Goal: Task Accomplishment & Management: Manage account settings

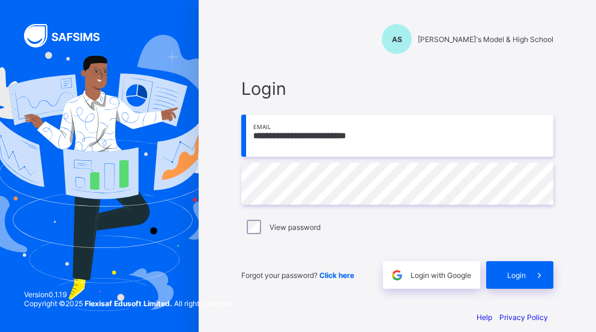
type input "**********"
click at [517, 271] on span "Login" at bounding box center [516, 275] width 19 height 9
click at [508, 263] on div "Login" at bounding box center [519, 275] width 67 height 28
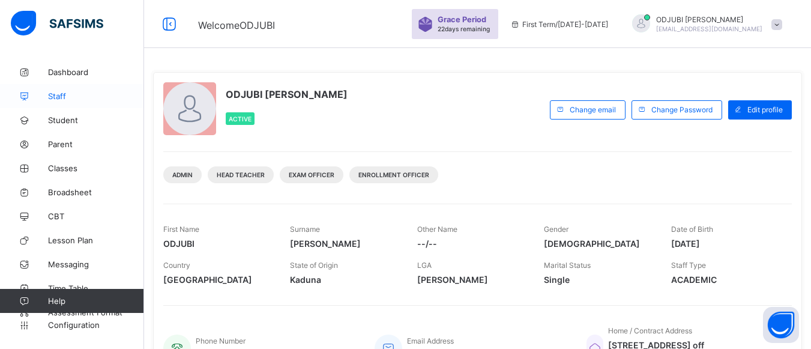
click at [53, 92] on span "Staff" at bounding box center [96, 96] width 96 height 10
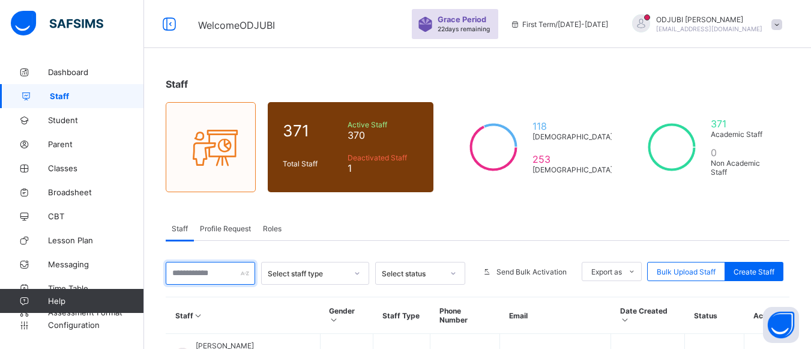
click at [194, 277] on input "text" at bounding box center [210, 273] width 89 height 23
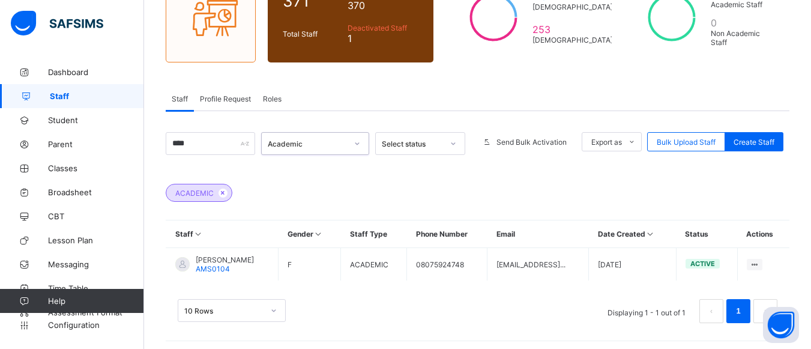
scroll to position [134, 0]
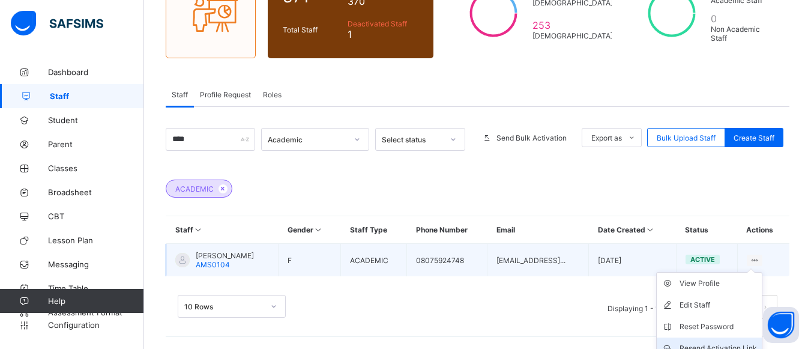
click at [595, 331] on div "Resend Activation Link" at bounding box center [717, 348] width 77 height 12
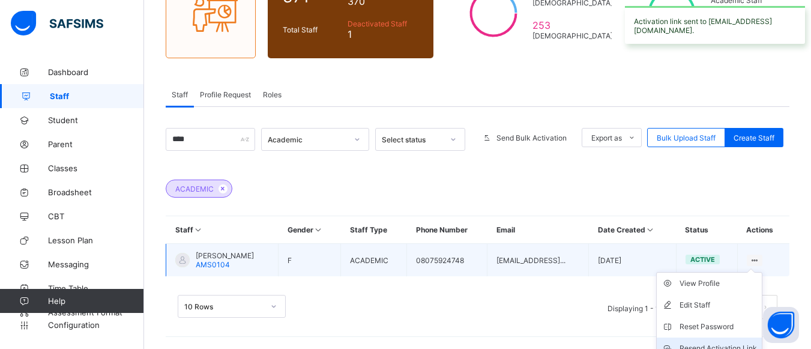
click at [595, 331] on div "Resend Activation Link" at bounding box center [717, 348] width 77 height 12
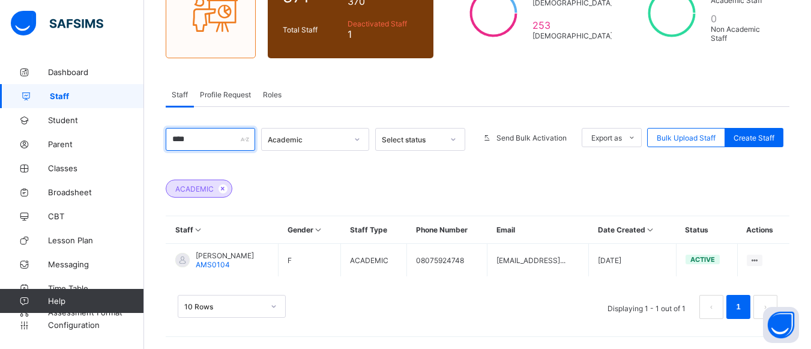
click at [212, 136] on input "****" at bounding box center [210, 139] width 89 height 23
type input "*"
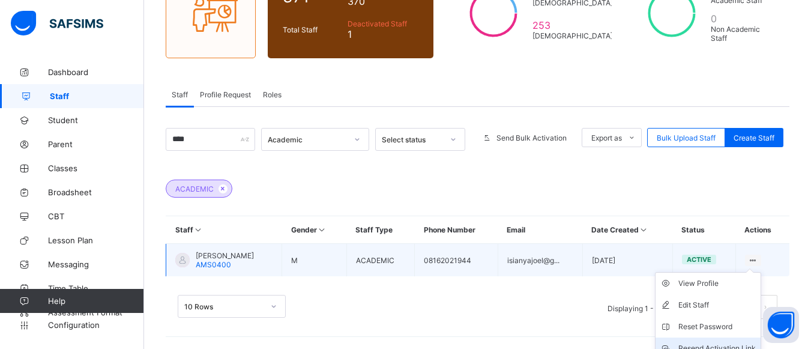
click at [595, 331] on div "Resend Activation Link" at bounding box center [716, 348] width 77 height 12
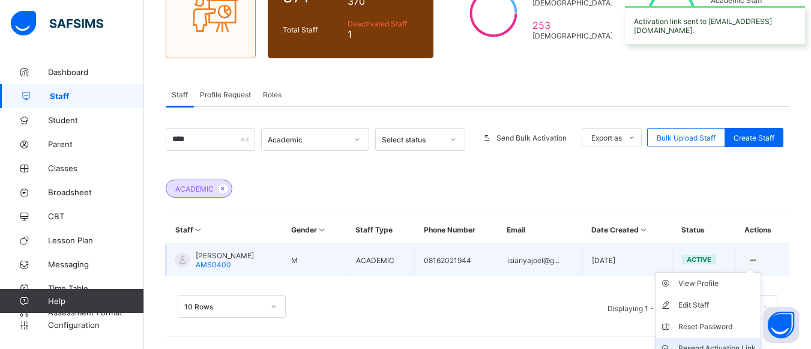
click at [595, 331] on div "Resend Activation Link" at bounding box center [716, 348] width 77 height 12
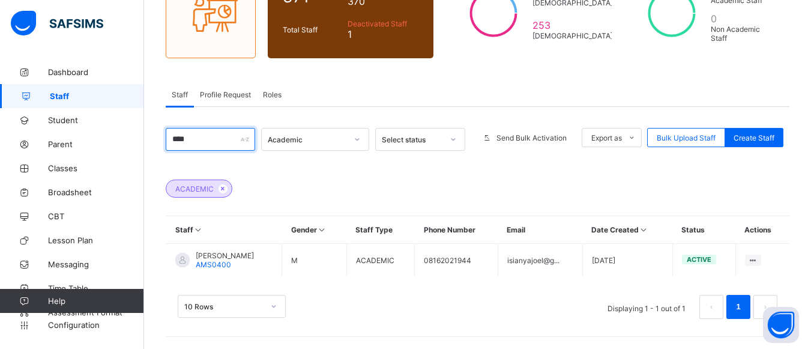
click at [197, 145] on input "****" at bounding box center [210, 139] width 89 height 23
type input "*"
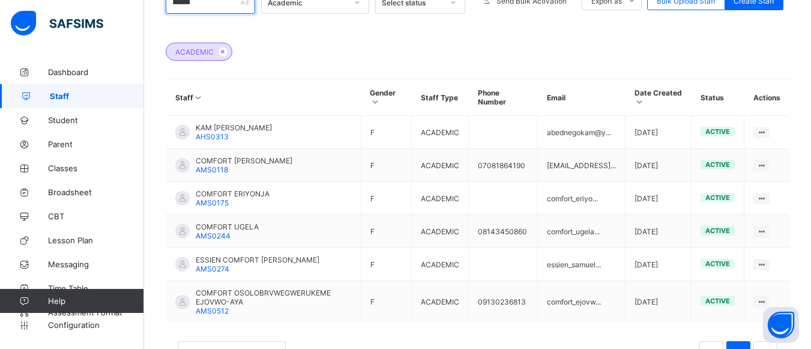
scroll to position [269, 0]
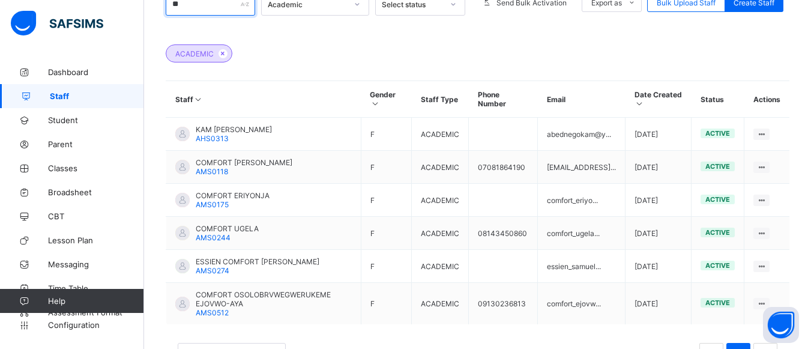
type input "*"
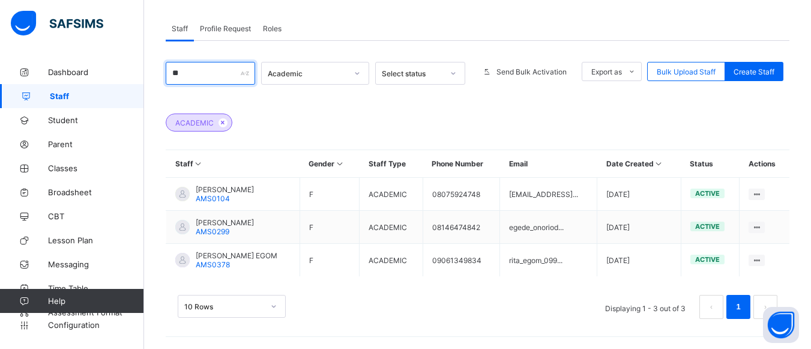
scroll to position [200, 0]
type input "*"
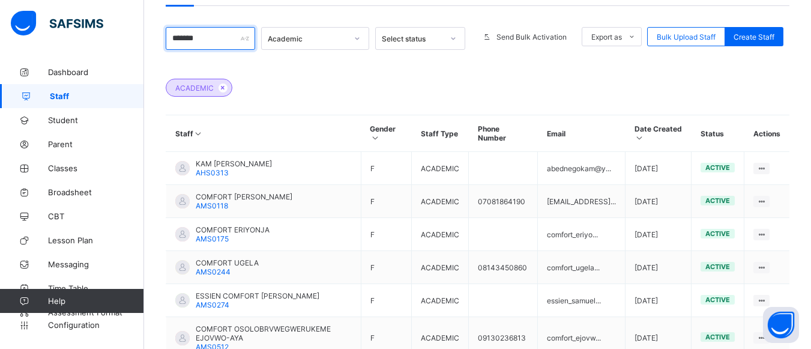
scroll to position [269, 0]
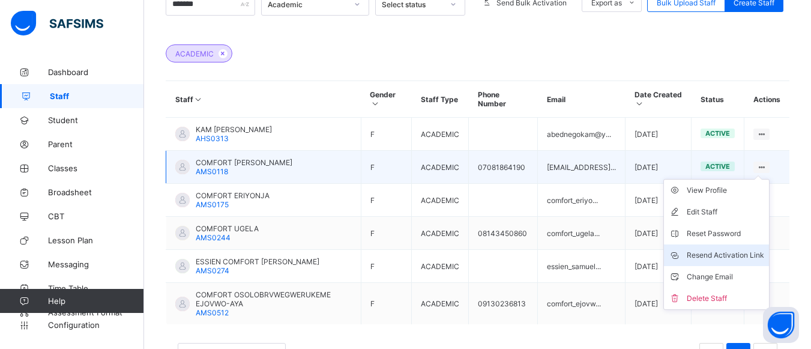
click at [595, 256] on div "Resend Activation Link" at bounding box center [724, 255] width 77 height 12
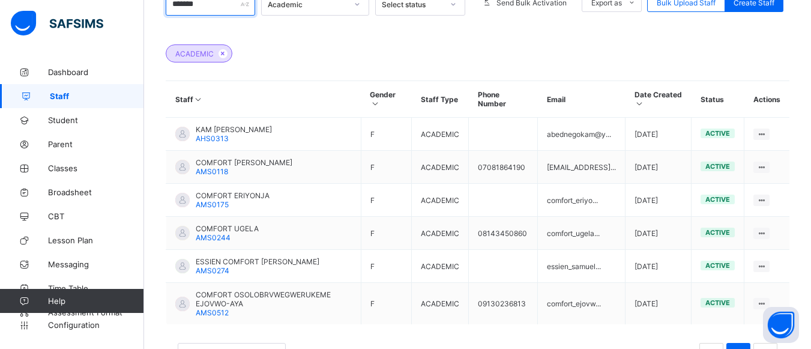
click at [202, 12] on input "*******" at bounding box center [210, 4] width 89 height 23
type input "*"
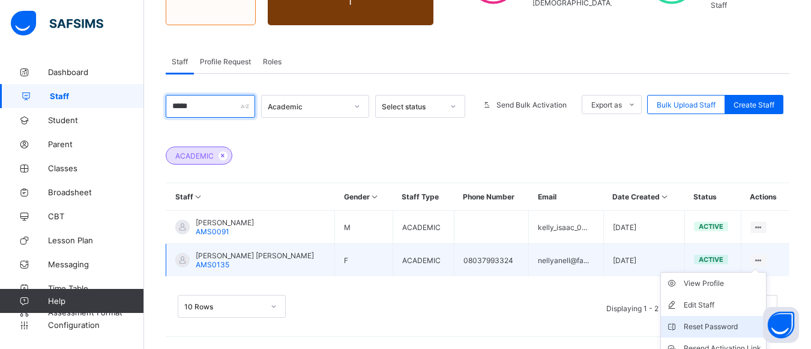
scroll to position [221, 0]
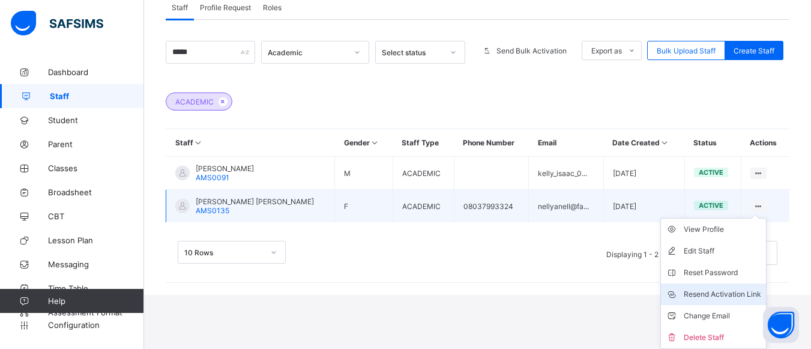
click at [595, 293] on div "Resend Activation Link" at bounding box center [721, 294] width 77 height 12
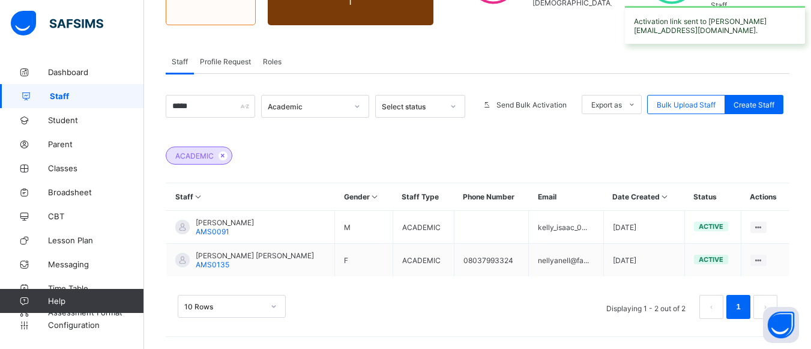
scroll to position [167, 0]
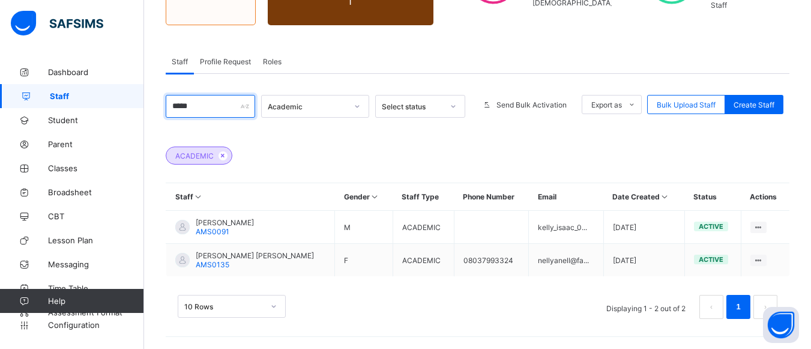
click at [194, 109] on input "*****" at bounding box center [210, 106] width 89 height 23
type input "*"
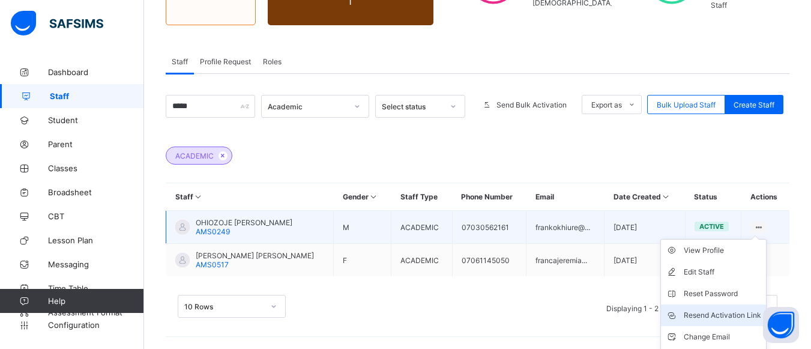
click at [595, 310] on div "Resend Activation Link" at bounding box center [721, 315] width 77 height 12
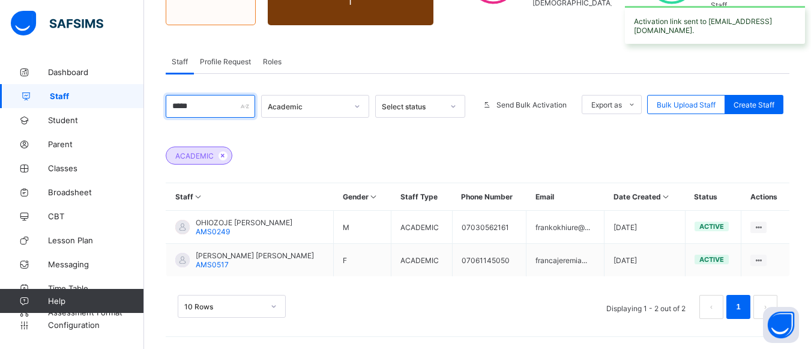
click at [198, 106] on input "*****" at bounding box center [210, 106] width 89 height 23
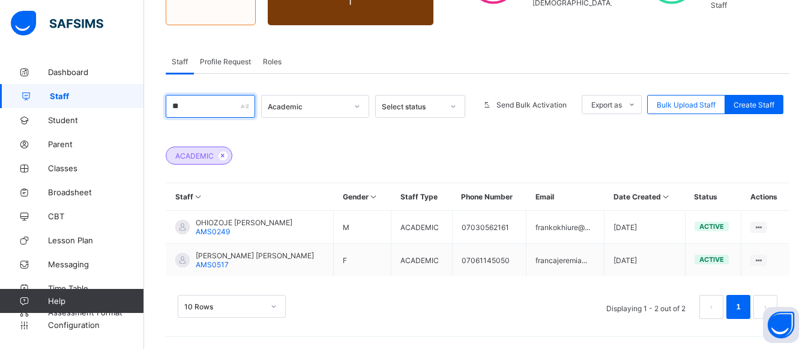
type input "*"
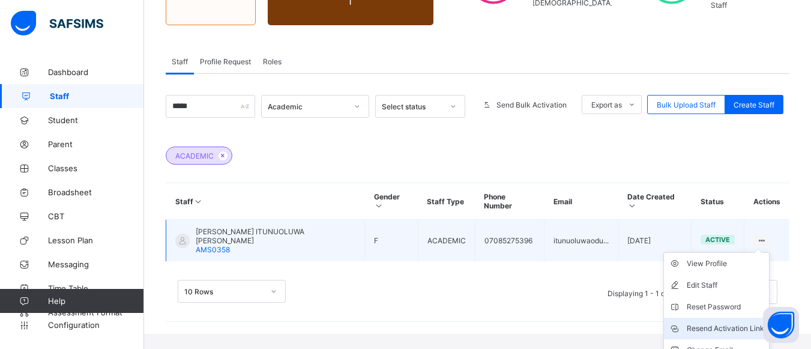
click at [595, 322] on div "Resend Activation Link" at bounding box center [724, 328] width 77 height 12
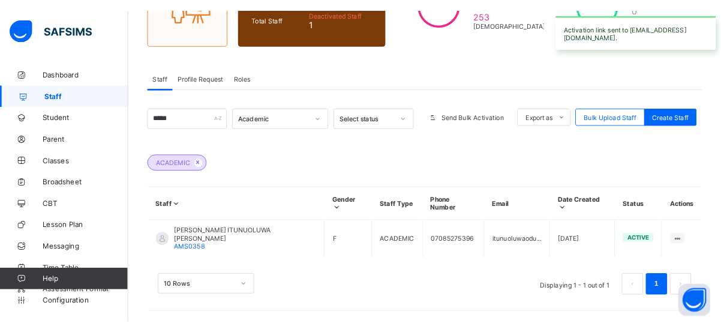
scroll to position [134, 0]
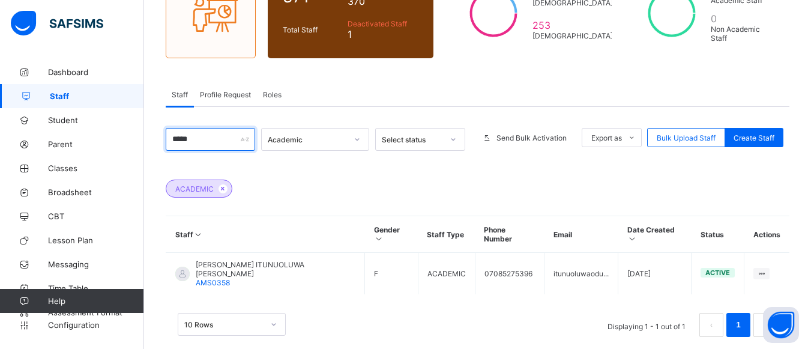
click at [191, 138] on input "*****" at bounding box center [210, 139] width 89 height 23
type input "*"
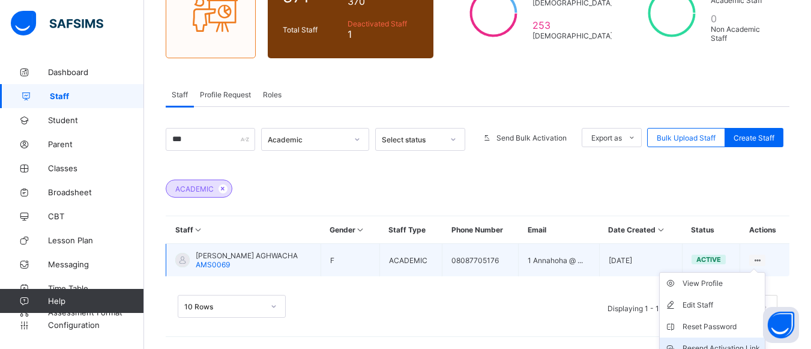
click at [595, 331] on div "Resend Activation Link" at bounding box center [720, 348] width 77 height 12
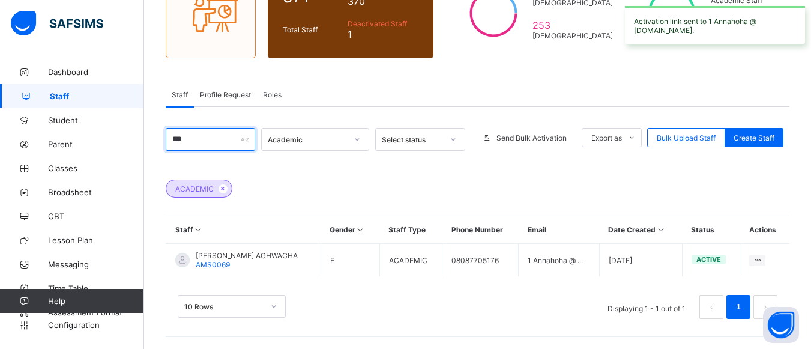
click at [218, 141] on input "***" at bounding box center [210, 139] width 89 height 23
type input "*"
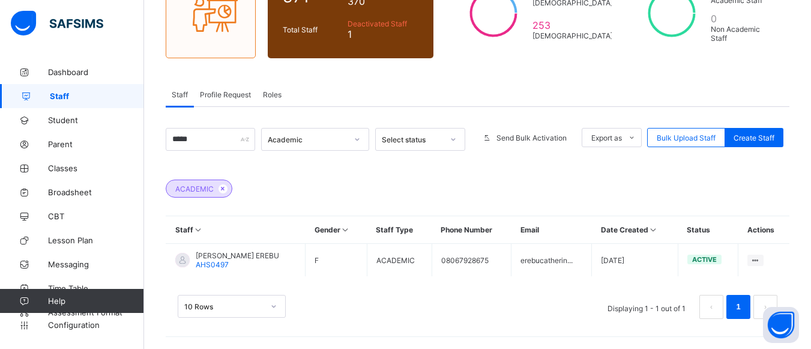
click at [595, 331] on div "Staff 371 Total Staff Active Staff 370 Deactivated Staff 1 118 Male 253 Female …" at bounding box center [477, 137] width 667 height 422
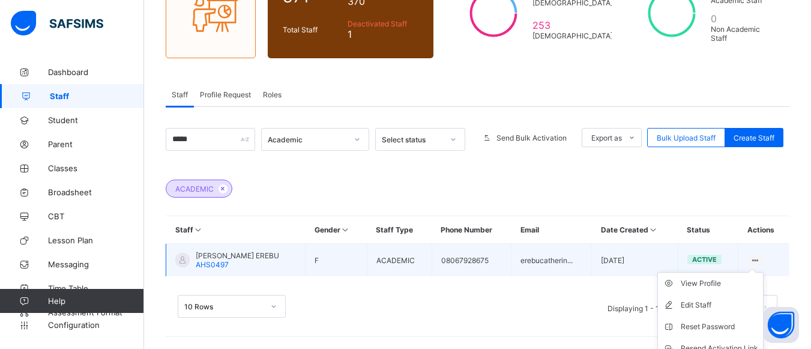
click at [595, 272] on ul "View Profile Edit Staff Reset Password Resend Activation Link Change Email Dele…" at bounding box center [710, 337] width 106 height 131
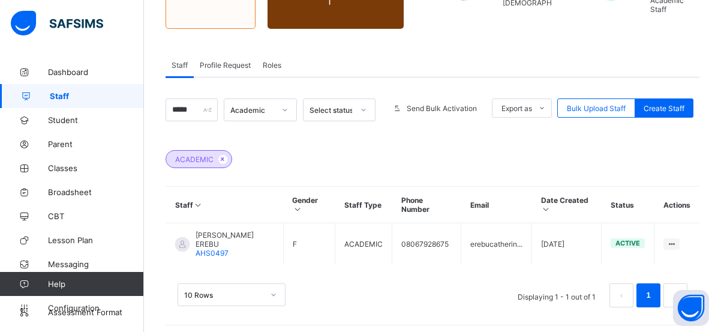
scroll to position [184, 0]
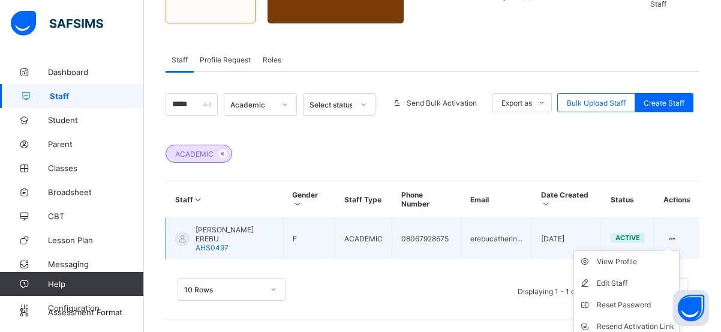
click at [595, 250] on ul "View Profile Edit Staff Reset Password Resend Activation Link Change Email Dele…" at bounding box center [627, 315] width 106 height 131
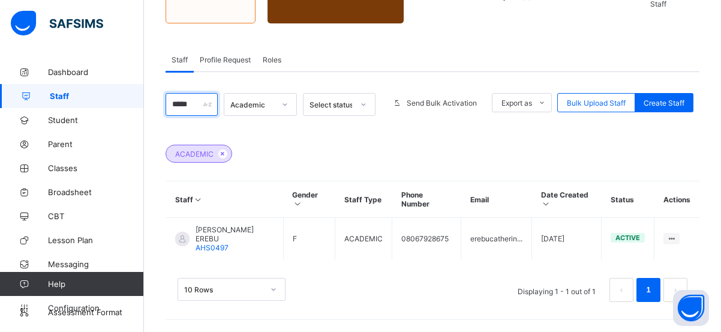
click at [197, 104] on input "*****" at bounding box center [192, 104] width 52 height 23
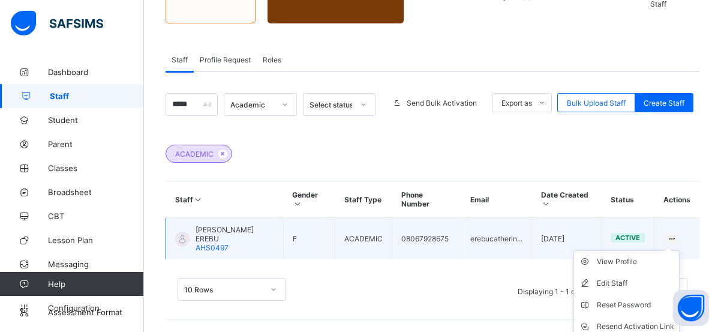
click at [595, 238] on icon at bounding box center [672, 238] width 10 height 9
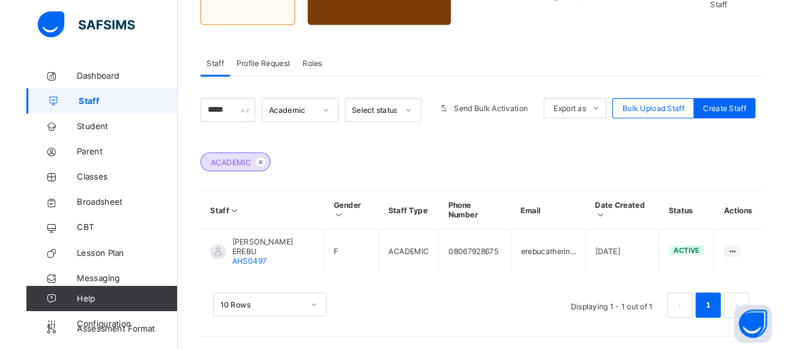
scroll to position [134, 0]
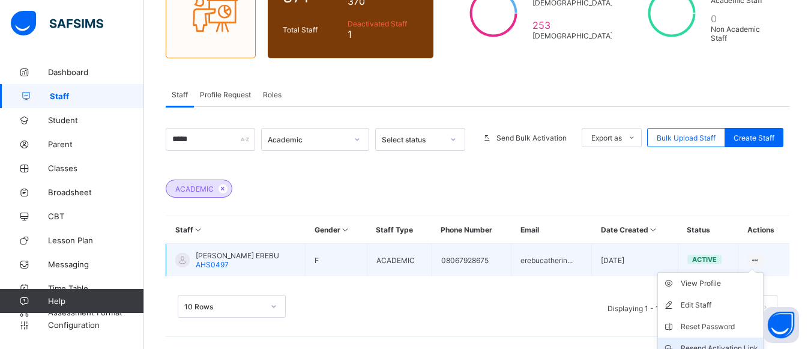
click at [595, 331] on div "Resend Activation Link" at bounding box center [718, 348] width 77 height 12
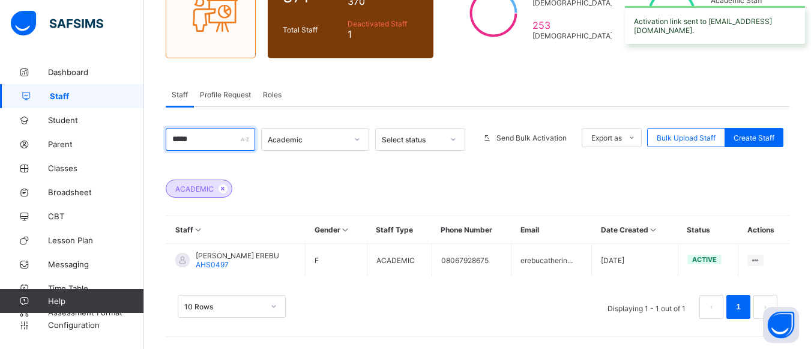
click at [204, 138] on input "*****" at bounding box center [210, 139] width 89 height 23
type input "*"
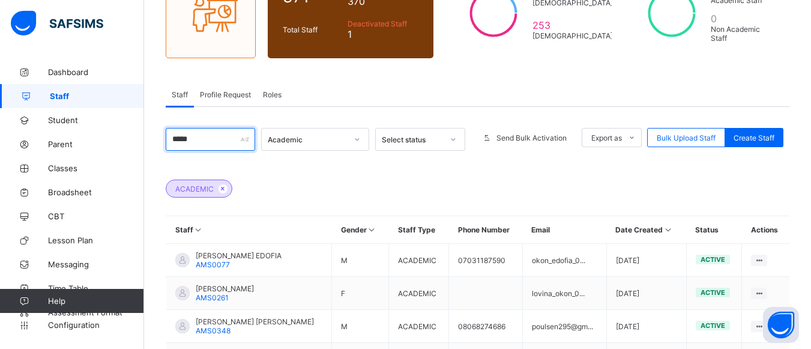
scroll to position [266, 0]
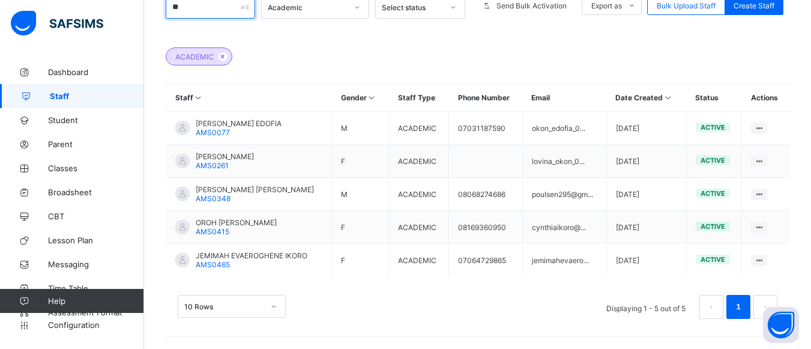
type input "*"
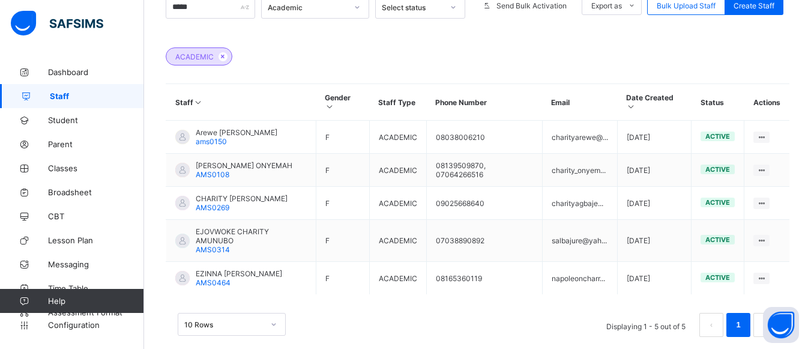
click at [595, 317] on link "1" at bounding box center [737, 325] width 11 height 16
click at [205, 7] on input "*****" at bounding box center [210, 7] width 89 height 23
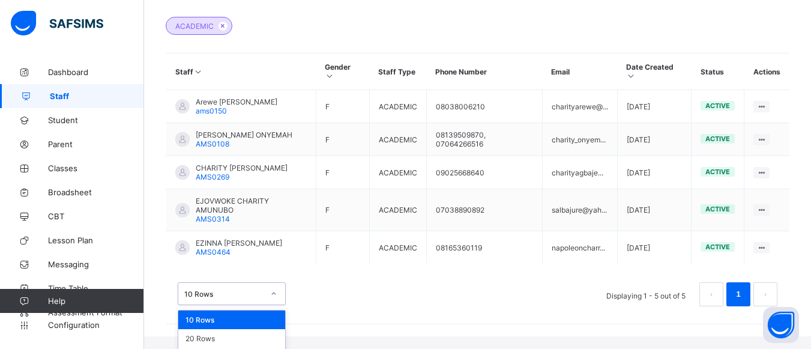
click at [274, 305] on div "option 10 Rows focused, 1 of 3. 3 results available. Use Up and Down to choose …" at bounding box center [232, 293] width 108 height 23
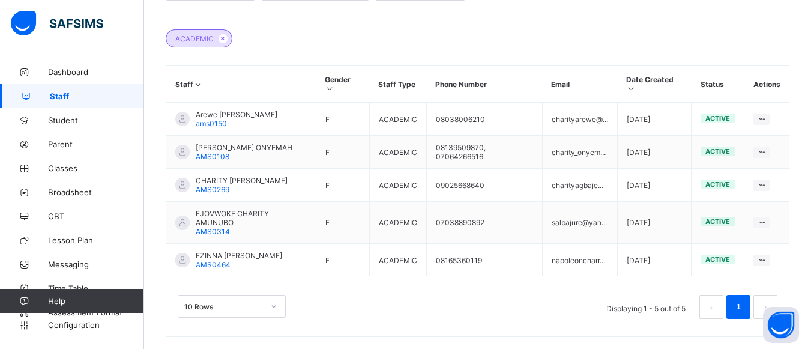
scroll to position [266, 0]
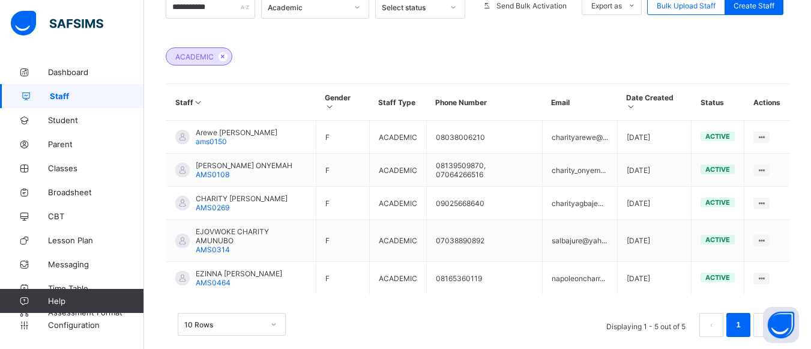
click at [404, 295] on div "10 Rows Displaying 1 - 5 out of 5 1" at bounding box center [477, 319] width 623 height 60
click at [215, 10] on input "**********" at bounding box center [210, 7] width 89 height 23
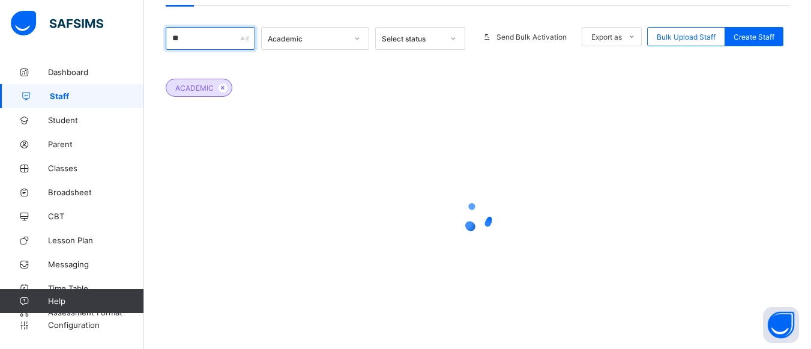
type input "*"
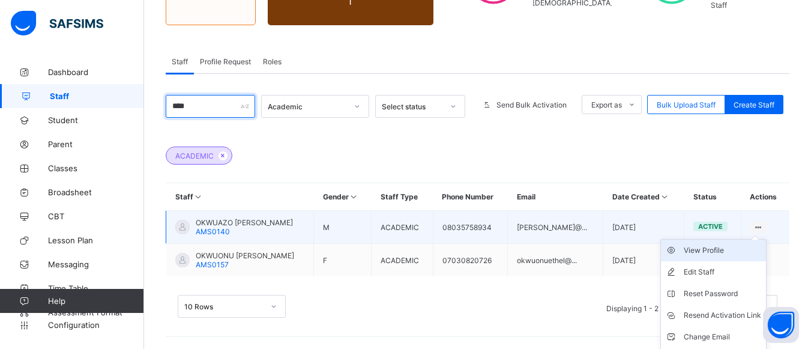
scroll to position [188, 0]
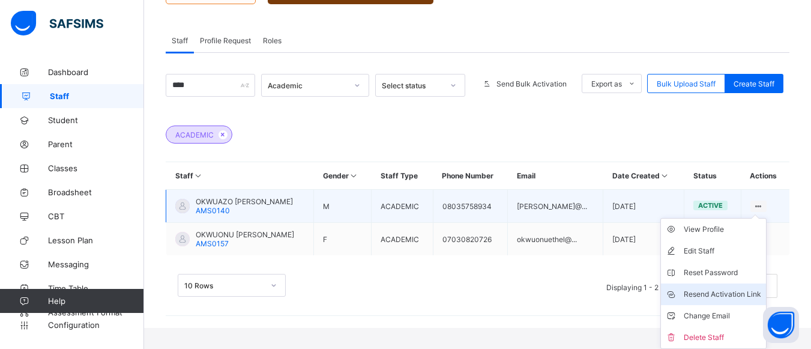
click at [595, 290] on div "Resend Activation Link" at bounding box center [721, 294] width 77 height 12
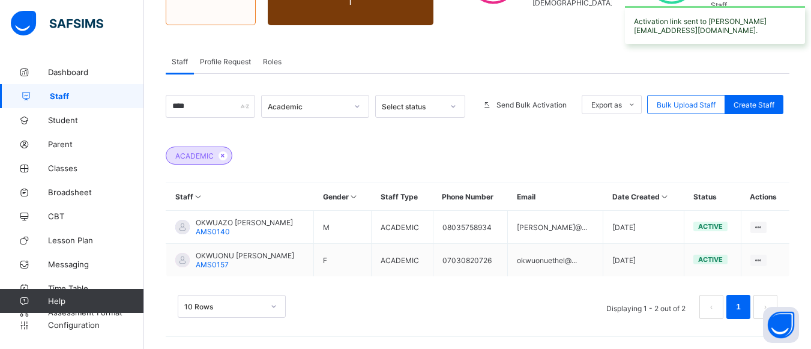
scroll to position [167, 0]
click at [202, 105] on input "****" at bounding box center [210, 106] width 89 height 23
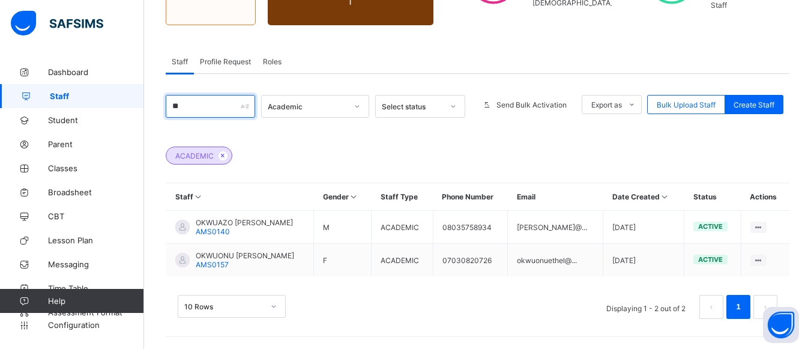
type input "*"
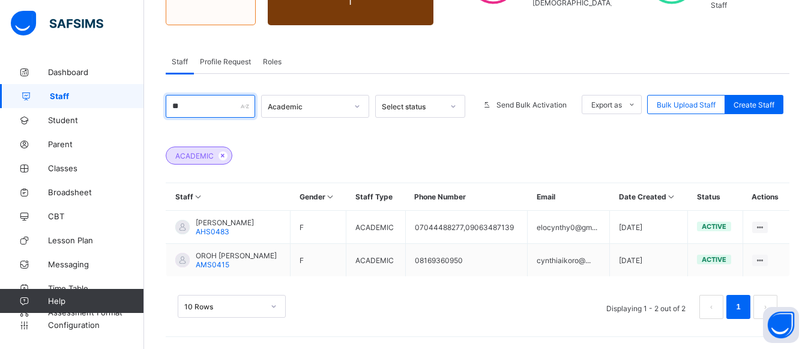
type input "*"
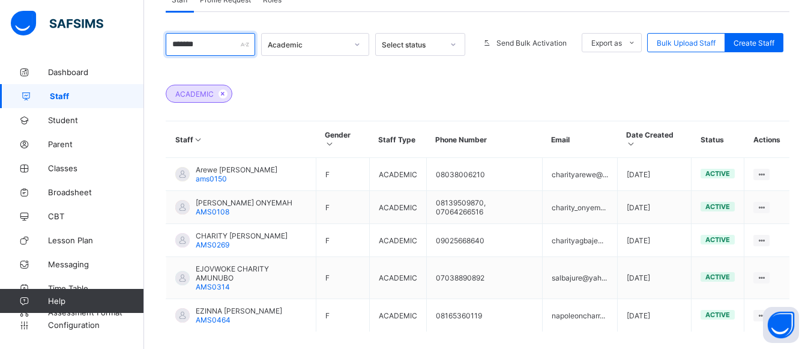
scroll to position [239, 0]
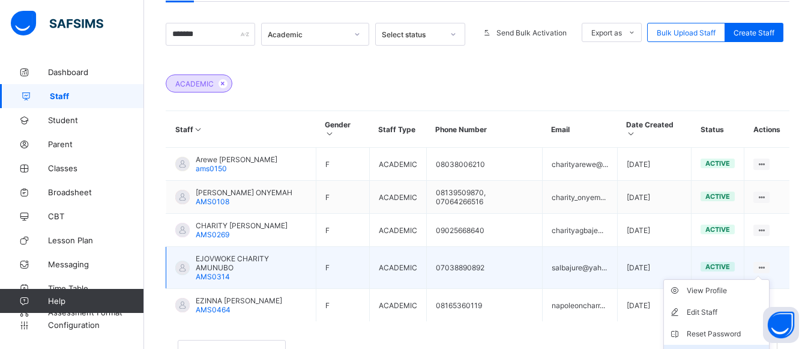
click at [595, 331] on div "Resend Activation Link" at bounding box center [724, 355] width 77 height 12
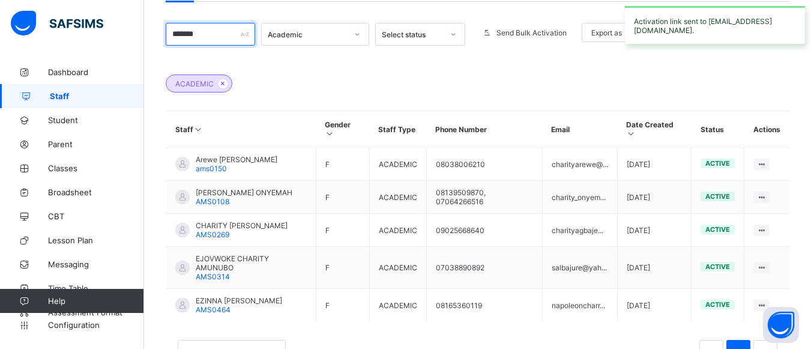
click at [205, 34] on input "*******" at bounding box center [210, 34] width 89 height 23
type input "*"
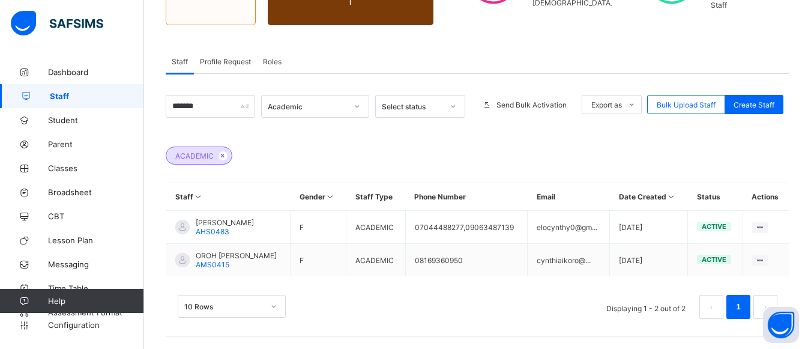
scroll to position [0, 0]
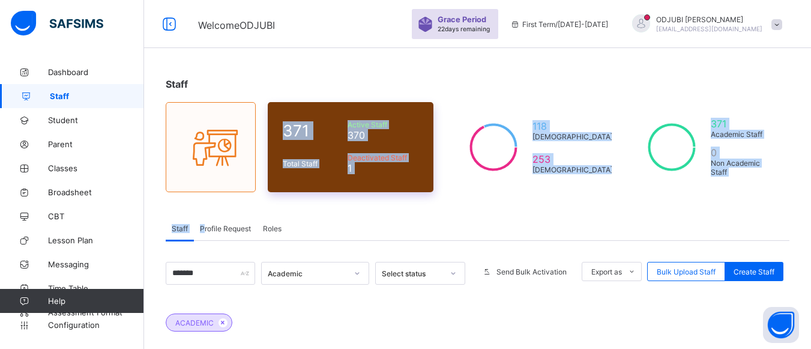
drag, startPoint x: 205, startPoint y: 34, endPoint x: 273, endPoint y: 127, distance: 115.0
click at [273, 127] on div "Staff 371 Total Staff Active Staff 370 Deactivated Staff 1 118 Male 253 Female …" at bounding box center [477, 287] width 667 height 455
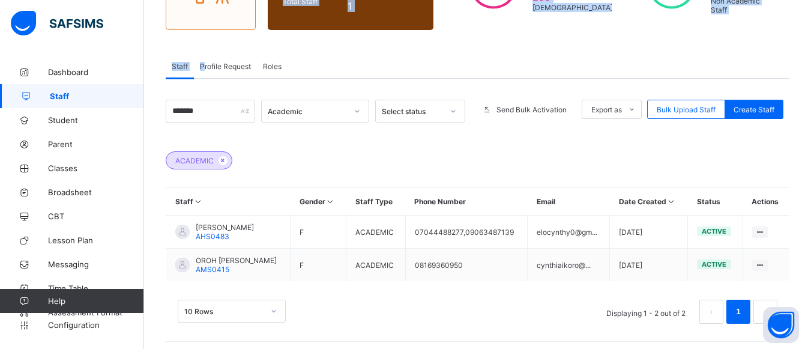
scroll to position [167, 0]
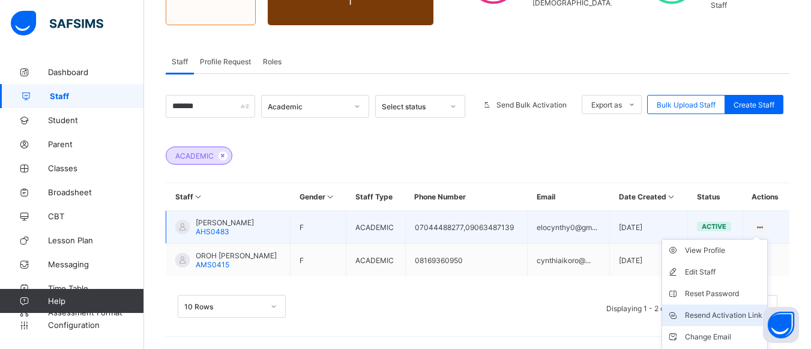
click at [595, 311] on div "Resend Activation Link" at bounding box center [723, 315] width 77 height 12
click at [595, 316] on div "Resend Activation Link" at bounding box center [723, 315] width 77 height 12
click at [595, 315] on div "Resend Activation Link" at bounding box center [723, 315] width 77 height 12
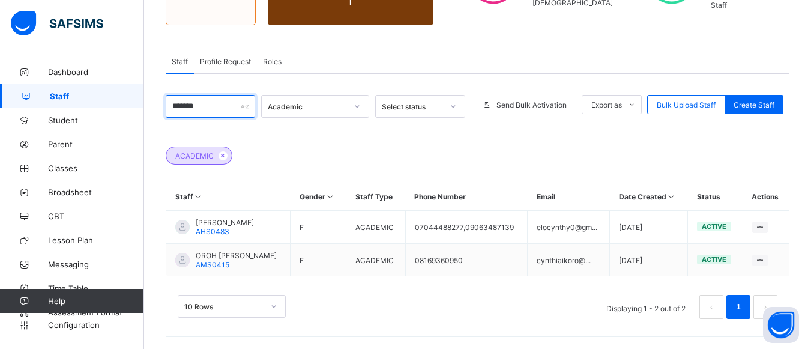
click at [212, 107] on input "*******" at bounding box center [210, 106] width 89 height 23
type input "*"
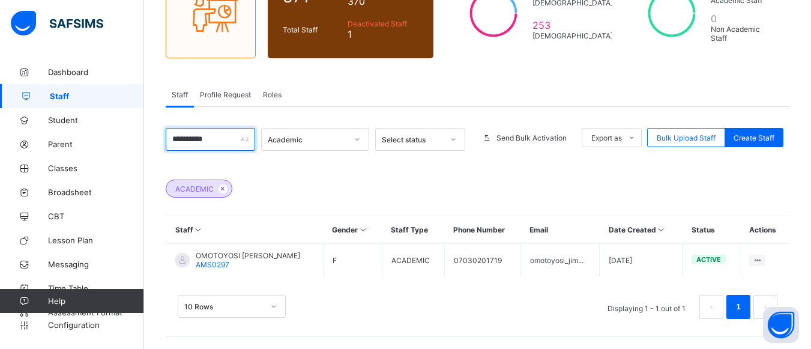
scroll to position [134, 0]
type input "*"
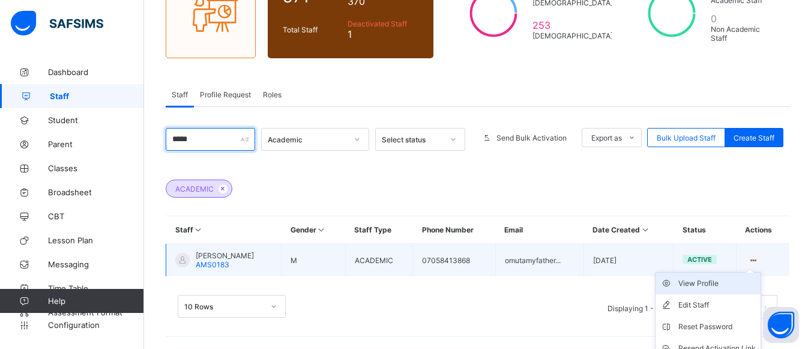
scroll to position [167, 0]
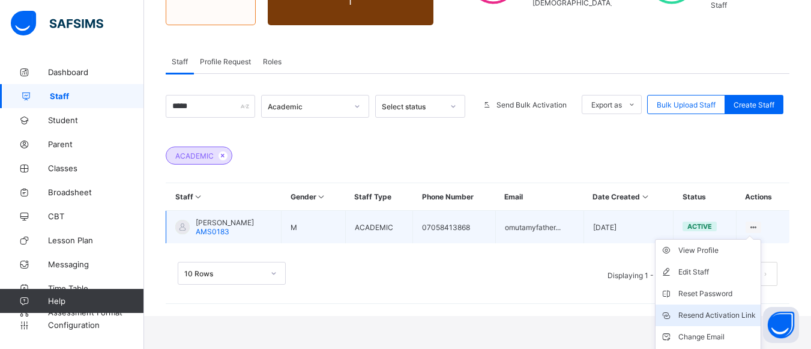
click at [595, 311] on div "Resend Activation Link" at bounding box center [716, 315] width 77 height 12
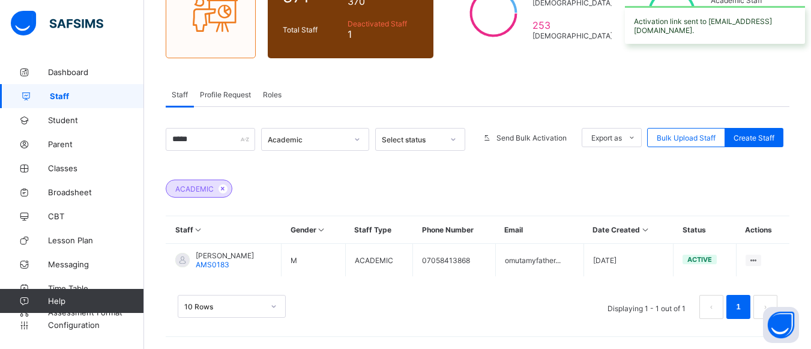
scroll to position [134, 0]
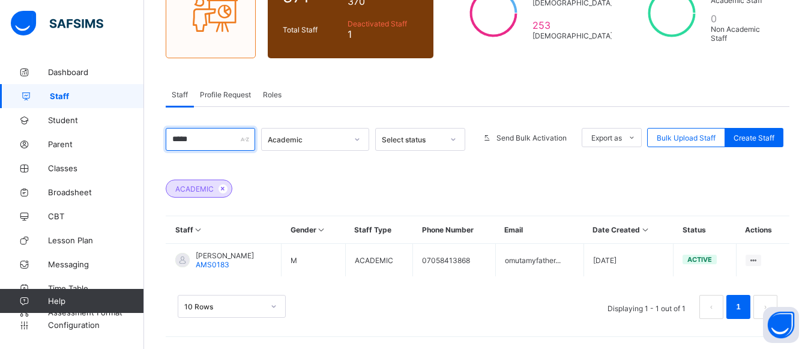
click at [205, 143] on input "*****" at bounding box center [210, 139] width 89 height 23
type input "*"
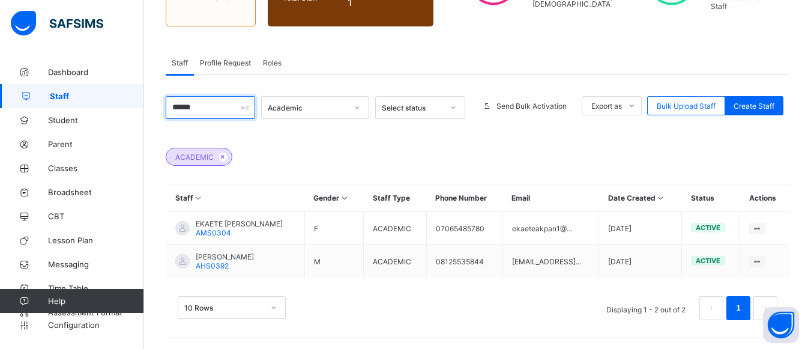
scroll to position [167, 0]
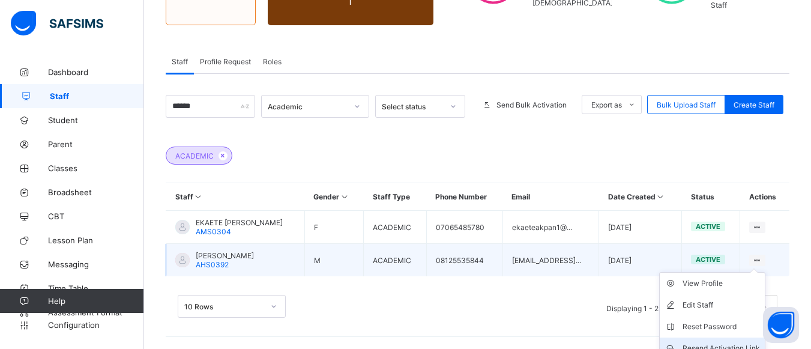
click at [595, 331] on div "Resend Activation Link" at bounding box center [720, 348] width 77 height 12
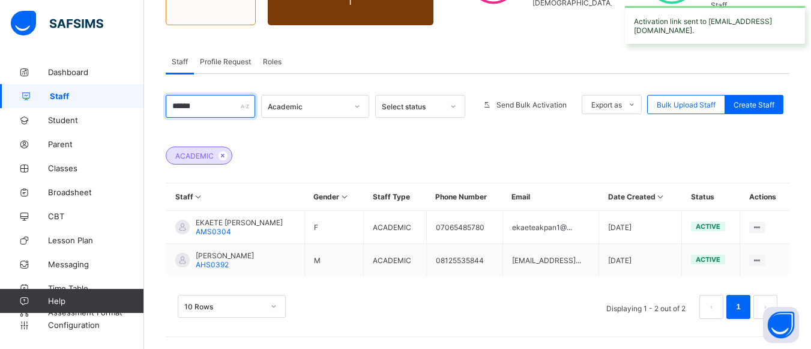
click at [238, 104] on input "******" at bounding box center [210, 106] width 89 height 23
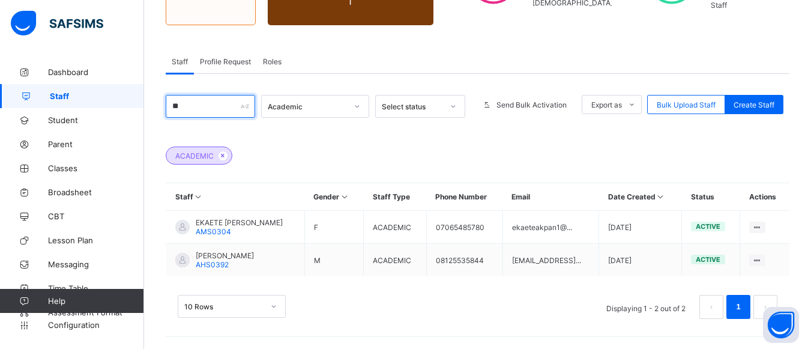
type input "*"
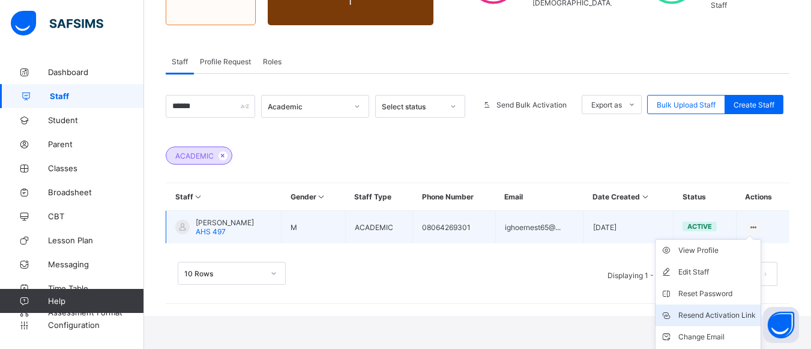
click at [595, 314] on div "Resend Activation Link" at bounding box center [716, 315] width 77 height 12
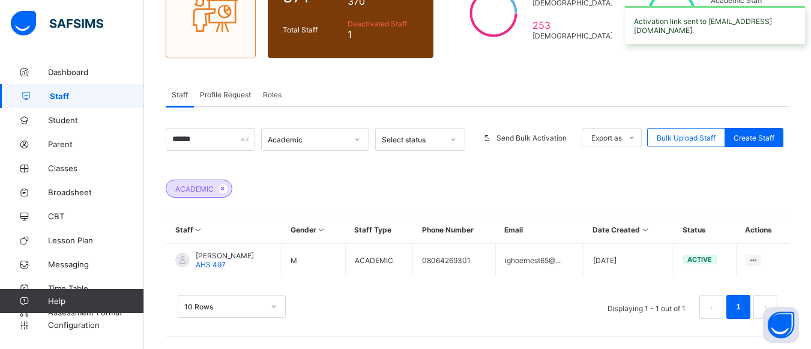
scroll to position [134, 0]
click at [208, 139] on input "******" at bounding box center [210, 139] width 89 height 23
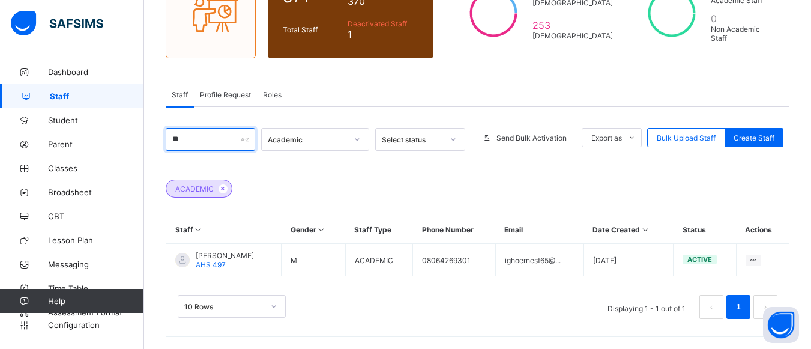
type input "*"
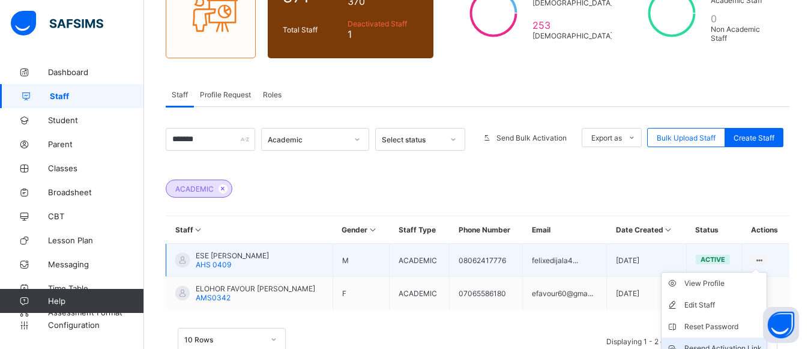
click at [595, 331] on div "Resend Activation Link" at bounding box center [722, 348] width 77 height 12
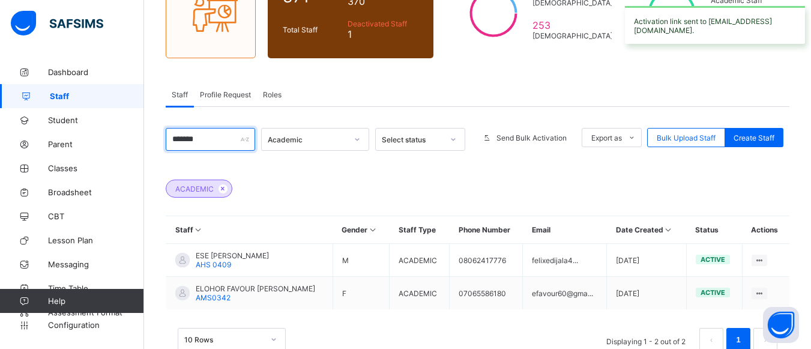
click at [229, 133] on input "*******" at bounding box center [210, 139] width 89 height 23
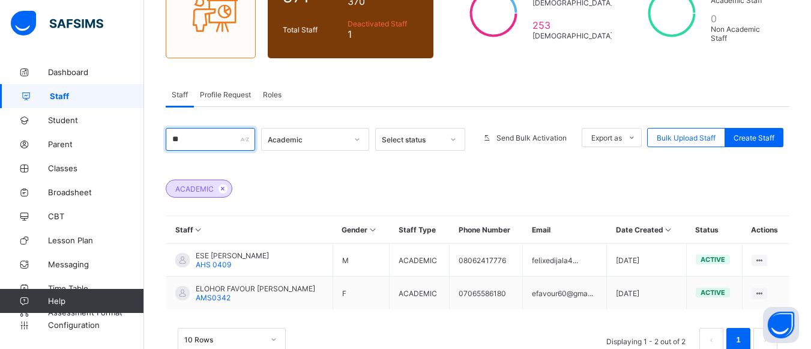
type input "*"
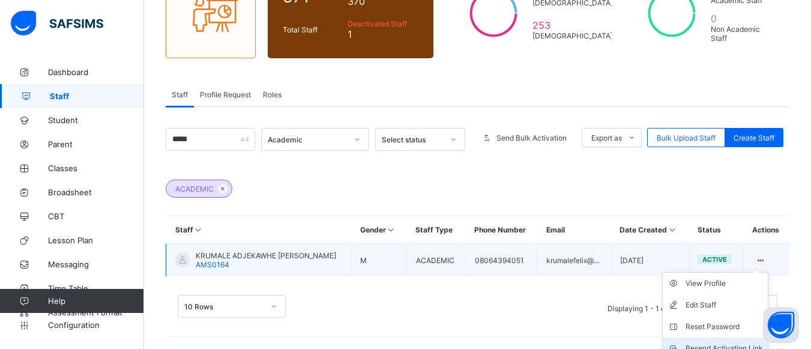
click at [595, 331] on div "Resend Activation Link" at bounding box center [723, 348] width 77 height 12
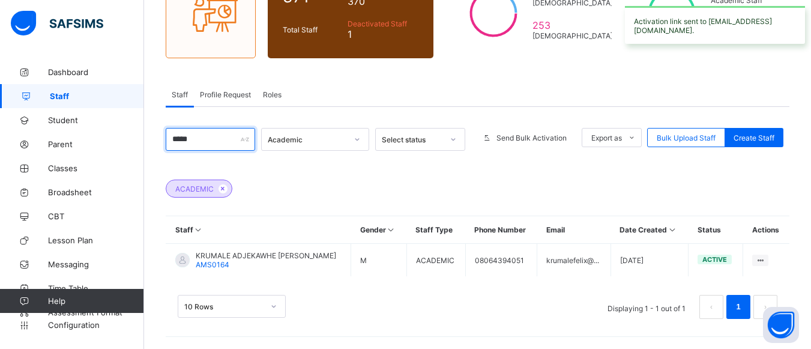
click at [212, 147] on input "*****" at bounding box center [210, 139] width 89 height 23
type input "*"
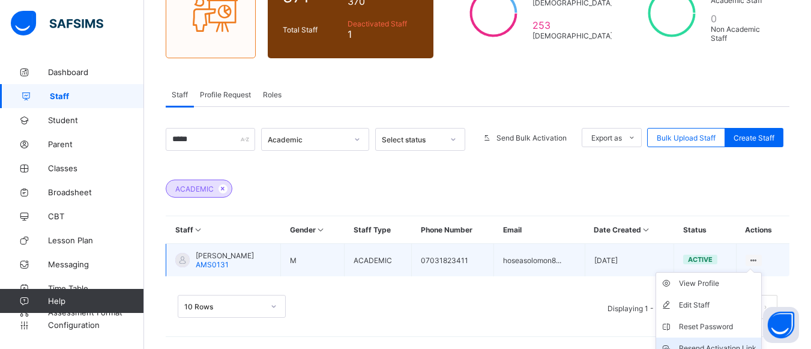
click at [595, 331] on div "Resend Activation Link" at bounding box center [717, 348] width 77 height 12
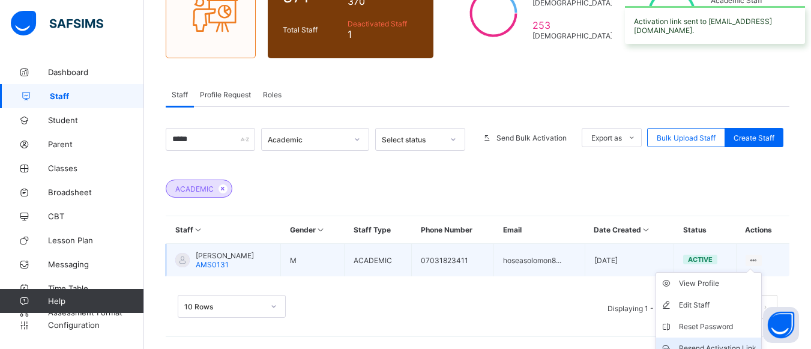
click at [595, 331] on div "Resend Activation Link" at bounding box center [717, 348] width 77 height 12
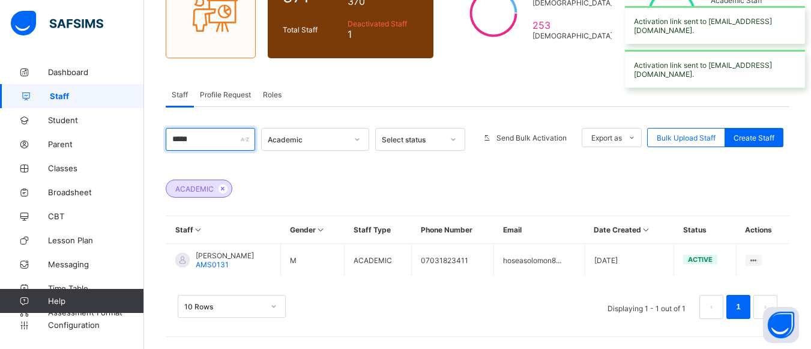
click at [197, 143] on input "*****" at bounding box center [210, 139] width 89 height 23
type input "*"
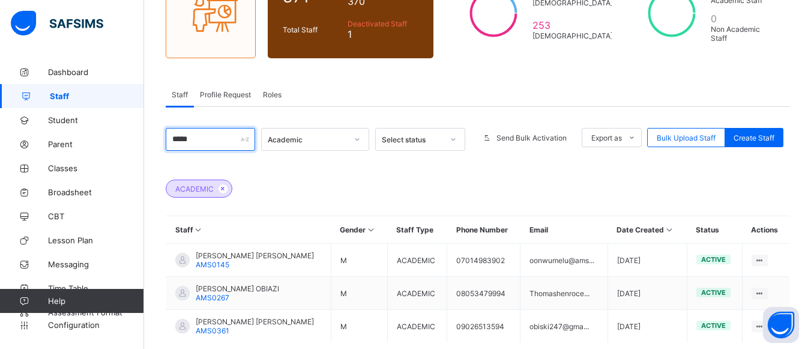
scroll to position [200, 0]
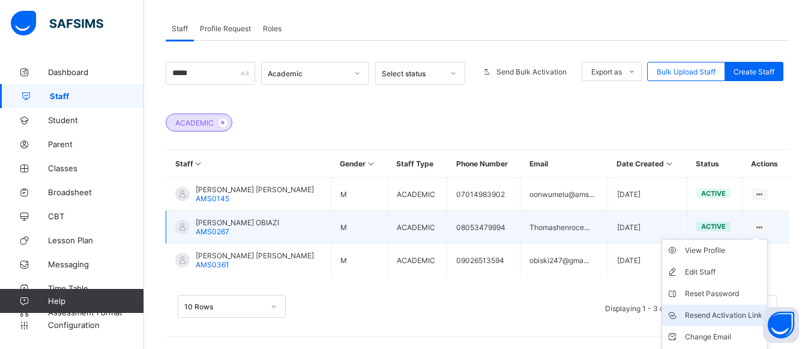
click at [595, 313] on div "Resend Activation Link" at bounding box center [723, 315] width 77 height 12
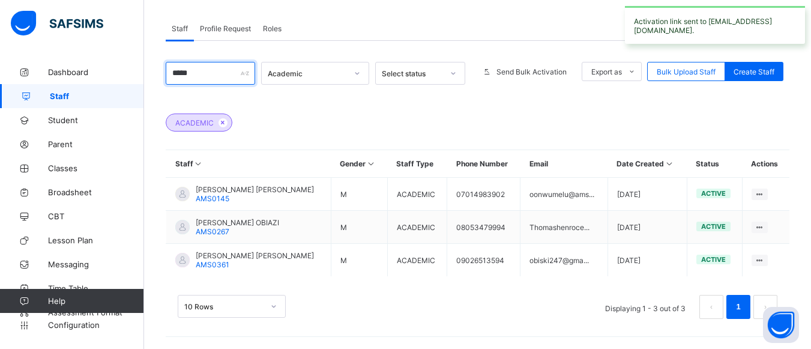
click at [193, 71] on input "*****" at bounding box center [210, 73] width 89 height 23
type input "*"
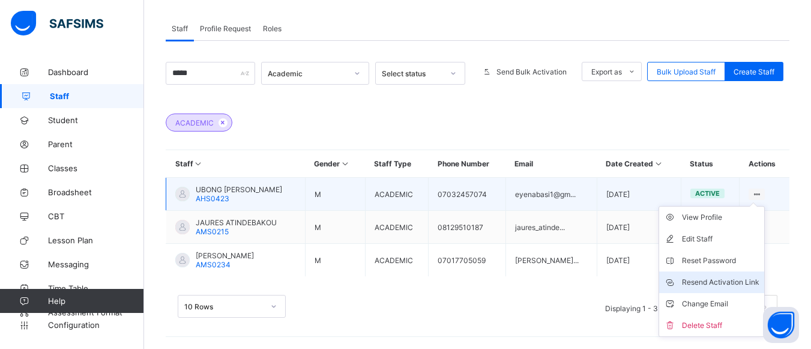
click at [595, 280] on div "Resend Activation Link" at bounding box center [720, 282] width 77 height 12
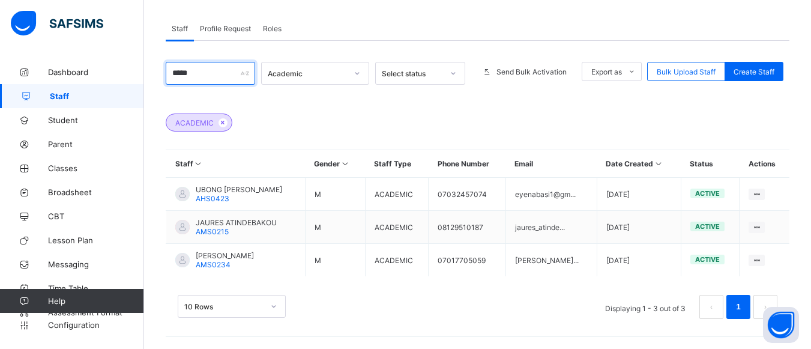
click at [201, 76] on input "*****" at bounding box center [210, 73] width 89 height 23
type input "*"
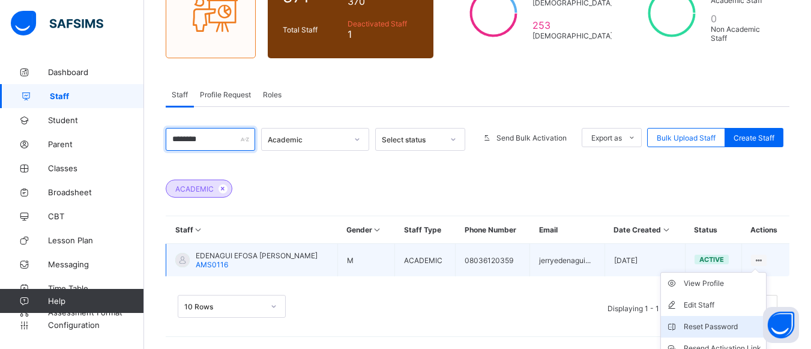
scroll to position [188, 0]
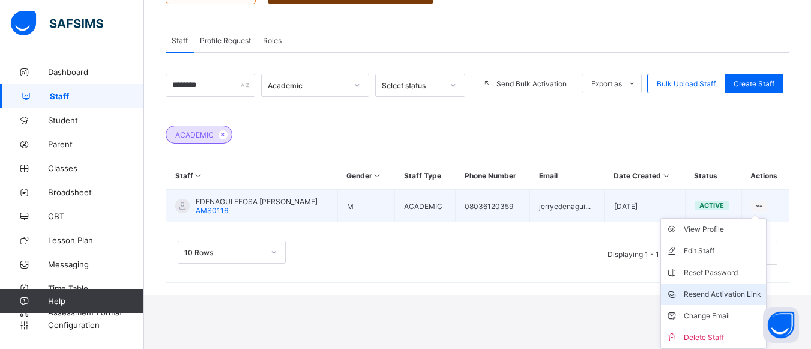
click at [595, 293] on div "Resend Activation Link" at bounding box center [721, 294] width 77 height 12
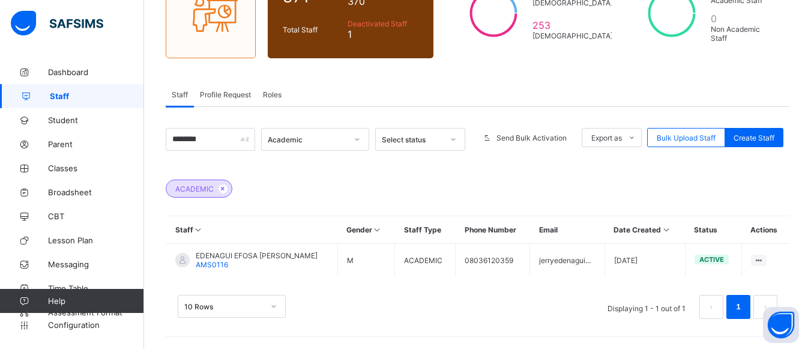
scroll to position [134, 0]
click at [215, 140] on input "********" at bounding box center [210, 139] width 89 height 23
type input "*"
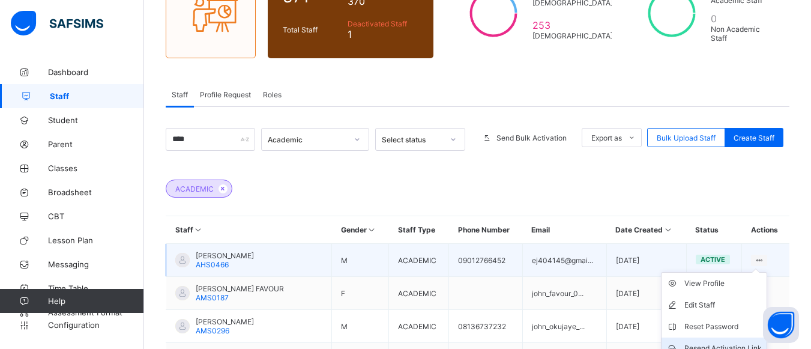
click at [595, 331] on div "Resend Activation Link" at bounding box center [722, 348] width 77 height 12
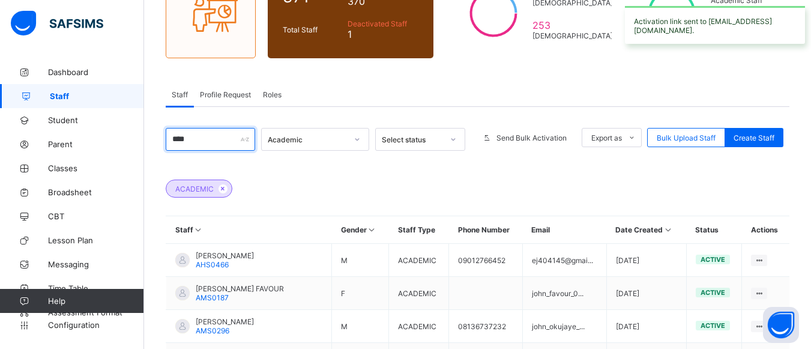
click at [202, 140] on input "****" at bounding box center [210, 139] width 89 height 23
type input "*"
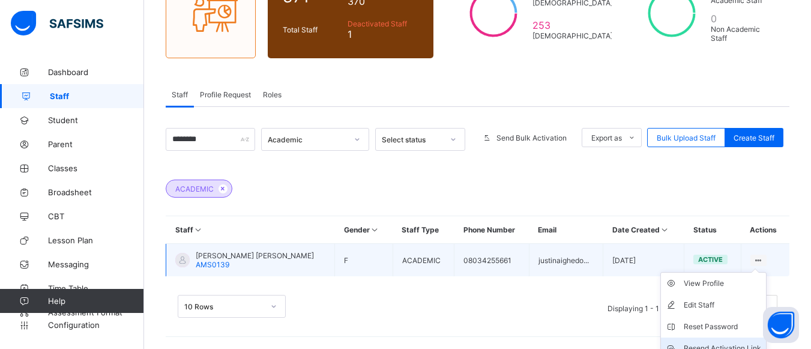
click at [595, 331] on div "Resend Activation Link" at bounding box center [721, 348] width 77 height 12
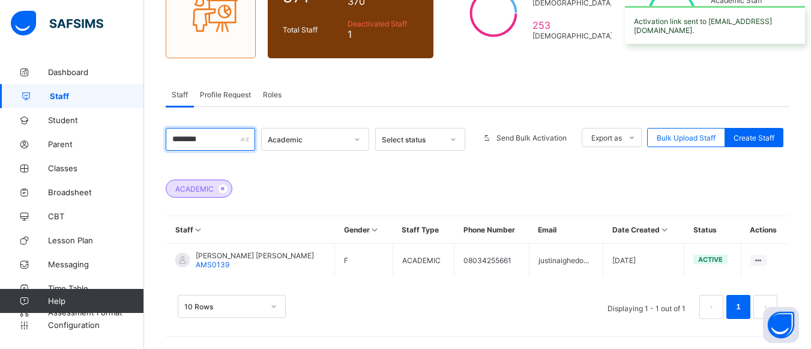
click at [232, 137] on input "********" at bounding box center [210, 139] width 89 height 23
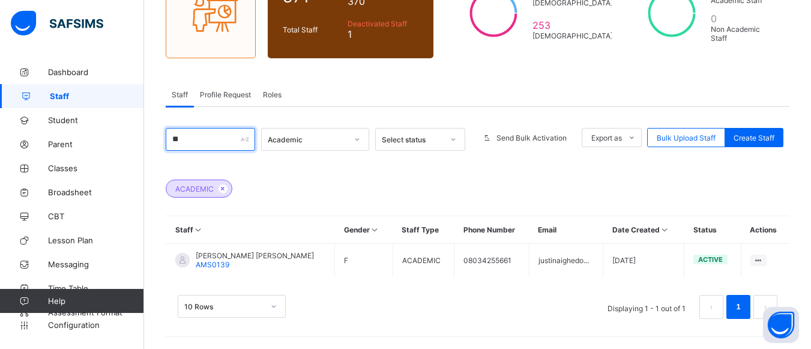
type input "*"
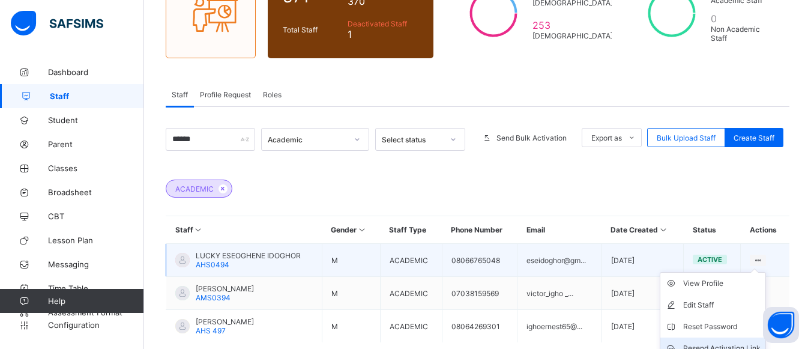
click at [595, 331] on div "Resend Activation Link" at bounding box center [721, 348] width 77 height 12
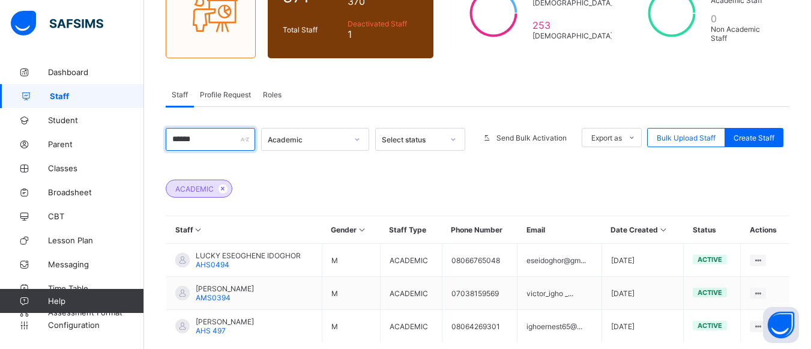
click at [218, 142] on input "******" at bounding box center [210, 139] width 89 height 23
type input "*"
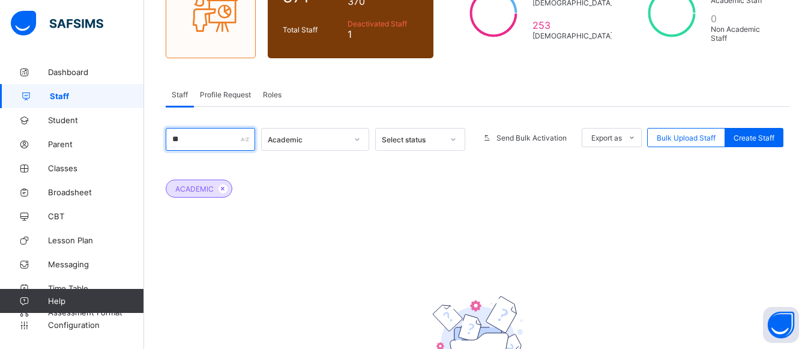
type input "*"
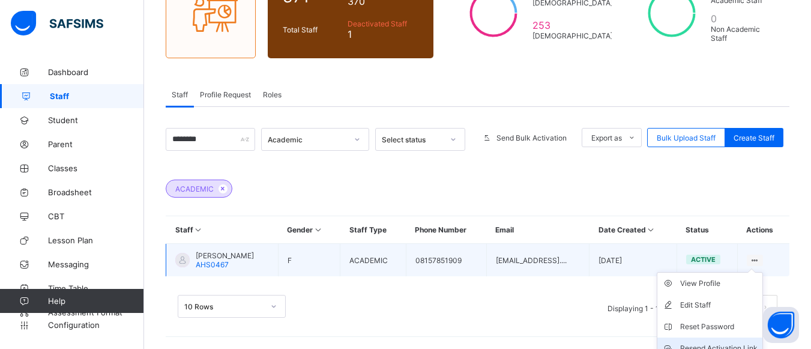
click at [595, 331] on div "Resend Activation Link" at bounding box center [718, 348] width 77 height 12
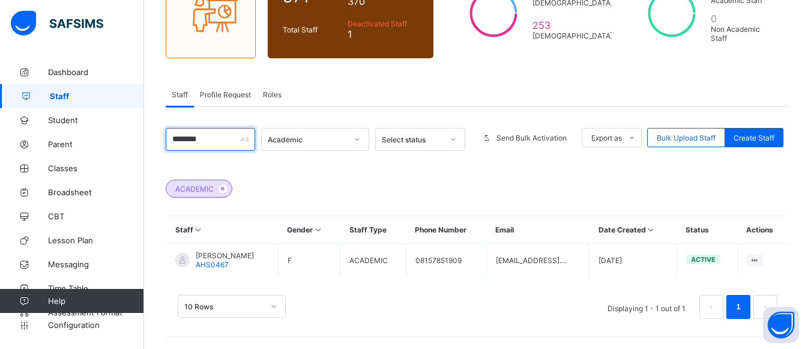
click at [213, 144] on input "********" at bounding box center [210, 139] width 89 height 23
type input "*"
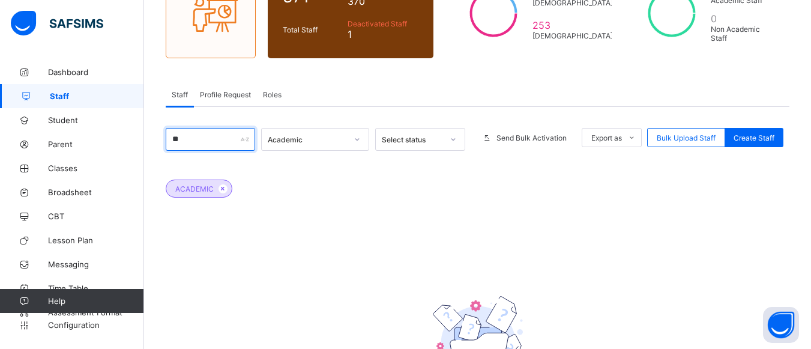
type input "*"
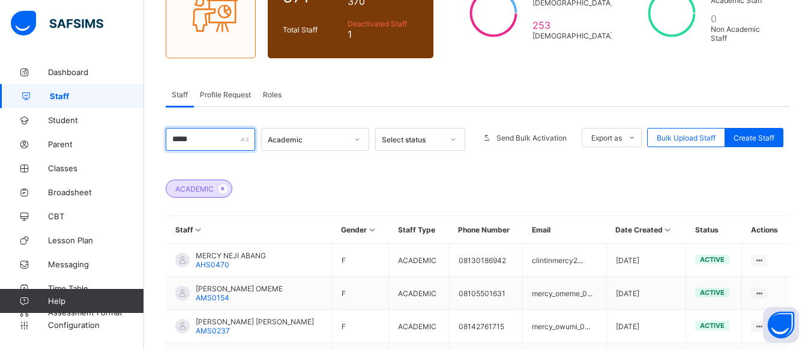
scroll to position [233, 0]
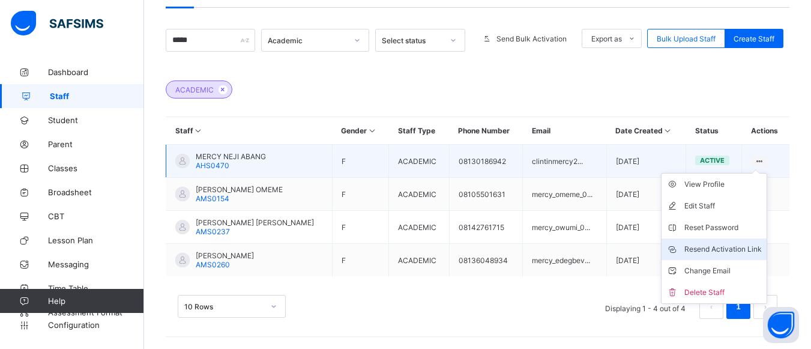
click at [595, 248] on div "Resend Activation Link" at bounding box center [722, 249] width 77 height 12
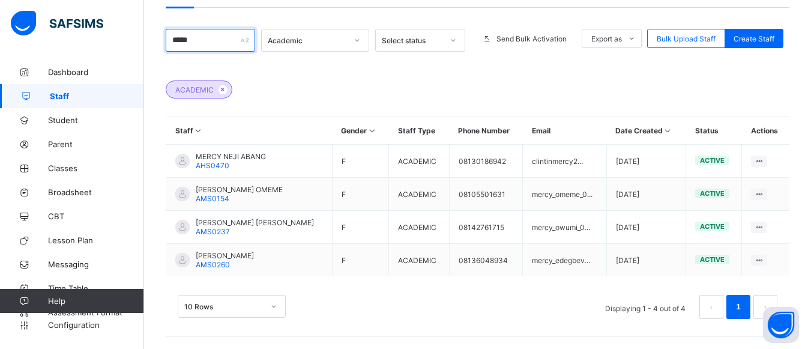
click at [218, 47] on input "*****" at bounding box center [210, 40] width 89 height 23
type input "*"
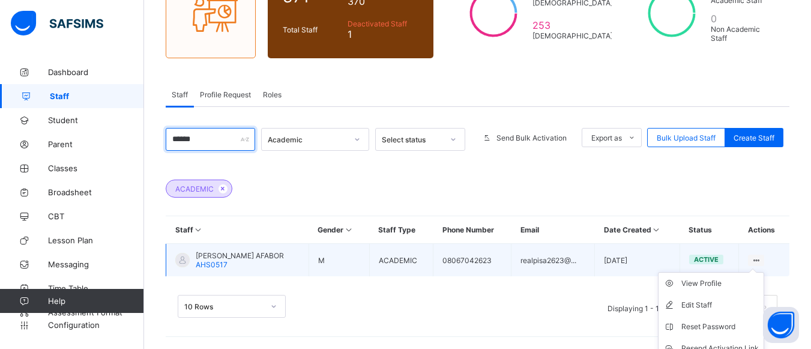
scroll to position [188, 0]
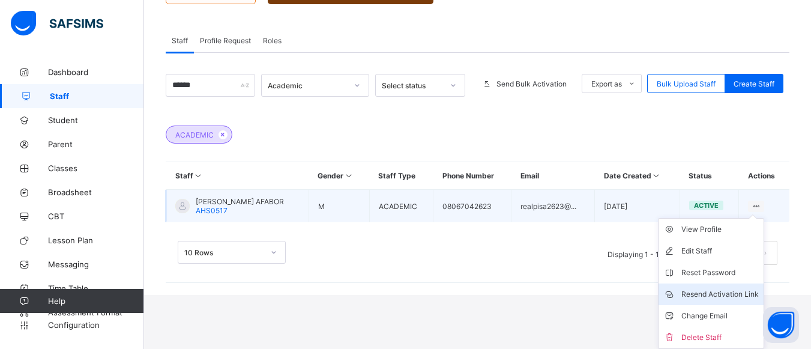
click at [595, 295] on div "Resend Activation Link" at bounding box center [719, 294] width 77 height 12
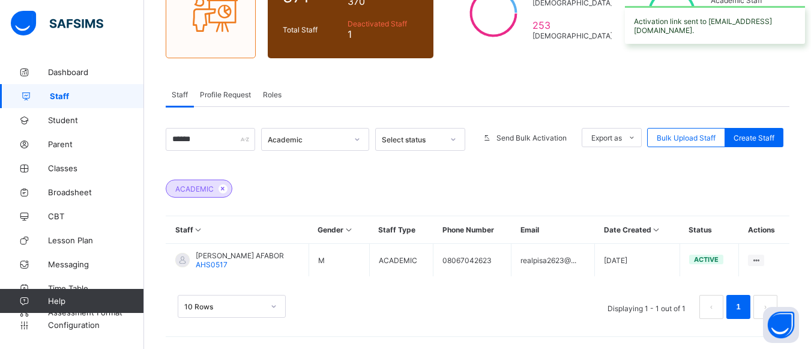
scroll to position [134, 0]
click at [205, 140] on input "******" at bounding box center [210, 139] width 89 height 23
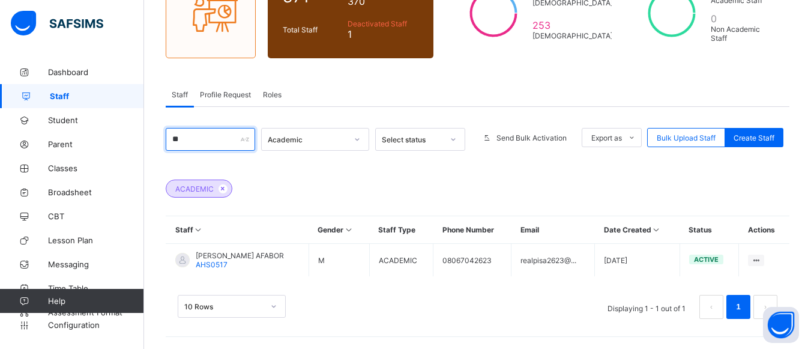
type input "*"
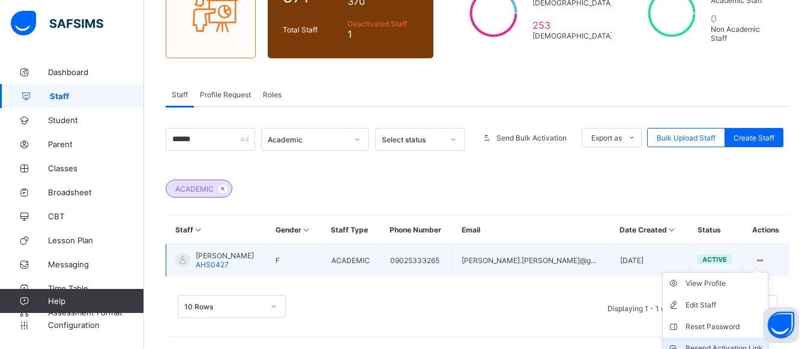
click at [595, 331] on div "Resend Activation Link" at bounding box center [723, 348] width 77 height 12
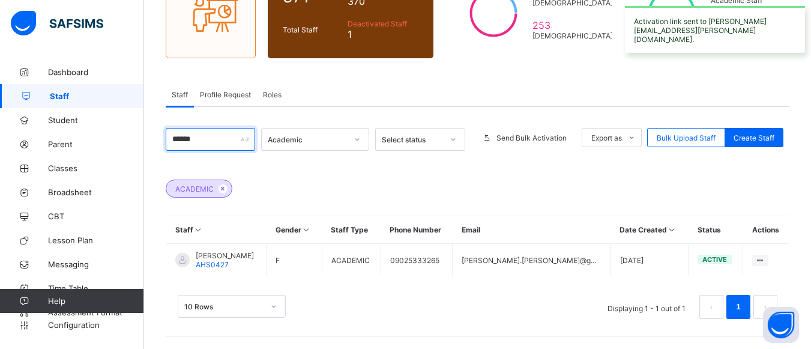
click at [225, 140] on input "******" at bounding box center [210, 139] width 89 height 23
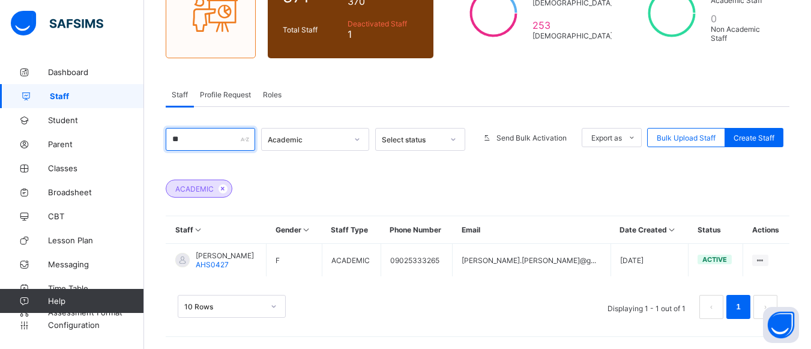
type input "*"
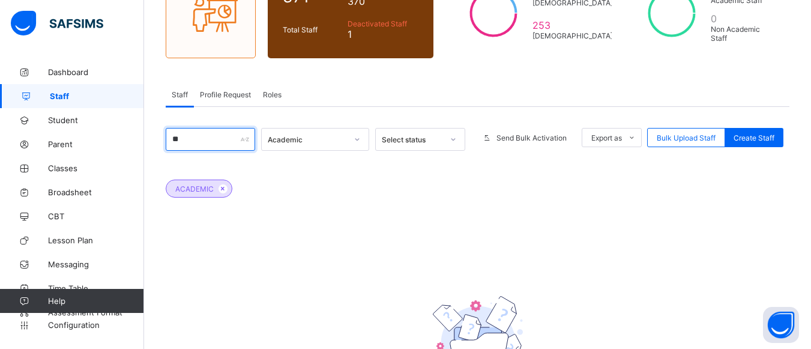
type input "*"
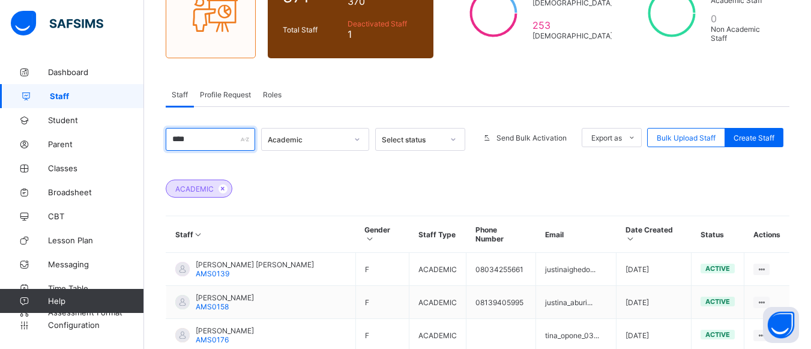
scroll to position [299, 0]
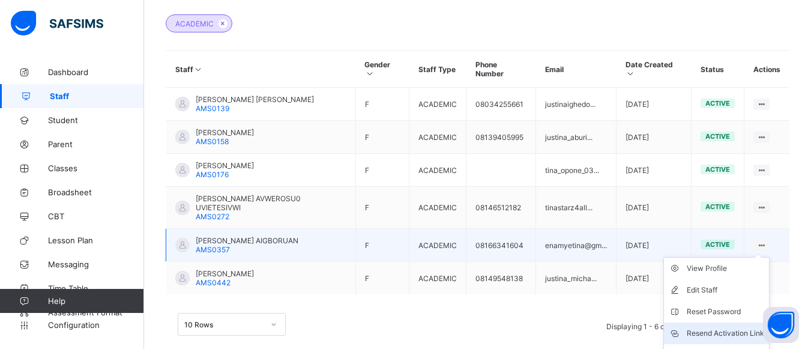
click at [595, 327] on div "Resend Activation Link" at bounding box center [724, 333] width 77 height 12
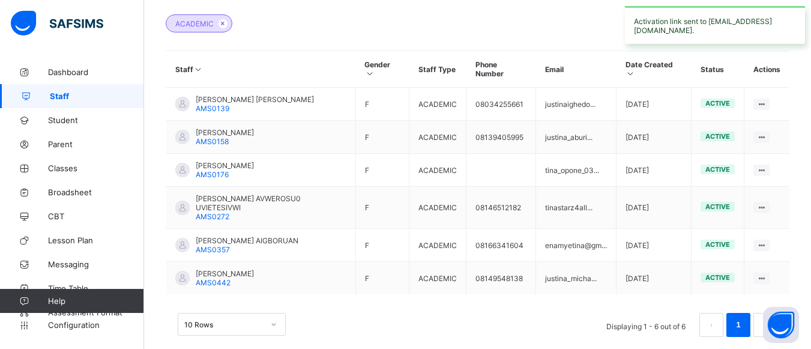
scroll to position [0, 0]
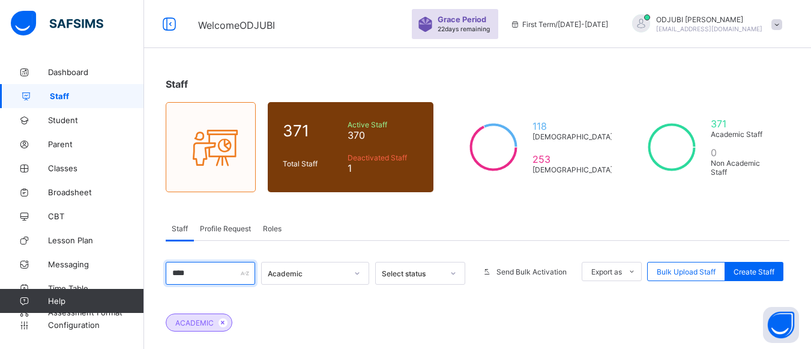
click at [211, 275] on input "****" at bounding box center [210, 273] width 89 height 23
type input "*"
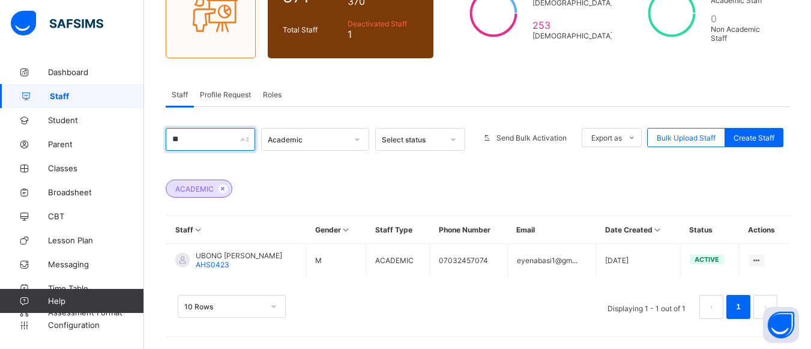
type input "*"
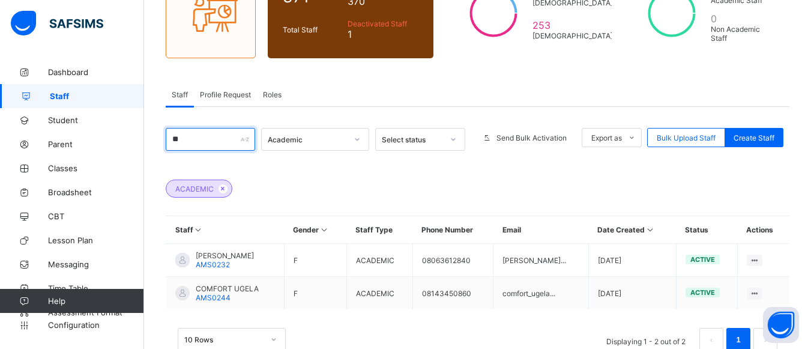
type input "*"
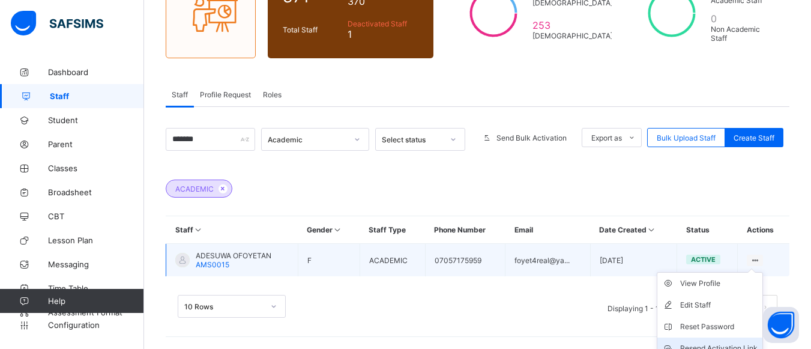
click at [595, 331] on div "Resend Activation Link" at bounding box center [718, 348] width 77 height 12
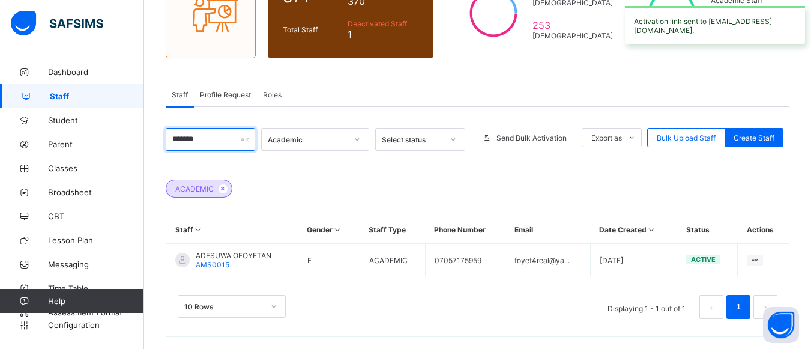
click at [204, 142] on input "*******" at bounding box center [210, 139] width 89 height 23
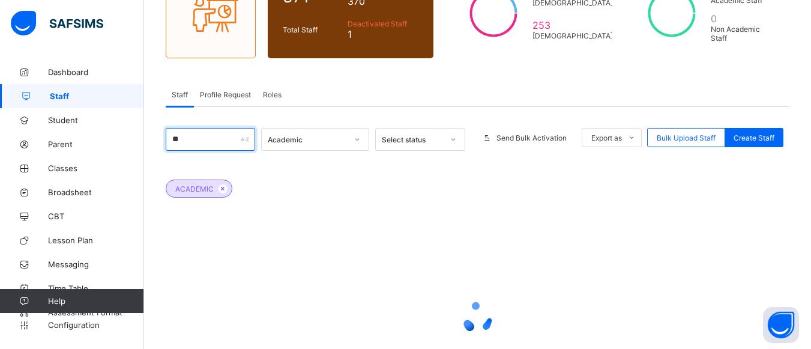
type input "*"
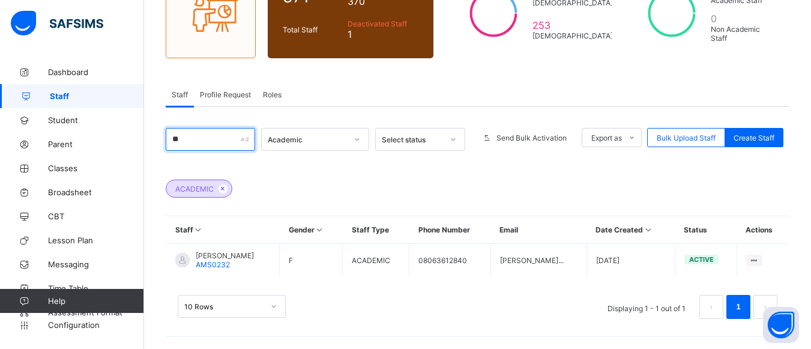
type input "*"
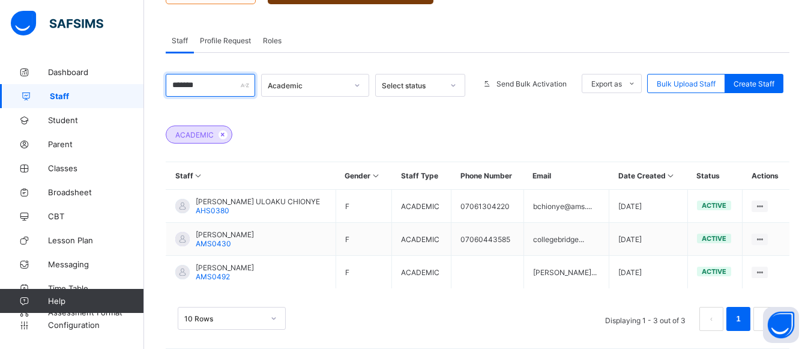
scroll to position [200, 0]
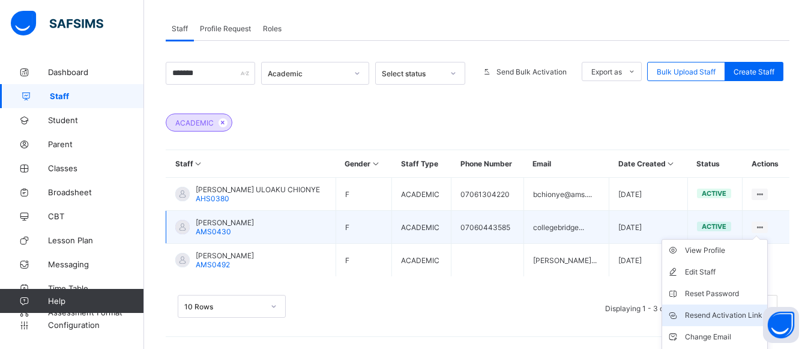
click at [595, 317] on div "Resend Activation Link" at bounding box center [723, 315] width 77 height 12
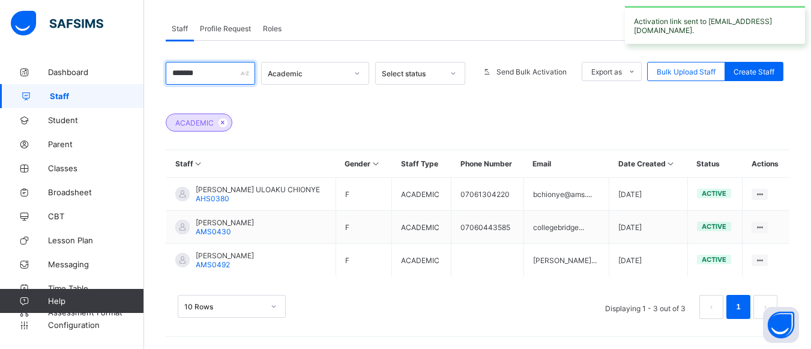
click at [228, 73] on input "*******" at bounding box center [210, 73] width 89 height 23
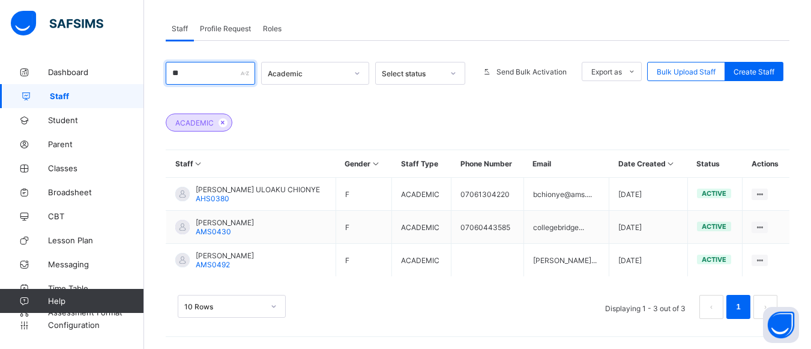
type input "*"
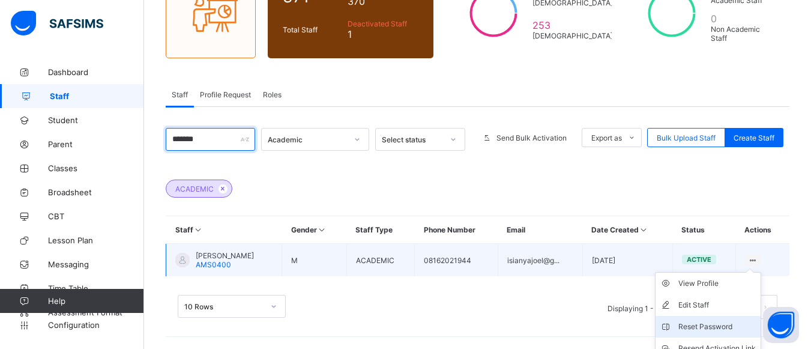
scroll to position [188, 0]
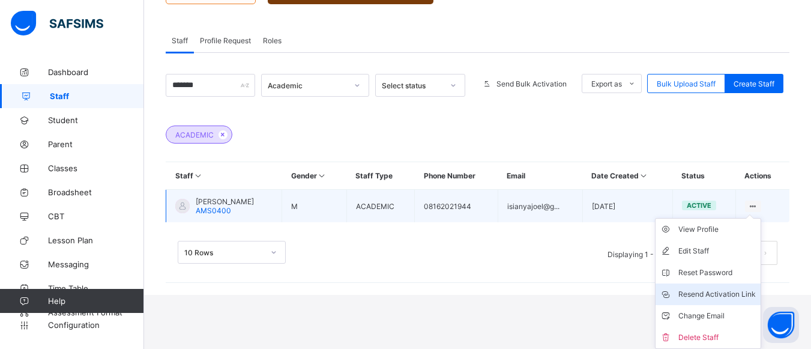
click at [595, 295] on div "Resend Activation Link" at bounding box center [716, 294] width 77 height 12
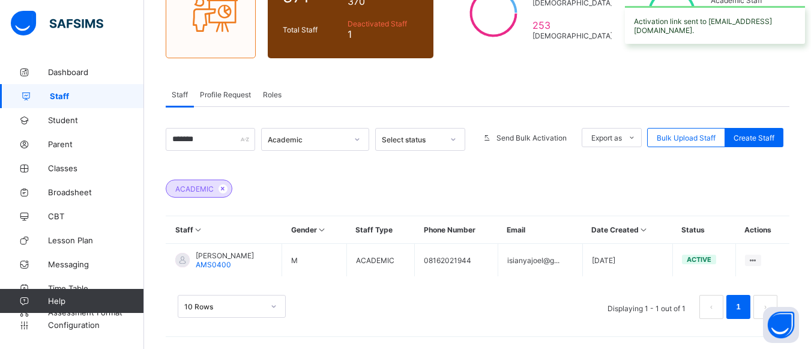
scroll to position [134, 0]
click at [224, 140] on input "*******" at bounding box center [210, 139] width 89 height 23
type input "*"
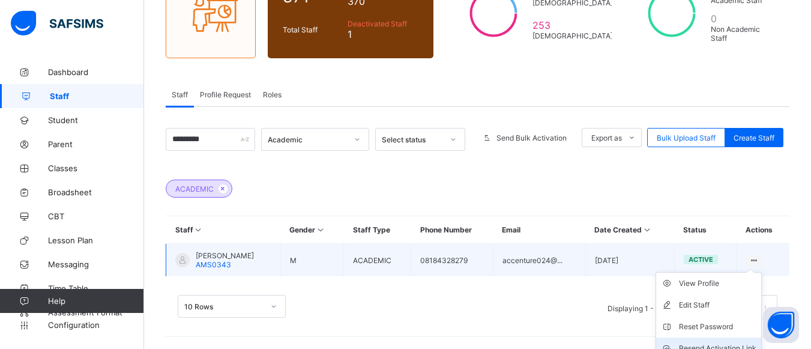
click at [595, 331] on div "Resend Activation Link" at bounding box center [717, 348] width 77 height 12
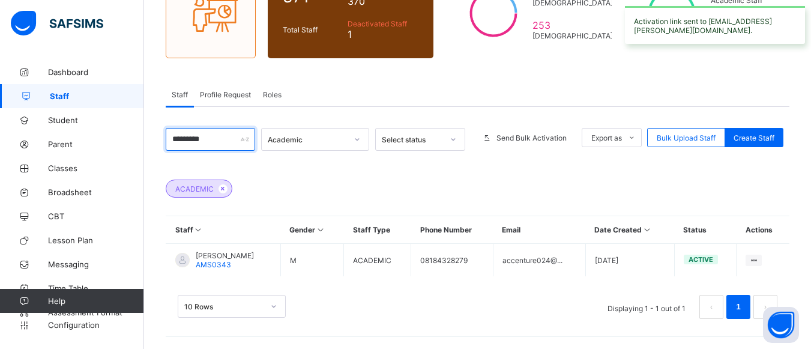
click at [224, 138] on input "*********" at bounding box center [210, 139] width 89 height 23
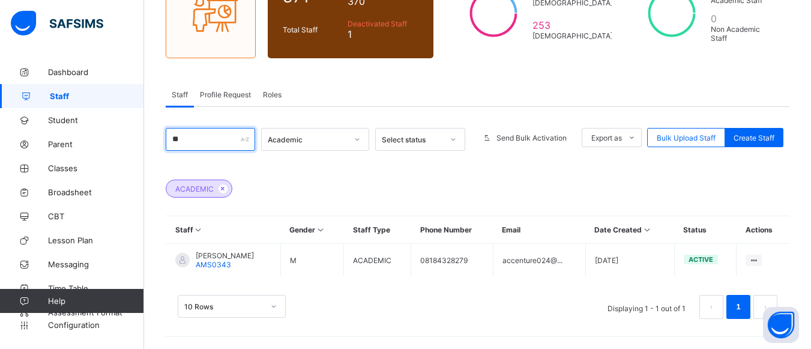
type input "*"
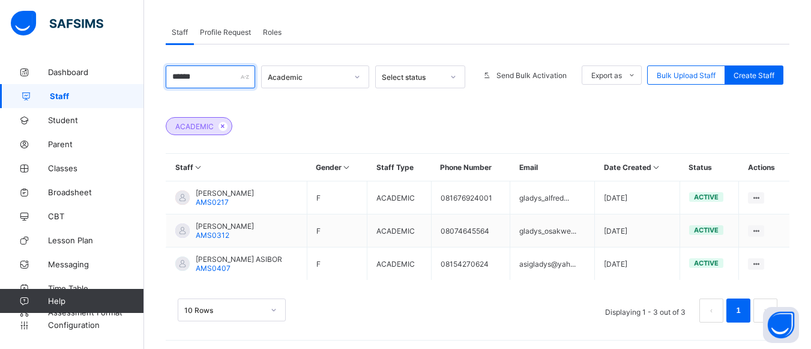
scroll to position [200, 0]
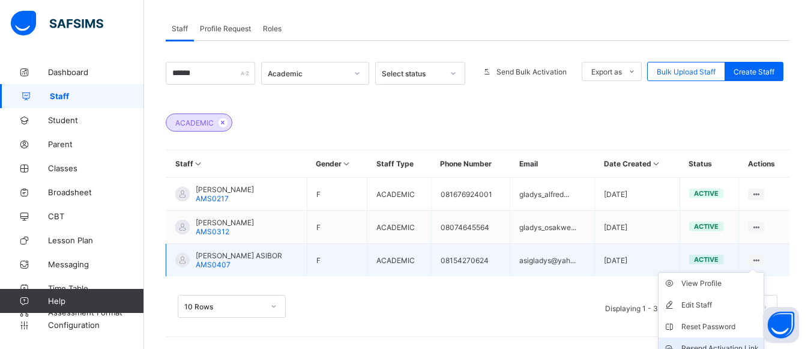
click at [595, 331] on div "Resend Activation Link" at bounding box center [719, 348] width 77 height 12
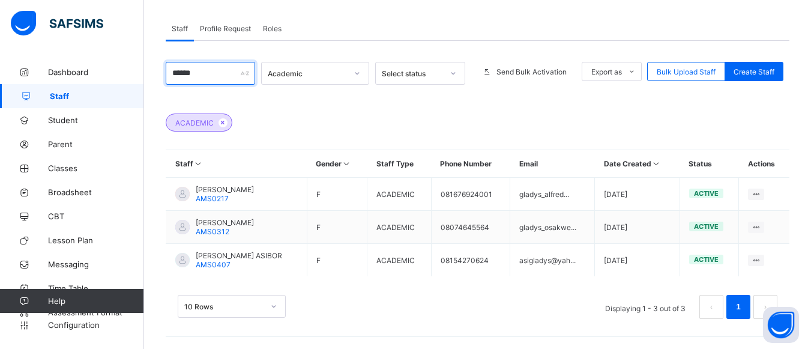
click at [206, 77] on input "******" at bounding box center [210, 73] width 89 height 23
type input "*"
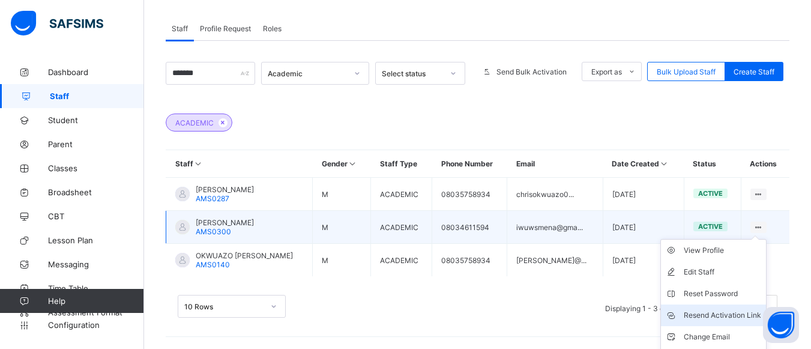
click at [595, 316] on div "Resend Activation Link" at bounding box center [721, 315] width 77 height 12
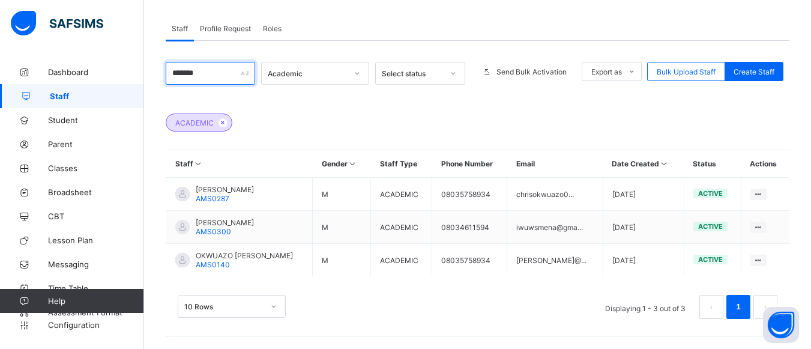
click at [208, 78] on input "*******" at bounding box center [210, 73] width 89 height 23
type input "*"
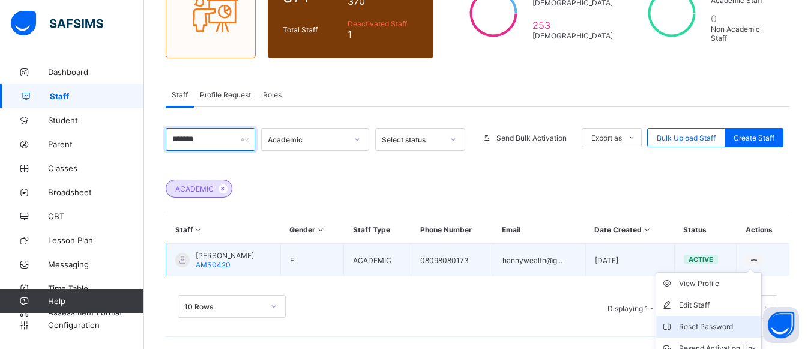
scroll to position [188, 0]
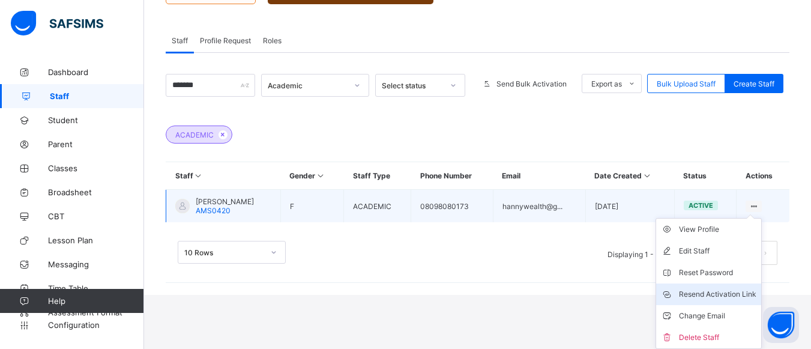
click at [595, 295] on div "Resend Activation Link" at bounding box center [717, 294] width 77 height 12
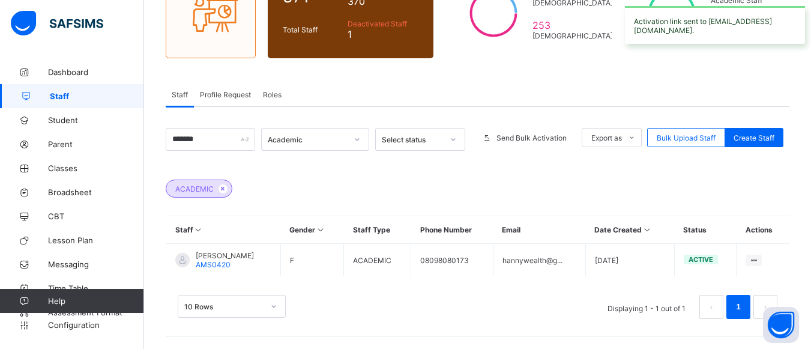
scroll to position [134, 0]
click at [212, 142] on input "*******" at bounding box center [210, 139] width 89 height 23
type input "*"
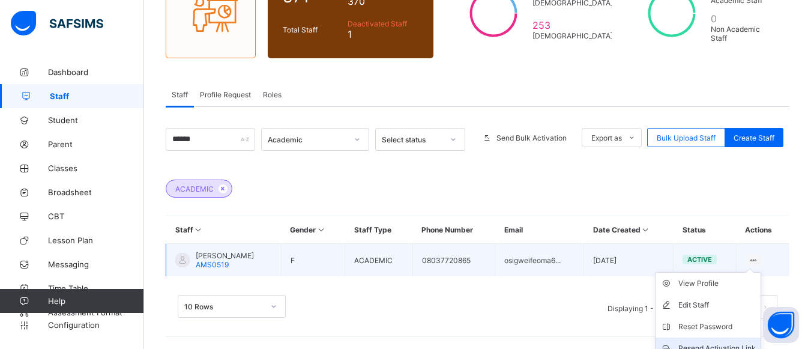
click at [595, 331] on div "Resend Activation Link" at bounding box center [716, 348] width 77 height 12
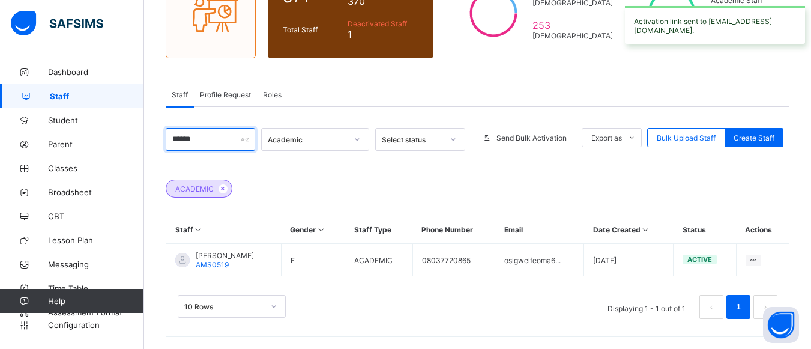
click at [220, 142] on input "******" at bounding box center [210, 139] width 89 height 23
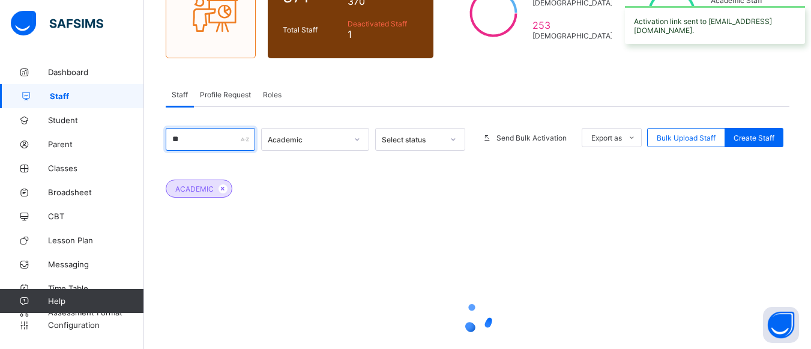
type input "*"
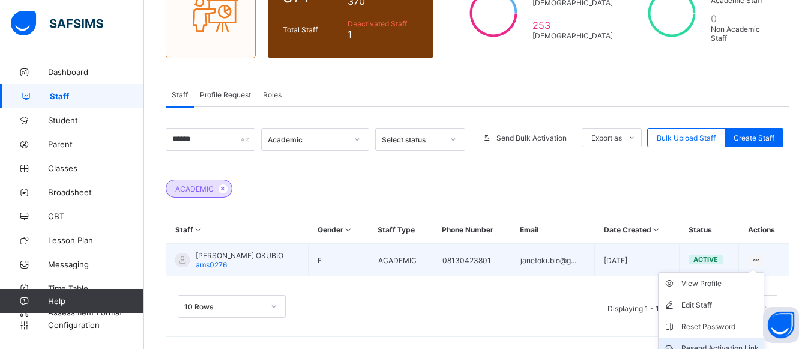
click at [595, 331] on div "Resend Activation Link" at bounding box center [719, 348] width 77 height 12
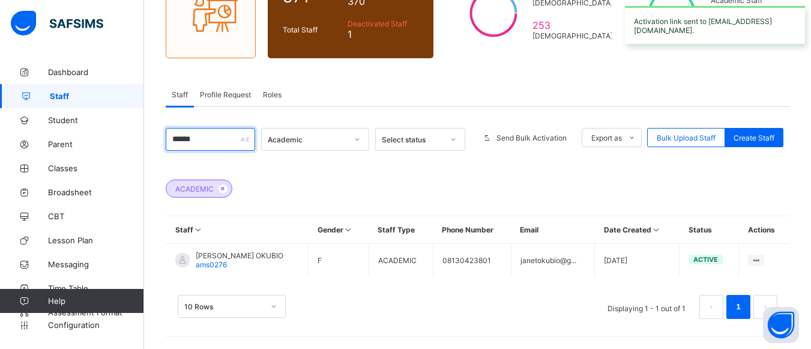
click at [213, 139] on input "******" at bounding box center [210, 139] width 89 height 23
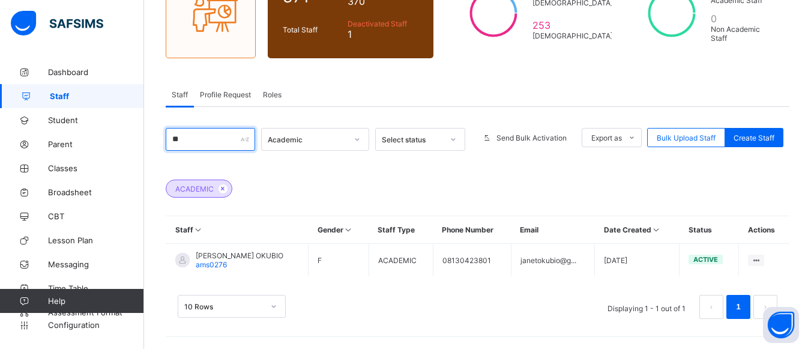
type input "*"
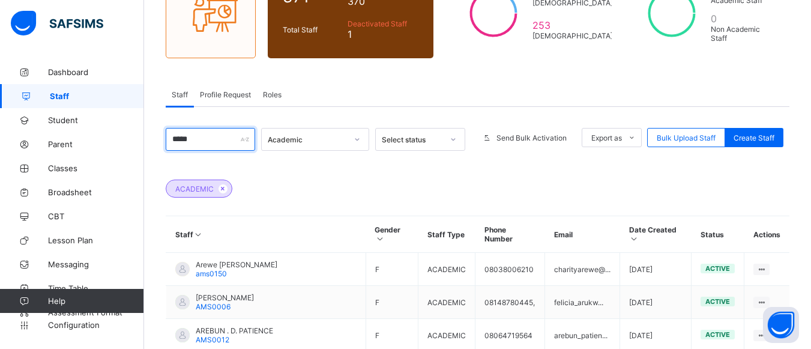
scroll to position [266, 0]
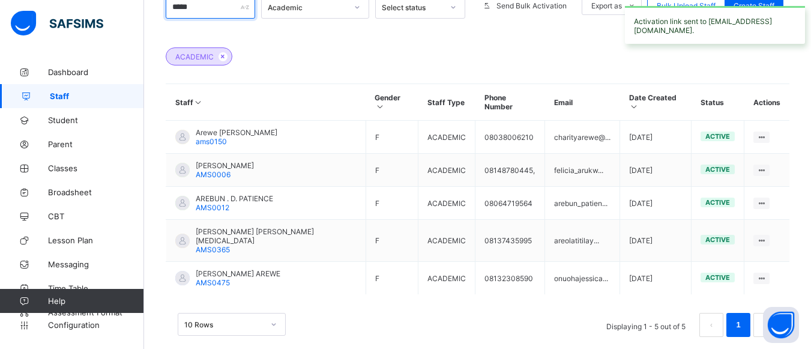
click at [199, 2] on input "*****" at bounding box center [210, 7] width 89 height 23
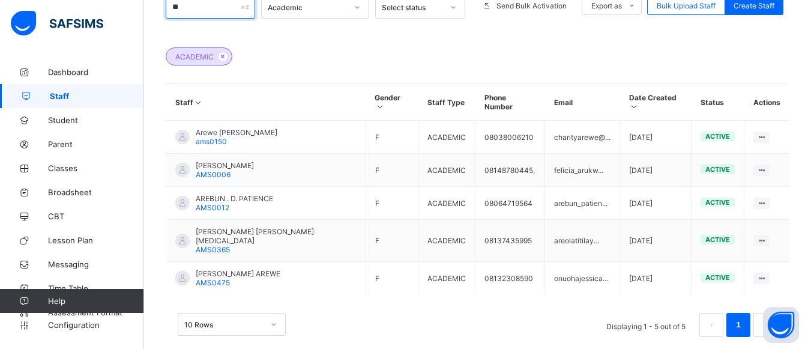
type input "*"
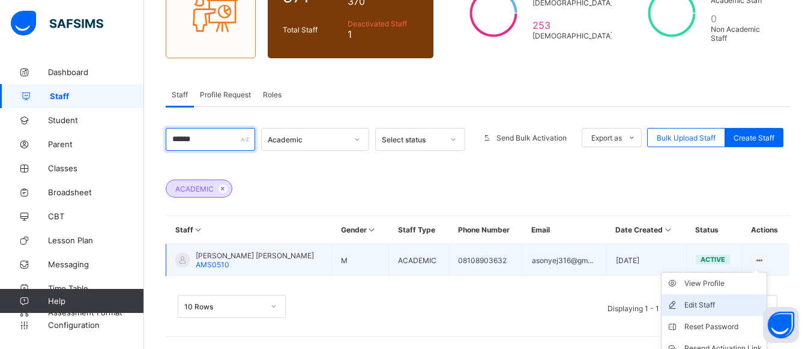
scroll to position [188, 0]
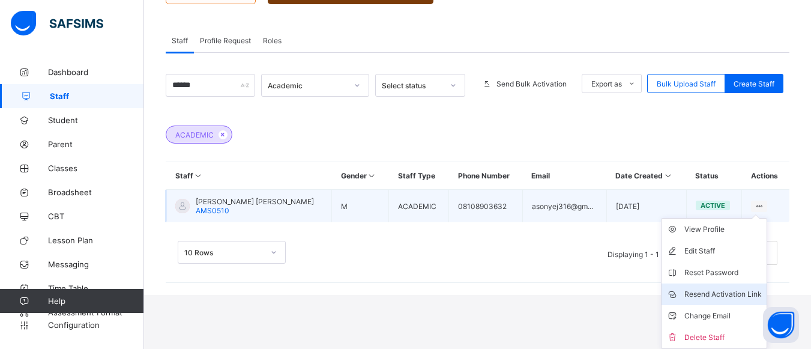
click at [595, 294] on div "Resend Activation Link" at bounding box center [722, 294] width 77 height 12
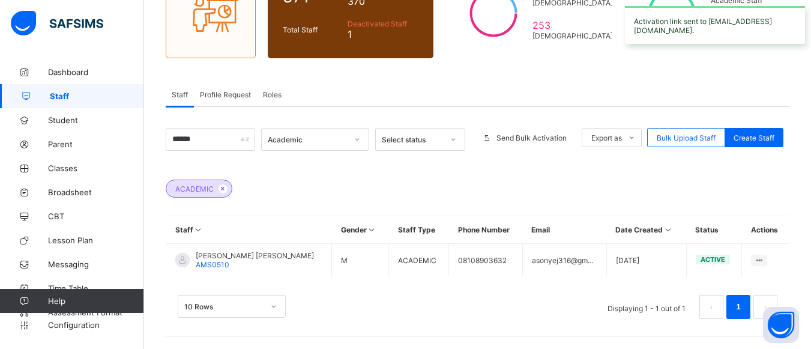
scroll to position [134, 0]
click at [227, 139] on input "******" at bounding box center [210, 139] width 89 height 23
type input "*"
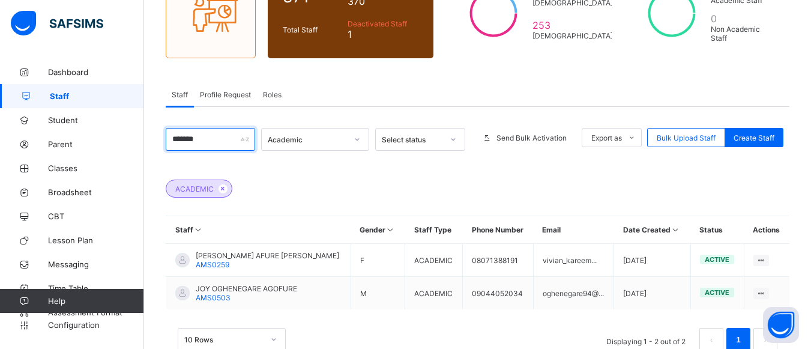
scroll to position [167, 0]
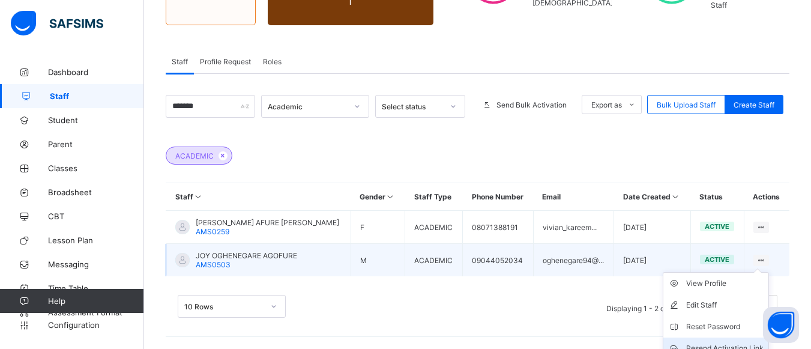
click at [595, 331] on div "Resend Activation Link" at bounding box center [724, 348] width 77 height 12
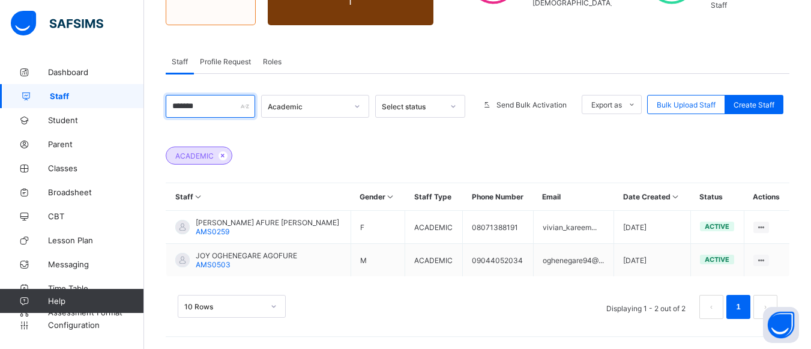
click at [208, 103] on input "*******" at bounding box center [210, 106] width 89 height 23
type input "*"
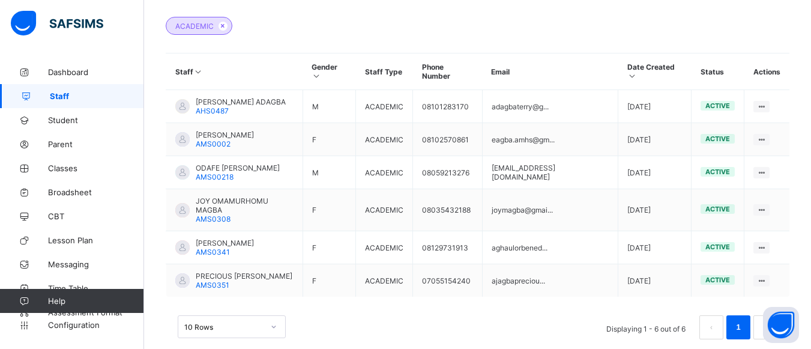
scroll to position [299, 0]
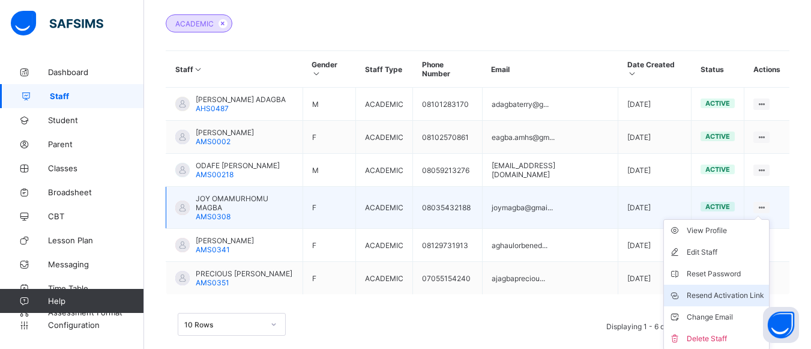
click at [595, 289] on div "Resend Activation Link" at bounding box center [724, 295] width 77 height 12
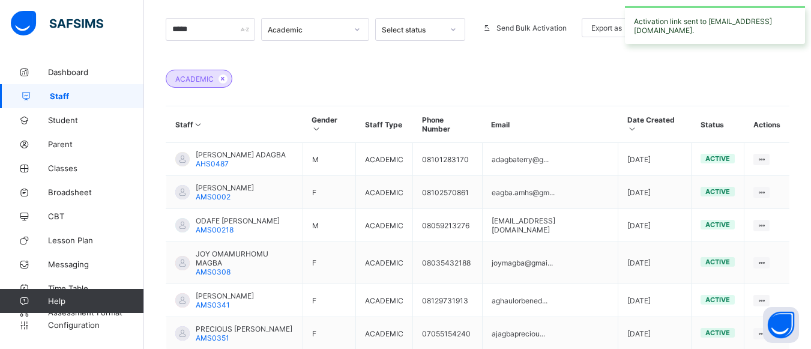
scroll to position [0, 0]
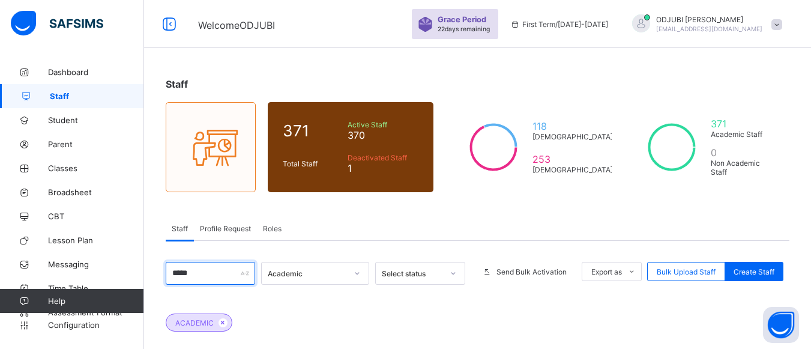
click at [221, 273] on input "*****" at bounding box center [210, 273] width 89 height 23
type input "*"
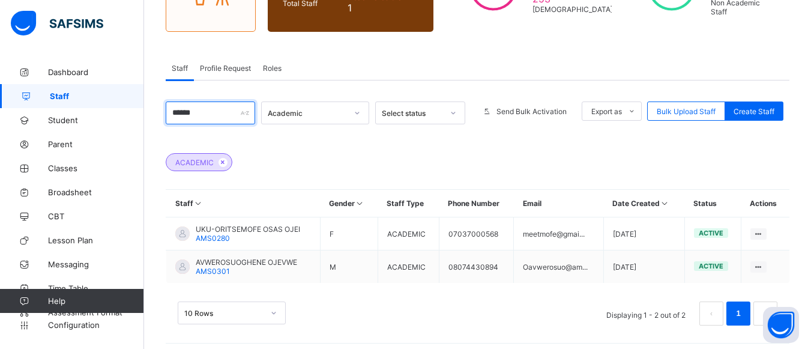
scroll to position [167, 0]
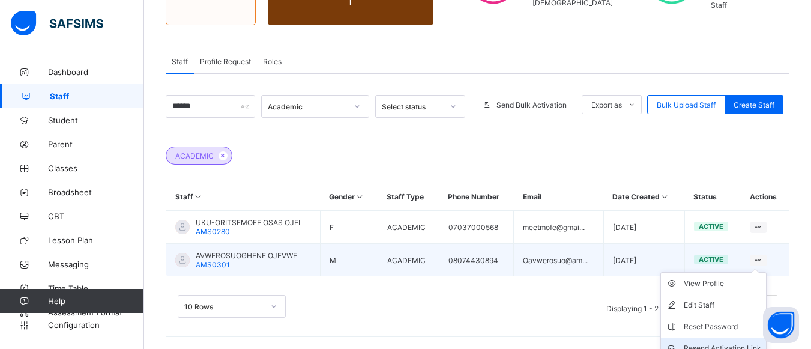
click at [595, 331] on div "Resend Activation Link" at bounding box center [721, 348] width 77 height 12
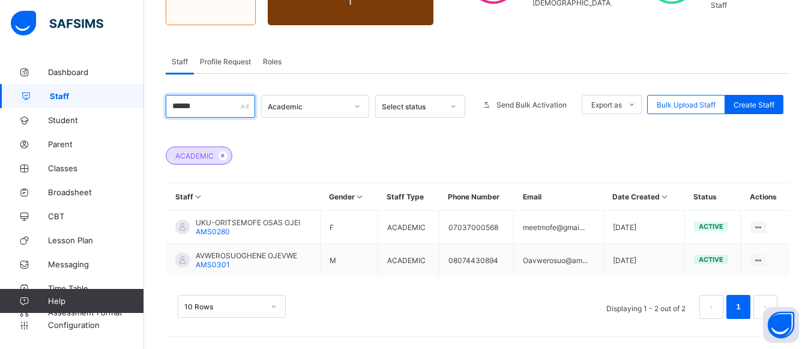
click at [206, 110] on input "******" at bounding box center [210, 106] width 89 height 23
type input "*"
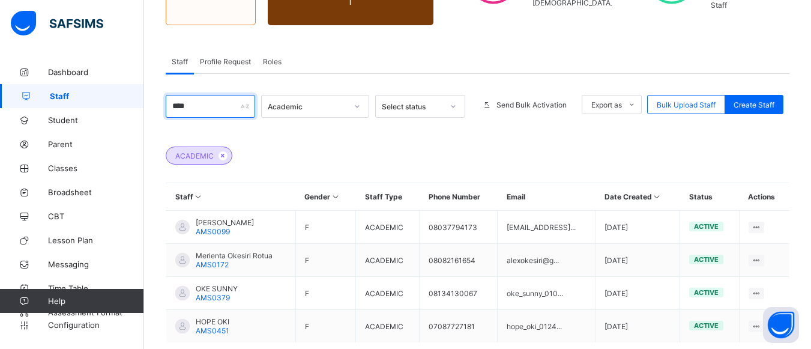
scroll to position [233, 0]
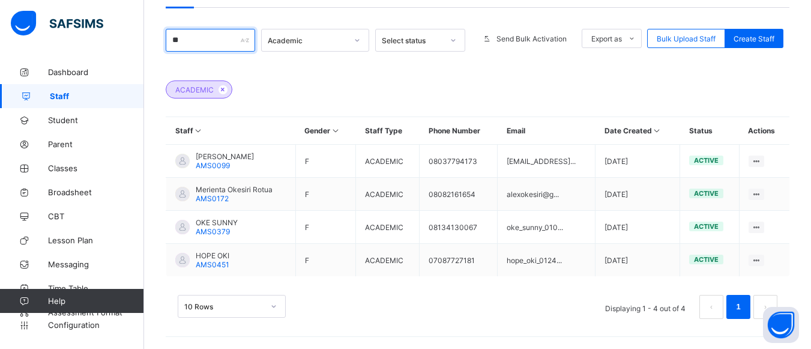
type input "*"
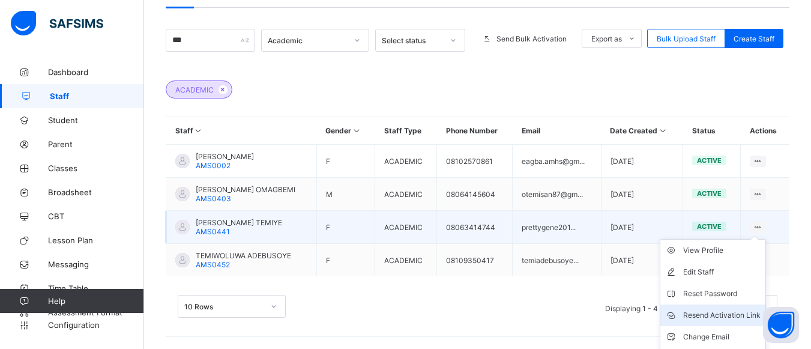
click at [595, 313] on div "Resend Activation Link" at bounding box center [721, 315] width 77 height 12
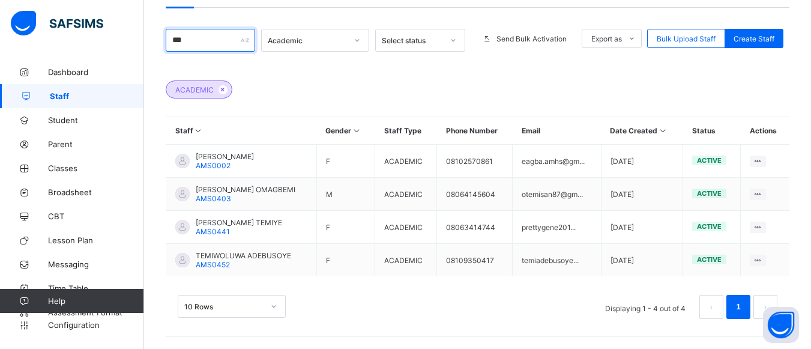
click at [224, 46] on input "***" at bounding box center [210, 40] width 89 height 23
type input "*"
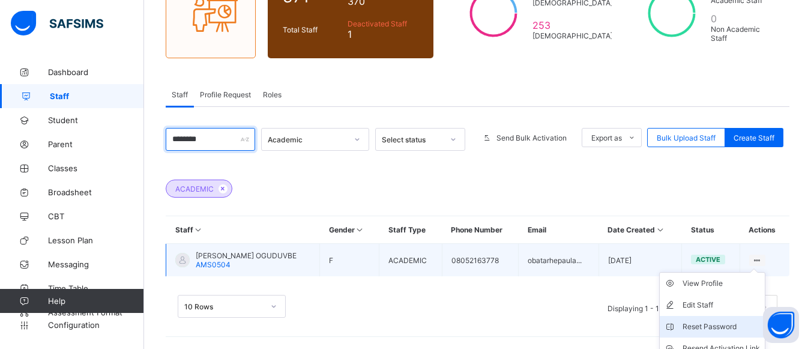
scroll to position [188, 0]
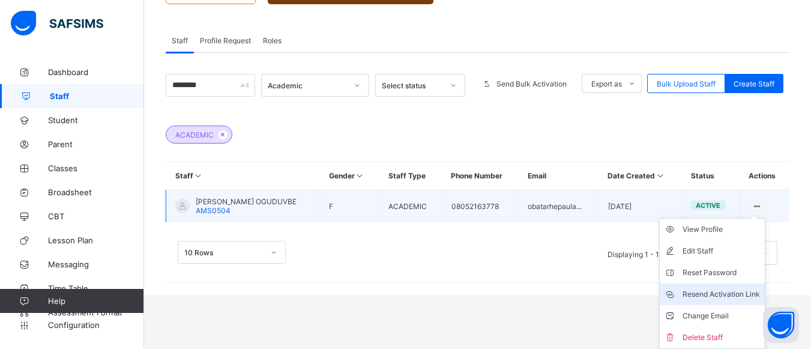
click at [595, 297] on div "Resend Activation Link" at bounding box center [720, 294] width 77 height 12
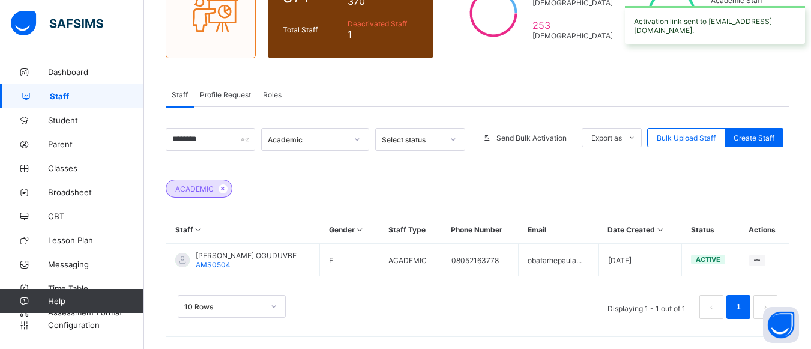
scroll to position [134, 0]
click at [232, 135] on input "********" at bounding box center [210, 139] width 89 height 23
type input "*"
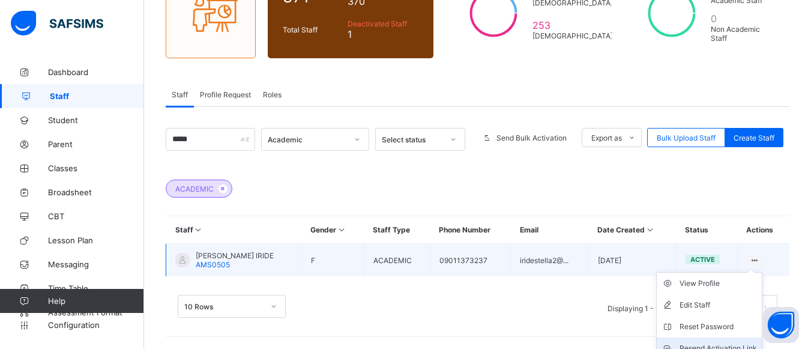
click at [595, 331] on div "Resend Activation Link" at bounding box center [717, 348] width 77 height 12
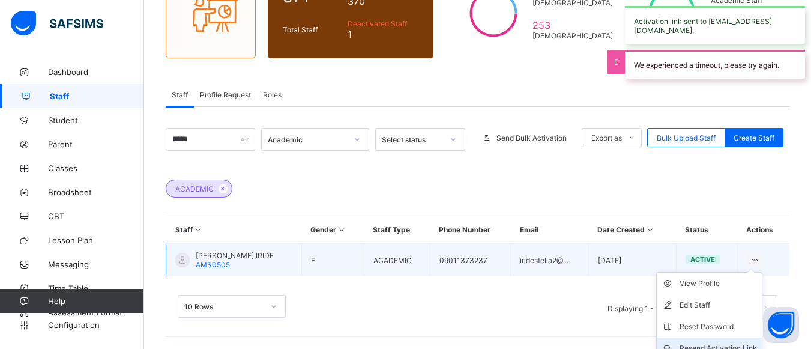
click at [595, 331] on div "Resend Activation Link" at bounding box center [717, 348] width 77 height 12
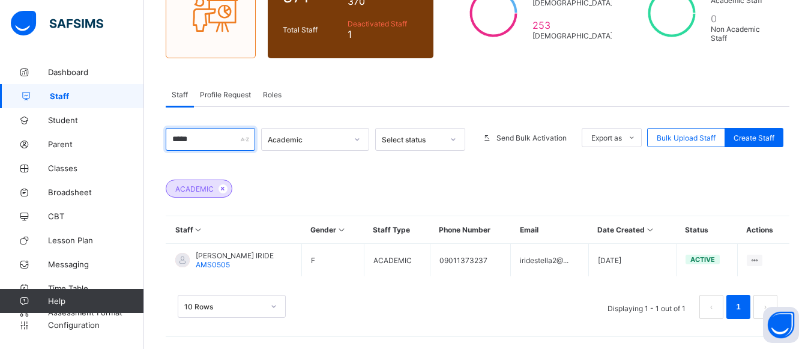
click at [220, 139] on input "*****" at bounding box center [210, 139] width 89 height 23
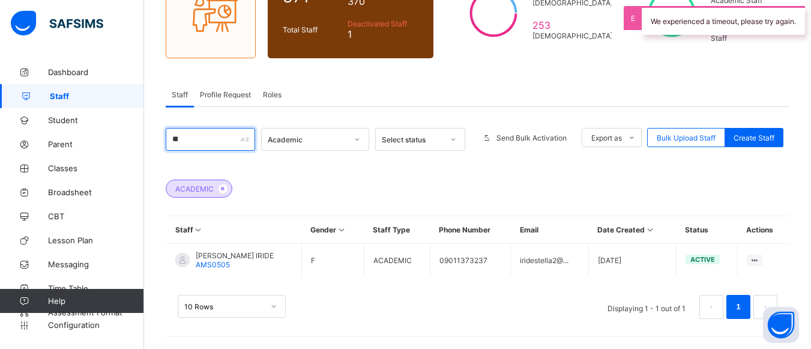
type input "*"
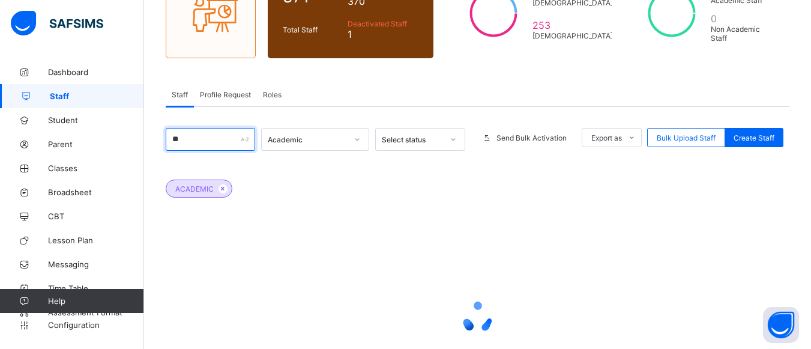
type input "*"
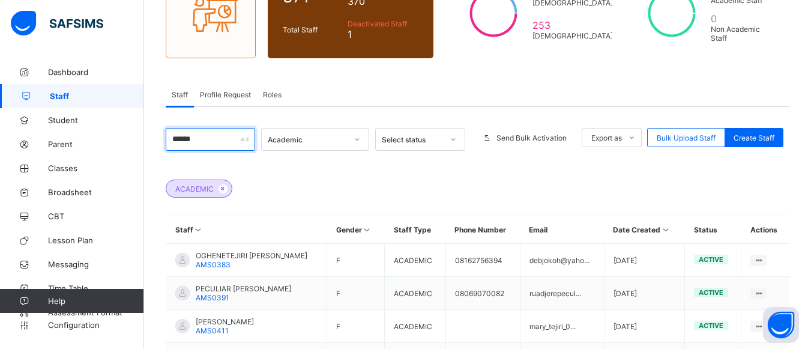
scroll to position [233, 0]
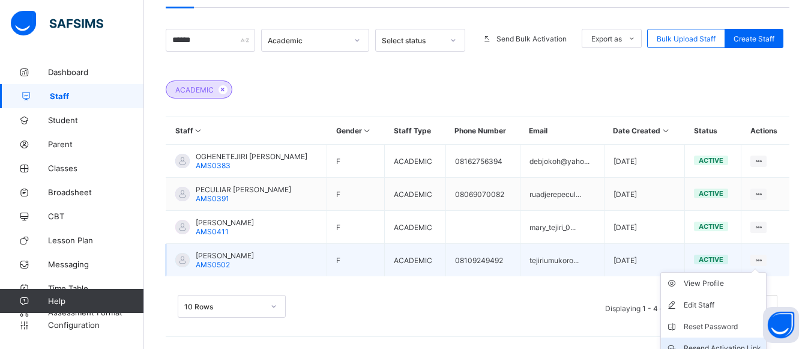
click at [595, 331] on div "Resend Activation Link" at bounding box center [721, 348] width 77 height 12
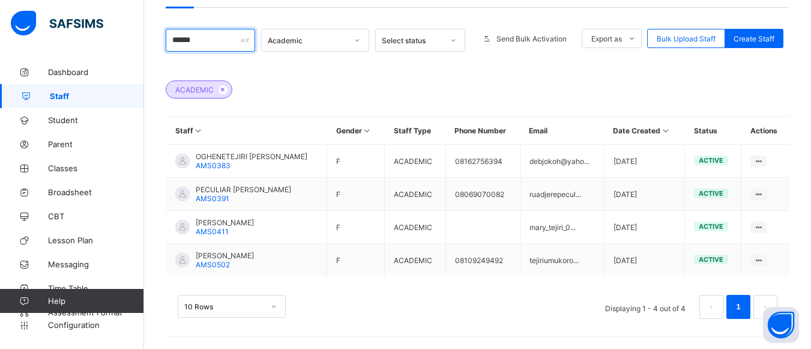
click at [214, 47] on input "******" at bounding box center [210, 40] width 89 height 23
type input "*"
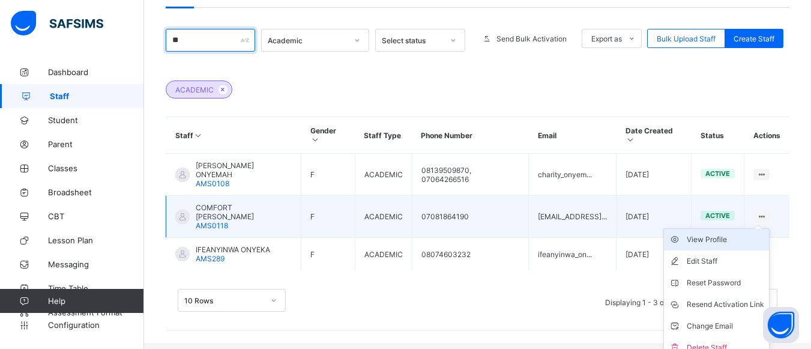
type input "*"
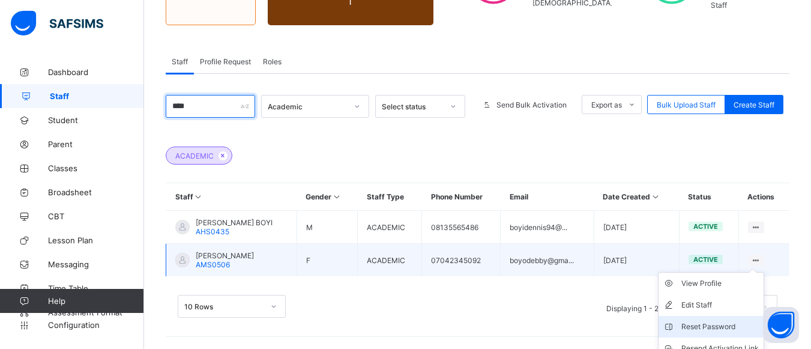
scroll to position [221, 0]
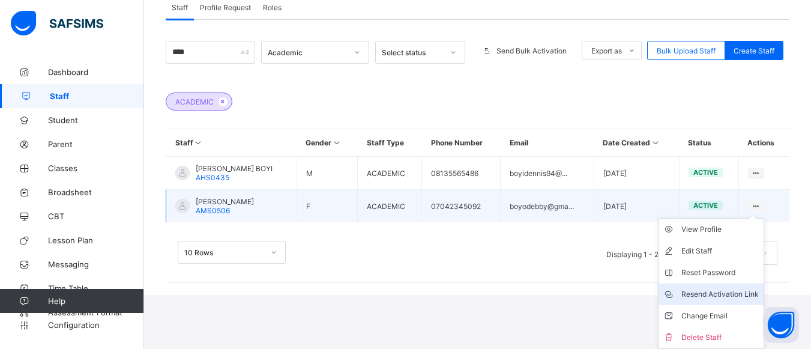
click at [595, 293] on div "Resend Activation Link" at bounding box center [719, 294] width 77 height 12
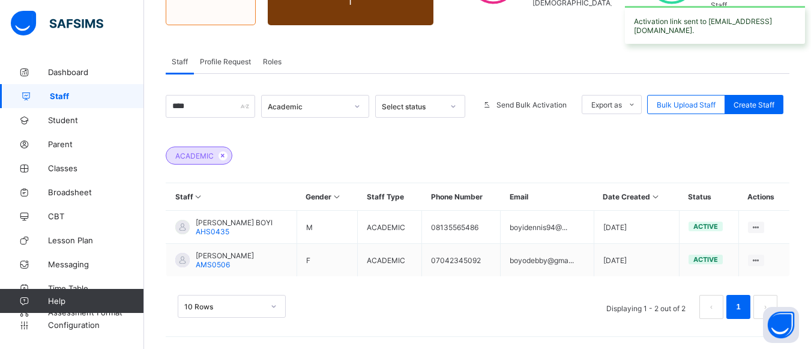
scroll to position [167, 0]
click at [213, 105] on input "****" at bounding box center [210, 106] width 89 height 23
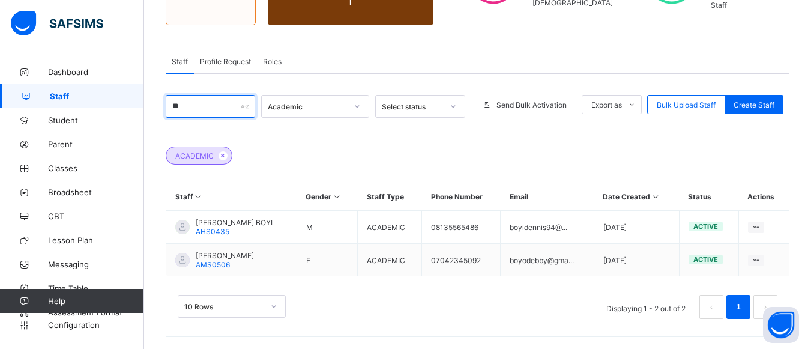
type input "*"
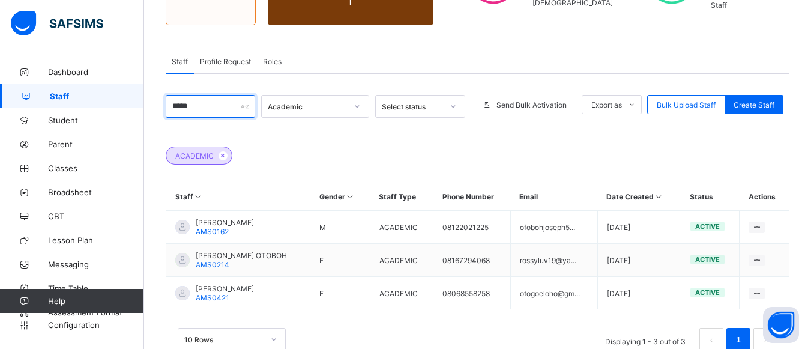
scroll to position [200, 0]
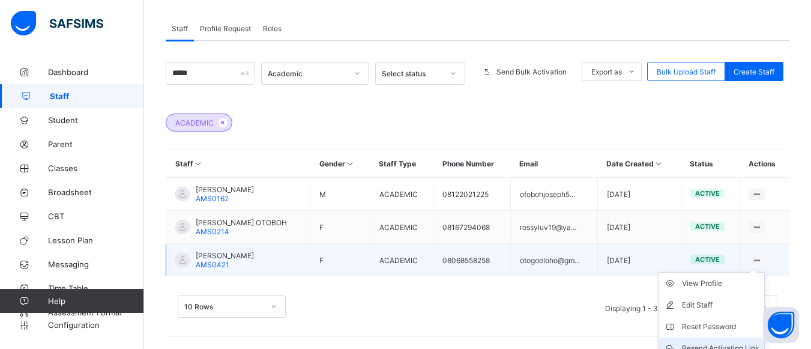
click at [595, 331] on div "Resend Activation Link" at bounding box center [720, 348] width 77 height 12
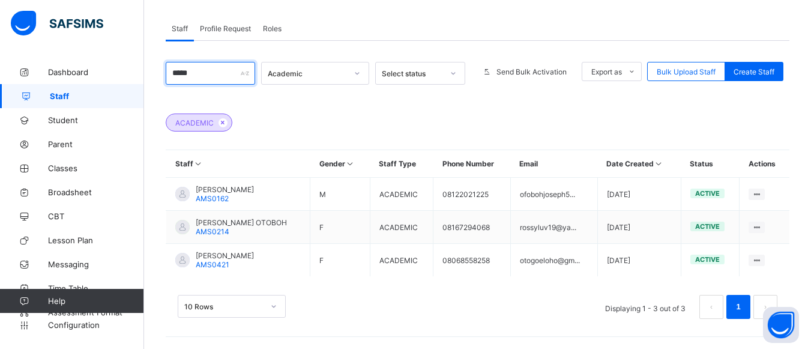
click at [206, 77] on input "*****" at bounding box center [210, 73] width 89 height 23
type input "*"
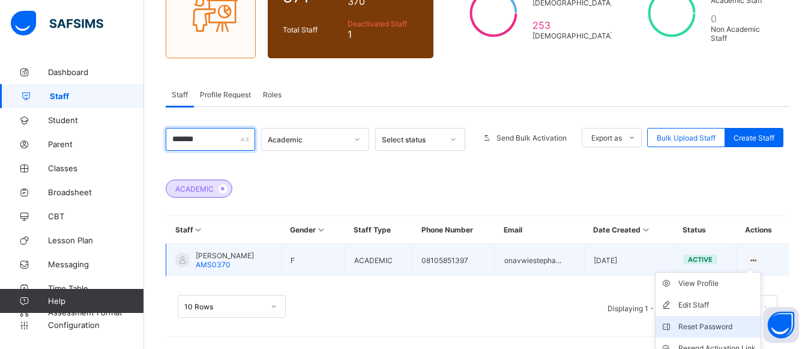
scroll to position [188, 0]
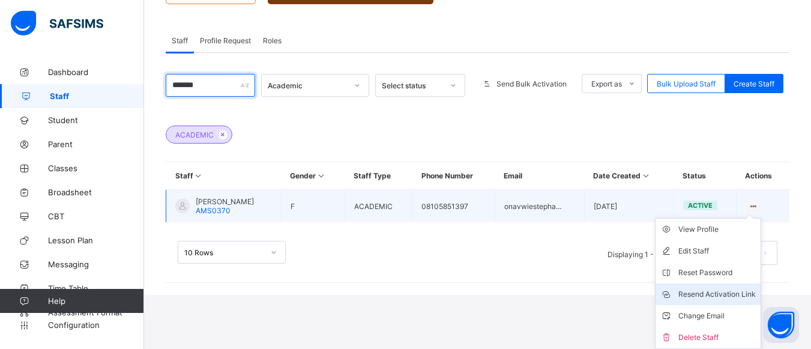
type input "*******"
click at [595, 295] on div "Resend Activation Link" at bounding box center [716, 294] width 77 height 12
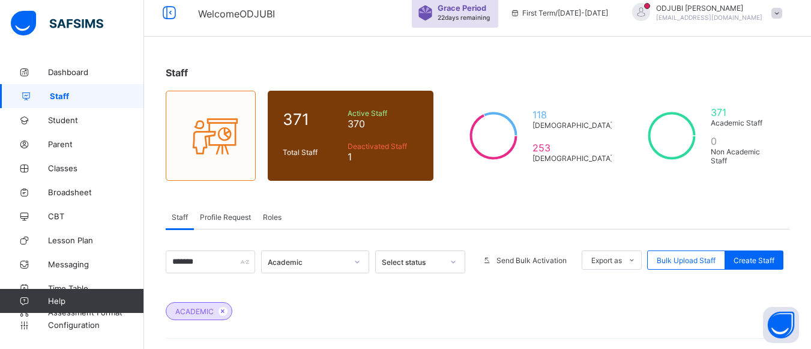
scroll to position [0, 0]
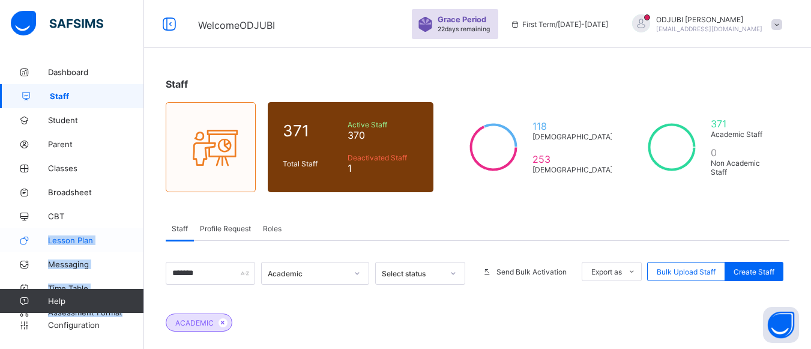
drag, startPoint x: 4, startPoint y: 303, endPoint x: 1, endPoint y: 244, distance: 59.5
click at [1, 242] on div "Dashboard Staff Student Parent Classes Broadsheet CBT Lesson Plan Messaging Tim…" at bounding box center [72, 198] width 144 height 301
click at [79, 76] on span "Dashboard" at bounding box center [96, 72] width 96 height 10
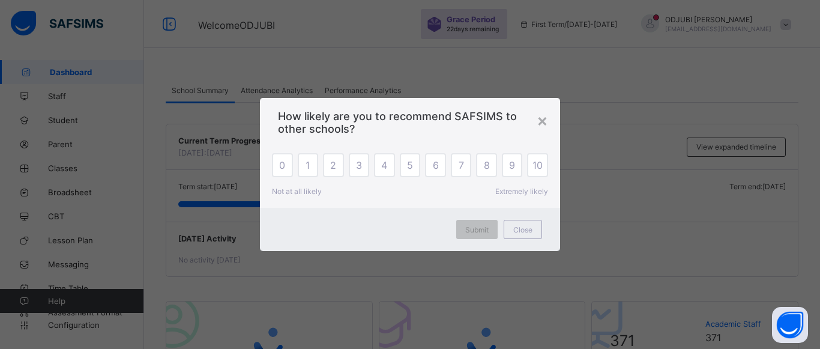
drag, startPoint x: 88, startPoint y: 78, endPoint x: 127, endPoint y: 296, distance: 221.4
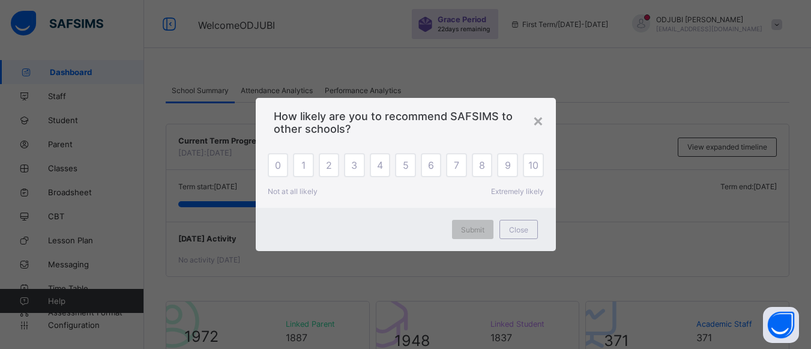
drag, startPoint x: 127, startPoint y: 296, endPoint x: 531, endPoint y: 110, distance: 444.6
click at [531, 110] on span "How likely are you to recommend SAFSIMS to other schools?" at bounding box center [406, 122] width 264 height 25
click at [408, 167] on span "5" at bounding box center [406, 165] width 6 height 12
click at [478, 225] on span "Submit" at bounding box center [472, 229] width 23 height 9
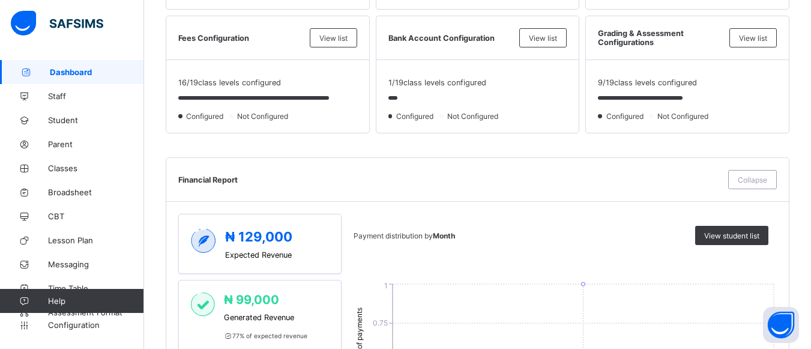
scroll to position [408, 0]
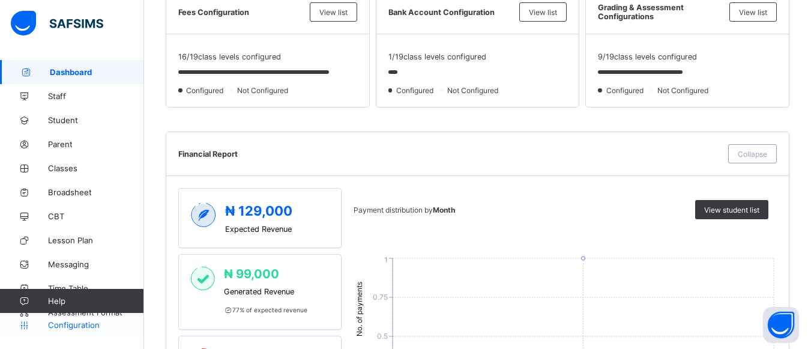
click at [90, 329] on span "Configuration" at bounding box center [95, 325] width 95 height 10
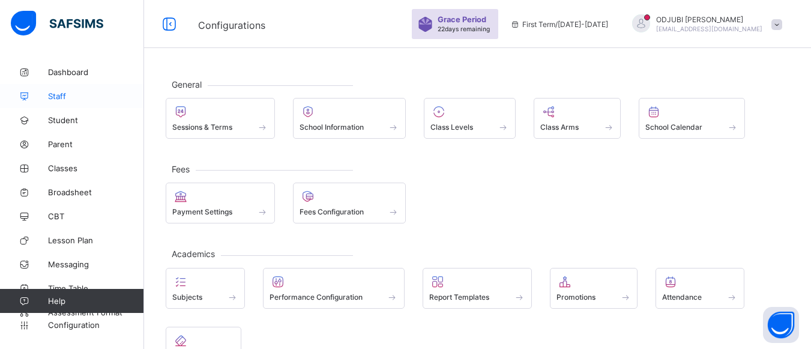
click at [69, 95] on span "Staff" at bounding box center [96, 96] width 96 height 10
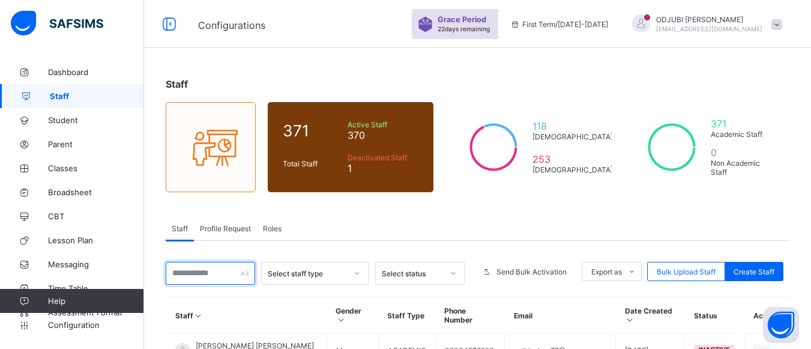
click at [231, 277] on input "text" at bounding box center [210, 273] width 89 height 23
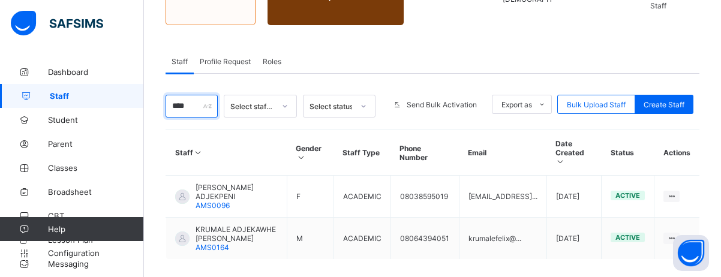
scroll to position [227, 0]
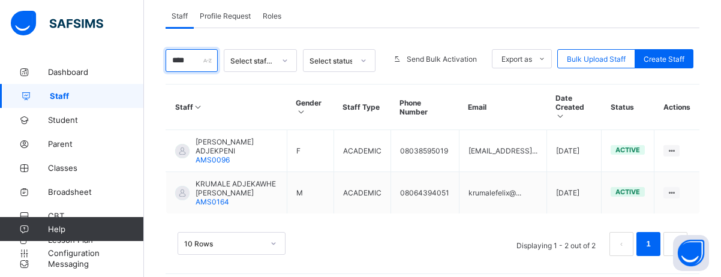
type input "****"
click at [272, 19] on span "Roles" at bounding box center [272, 15] width 19 height 9
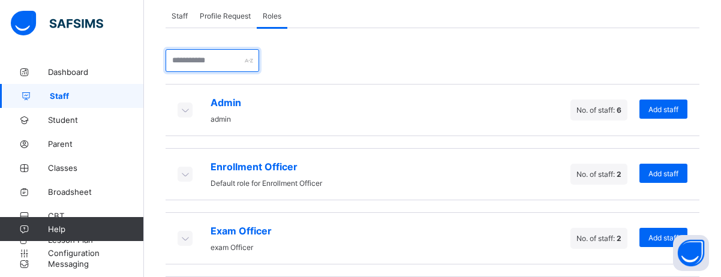
click at [230, 59] on input "text" at bounding box center [213, 60] width 94 height 23
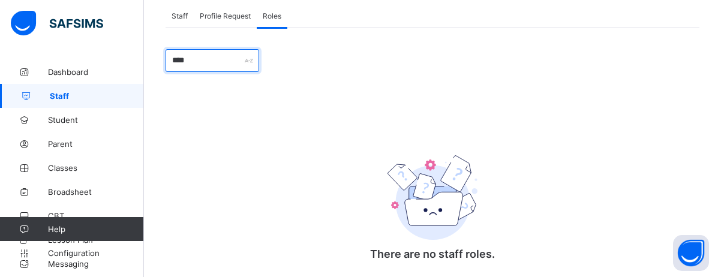
click at [225, 68] on input "****" at bounding box center [213, 60] width 94 height 23
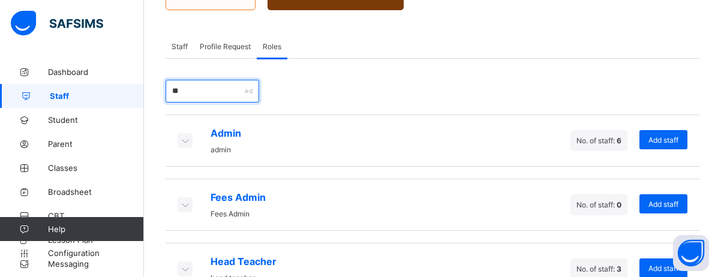
scroll to position [233, 0]
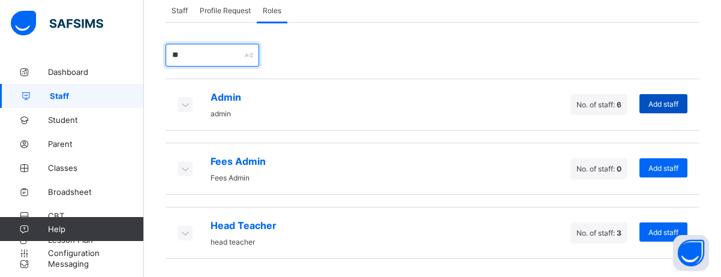
type input "**"
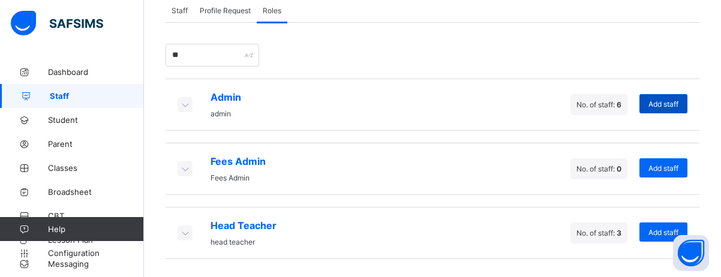
click at [595, 107] on span "Add staff" at bounding box center [664, 104] width 30 height 9
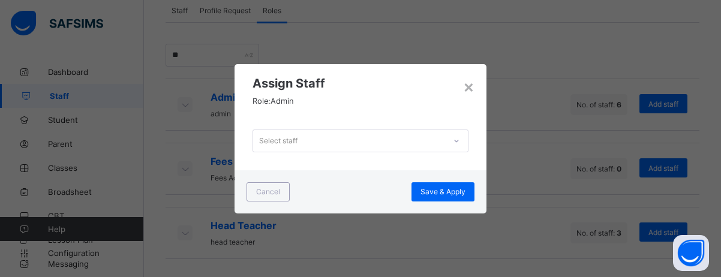
click at [352, 139] on div "Select staff" at bounding box center [349, 141] width 193 height 17
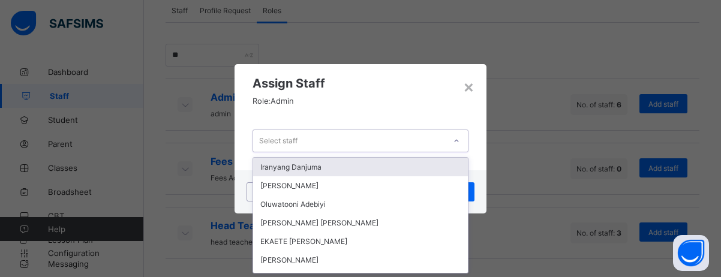
scroll to position [0, 0]
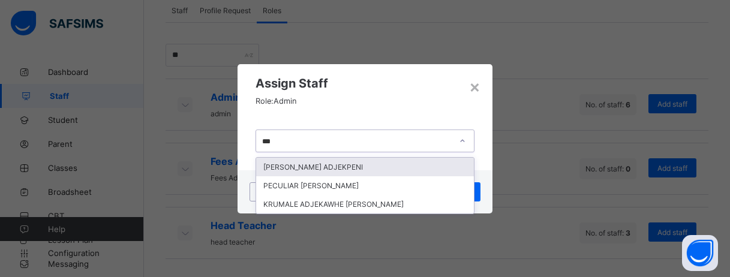
type input "****"
click at [350, 169] on div "JANE CHIDEBELE ADJEKPENI" at bounding box center [365, 167] width 218 height 19
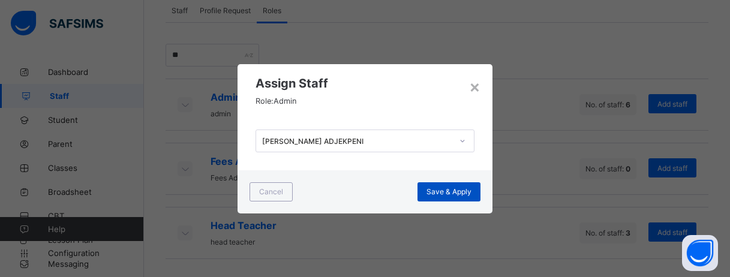
click at [440, 194] on span "Save & Apply" at bounding box center [449, 191] width 45 height 9
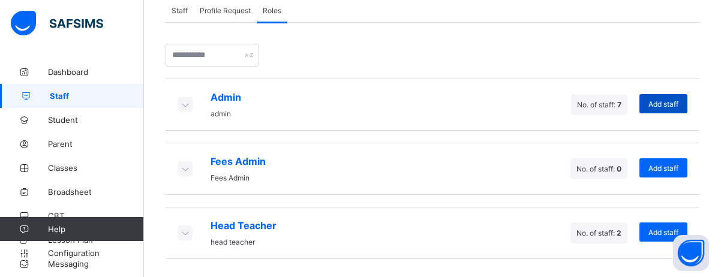
click at [595, 108] on span "Add staff" at bounding box center [664, 104] width 30 height 9
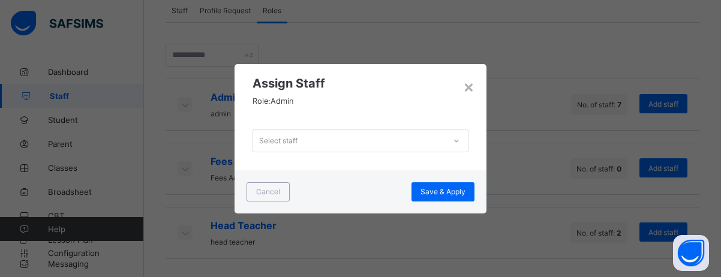
click at [455, 141] on icon at bounding box center [456, 141] width 7 height 12
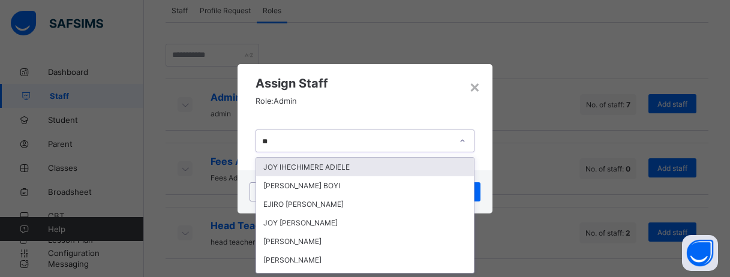
type input "***"
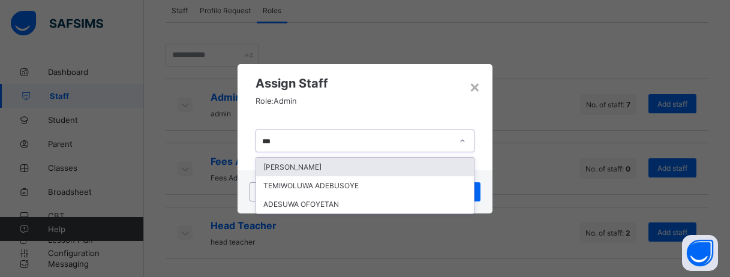
click at [330, 172] on div "ADETUNJI STEPHEN OYEGBADE" at bounding box center [365, 167] width 218 height 19
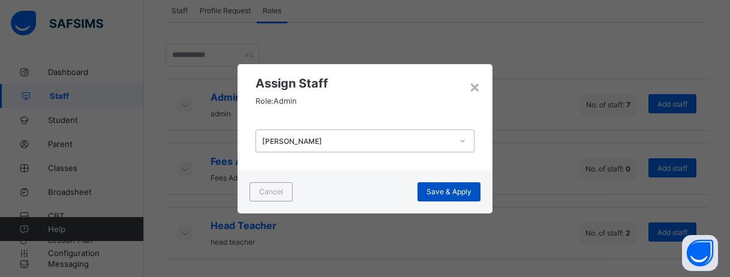
click at [437, 195] on span "Save & Apply" at bounding box center [449, 191] width 45 height 9
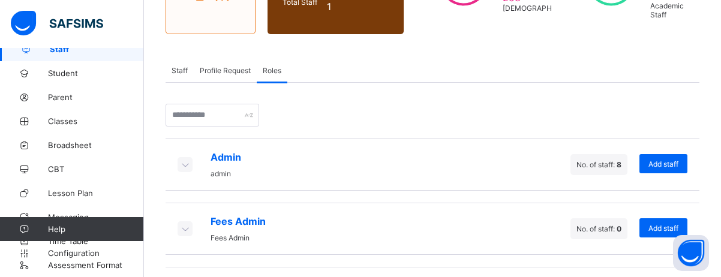
scroll to position [172, 0]
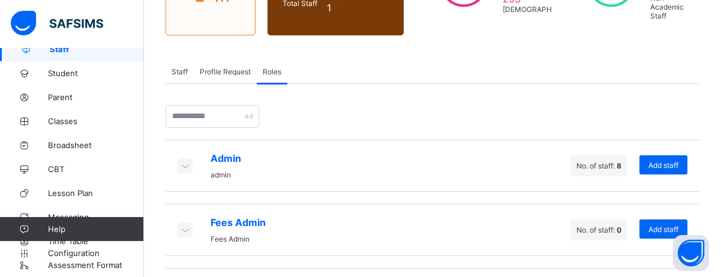
click at [179, 67] on span "Staff" at bounding box center [180, 71] width 16 height 9
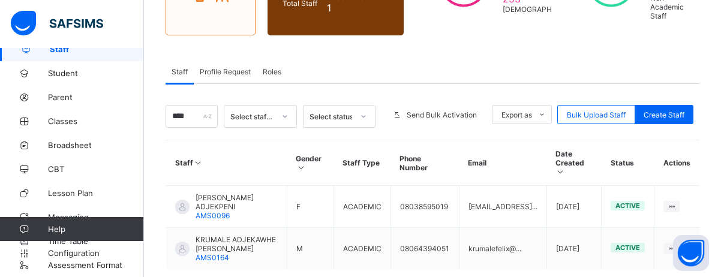
click at [218, 71] on span "Profile Request" at bounding box center [225, 71] width 51 height 9
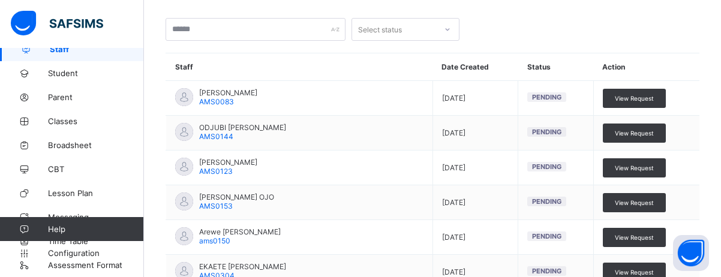
scroll to position [354, 0]
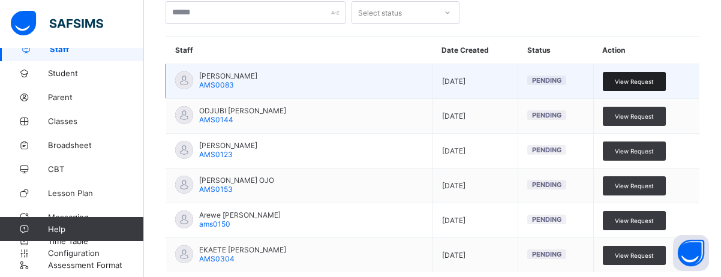
click at [595, 82] on span "View Request" at bounding box center [634, 81] width 39 height 7
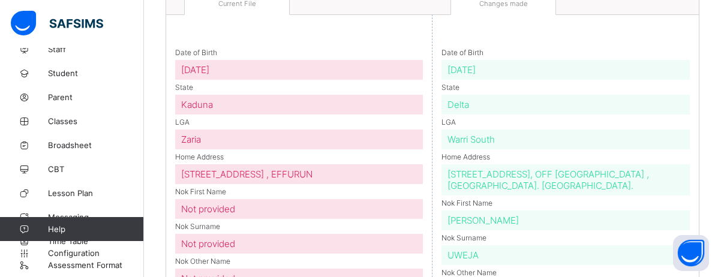
scroll to position [107, 0]
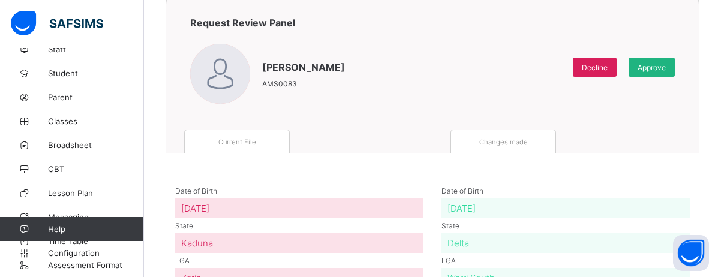
click at [595, 67] on span "Approve" at bounding box center [652, 67] width 28 height 9
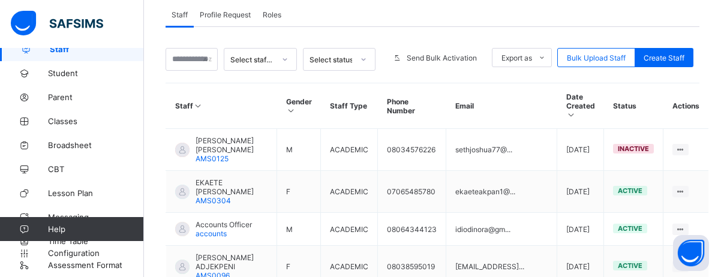
scroll to position [212, 0]
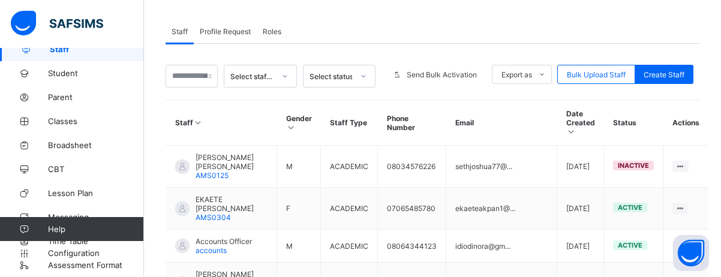
click at [232, 28] on span "Profile Request" at bounding box center [225, 31] width 51 height 9
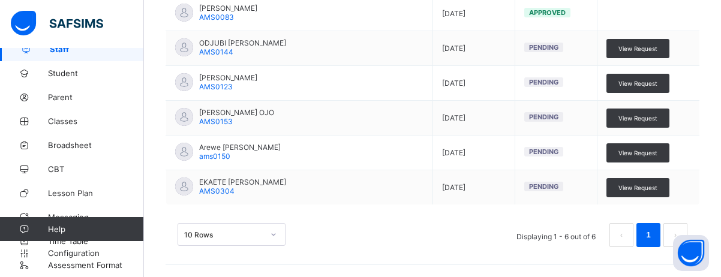
scroll to position [415, 0]
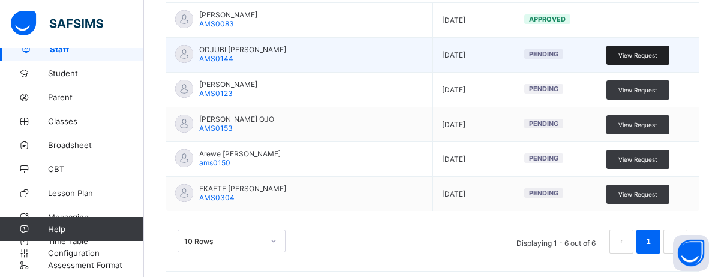
click at [595, 61] on div "View Request" at bounding box center [638, 55] width 63 height 19
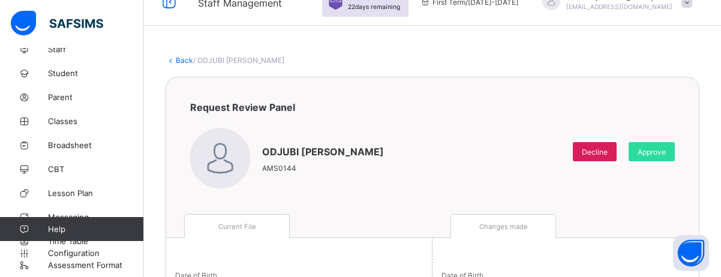
scroll to position [23, 0]
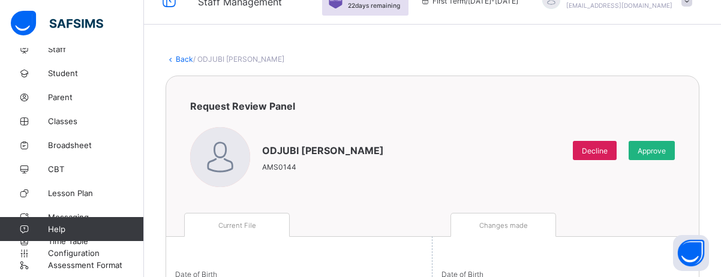
click at [595, 149] on span "Approve" at bounding box center [652, 150] width 28 height 9
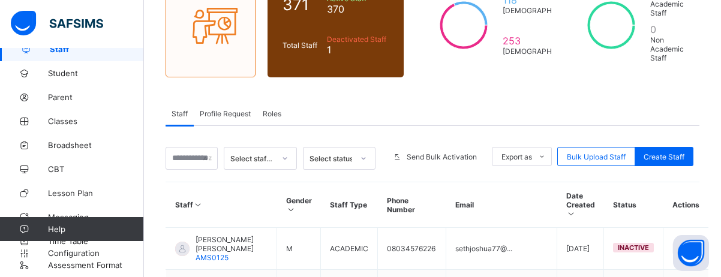
scroll to position [92, 0]
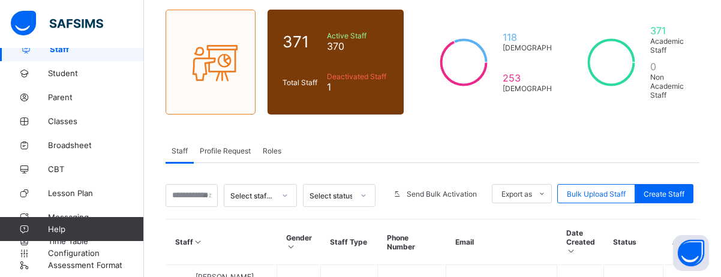
click at [229, 154] on span "Profile Request" at bounding box center [225, 150] width 51 height 9
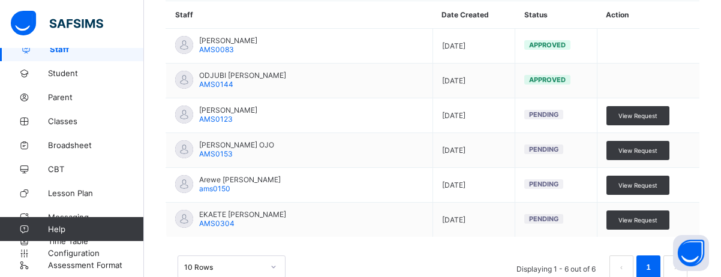
scroll to position [422, 0]
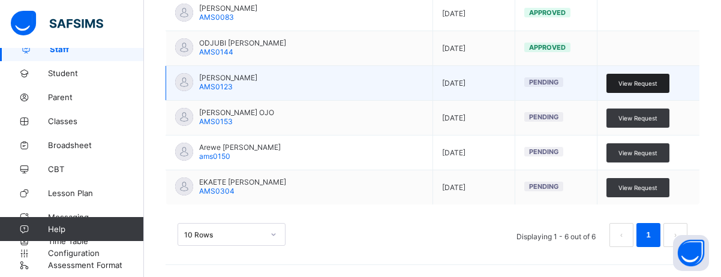
click at [595, 80] on span "View Request" at bounding box center [638, 83] width 39 height 7
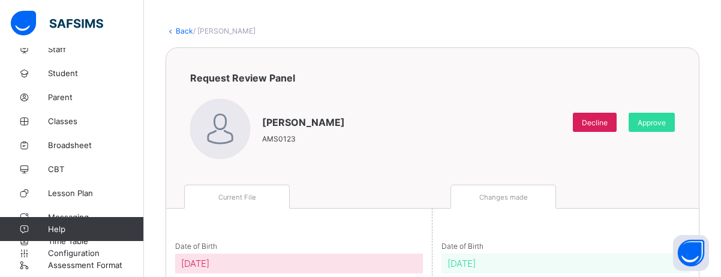
scroll to position [59, 0]
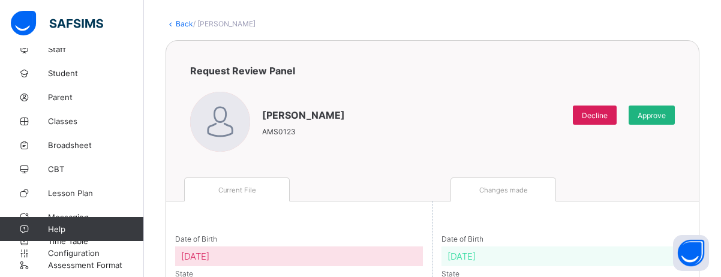
click at [595, 115] on span "Approve" at bounding box center [652, 115] width 28 height 9
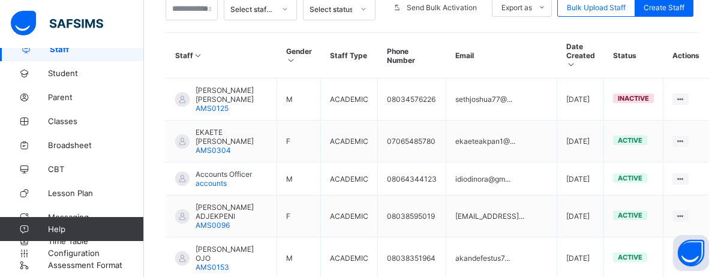
scroll to position [37, 0]
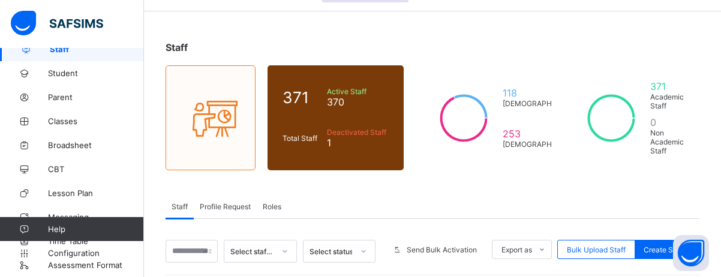
click at [221, 207] on span "Profile Request" at bounding box center [225, 206] width 51 height 9
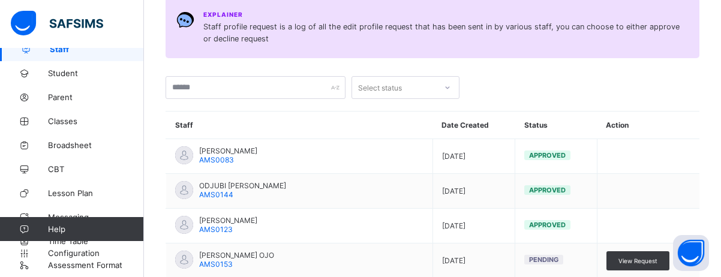
scroll to position [422, 0]
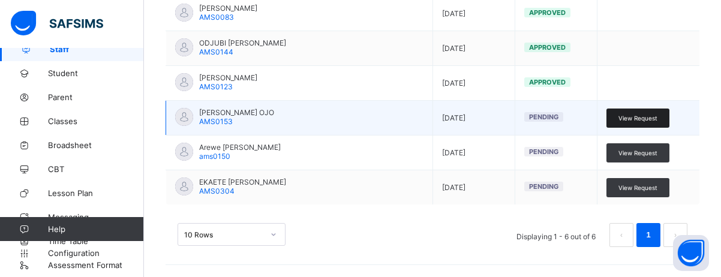
click at [595, 118] on span "View Request" at bounding box center [638, 118] width 39 height 7
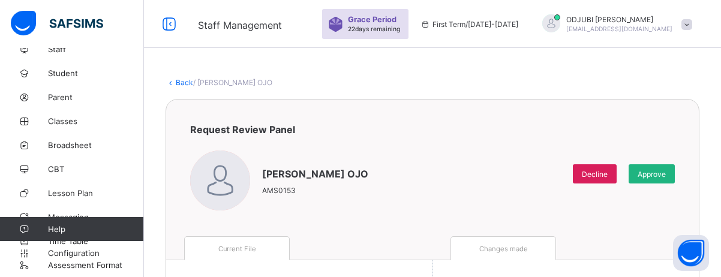
click at [595, 177] on span "Approve" at bounding box center [652, 174] width 28 height 9
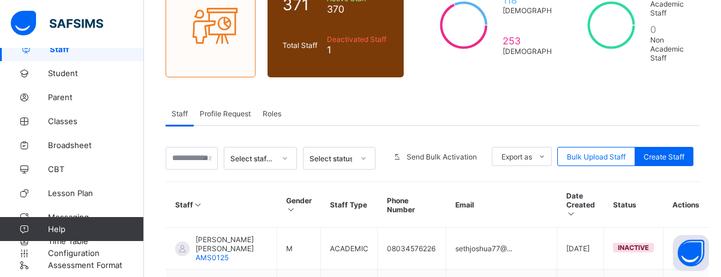
scroll to position [113, 0]
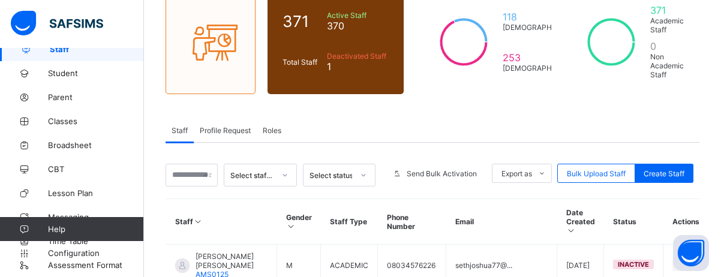
click at [242, 126] on span "Profile Request" at bounding box center [225, 130] width 51 height 9
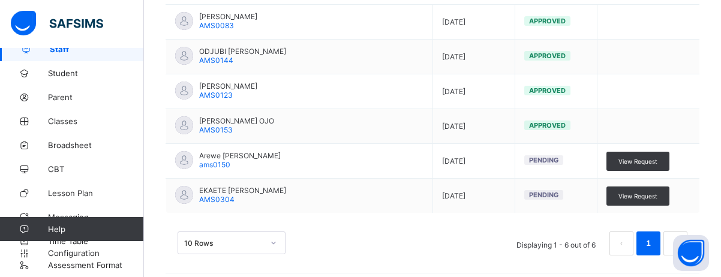
scroll to position [420, 0]
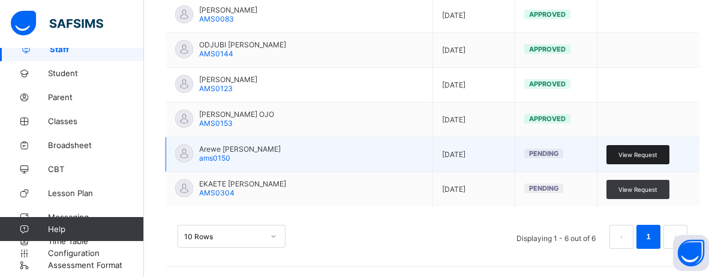
click at [595, 152] on span "View Request" at bounding box center [638, 154] width 39 height 7
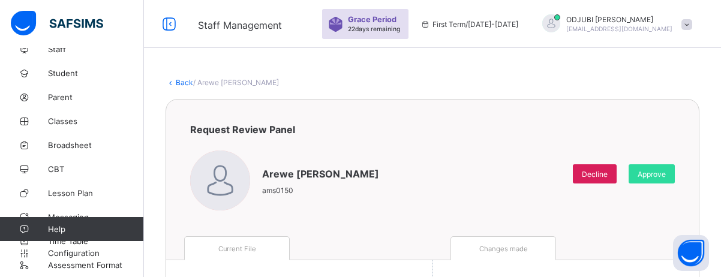
click at [595, 26] on span at bounding box center [687, 24] width 11 height 11
click at [595, 176] on span "Approve" at bounding box center [652, 174] width 28 height 9
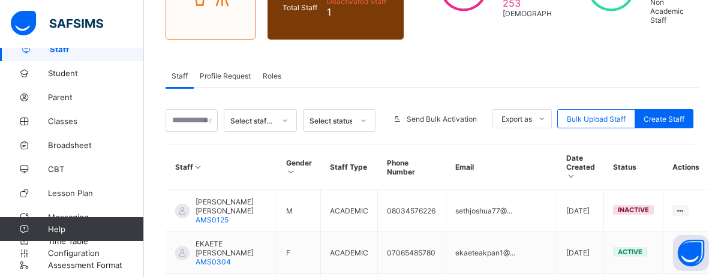
scroll to position [139, 0]
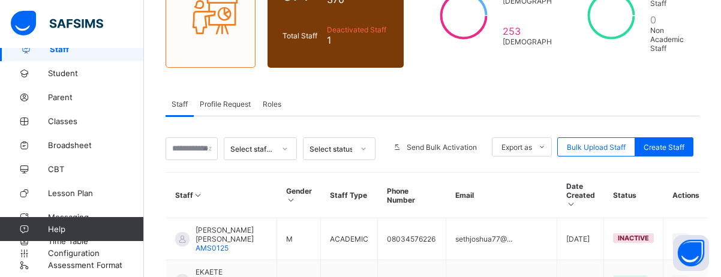
click at [227, 104] on span "Profile Request" at bounding box center [225, 104] width 51 height 9
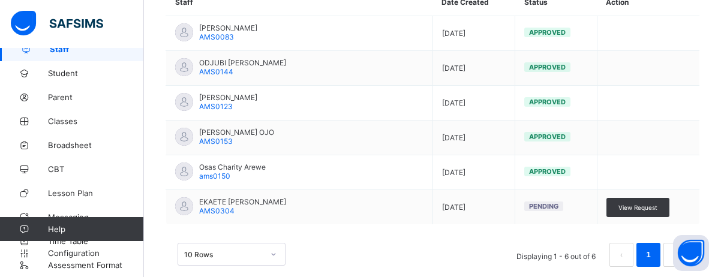
scroll to position [420, 0]
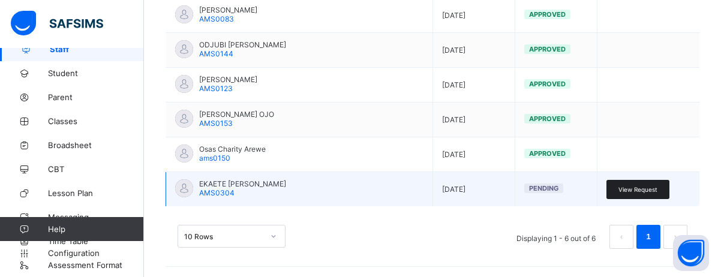
click at [595, 186] on span "View Request" at bounding box center [638, 189] width 39 height 7
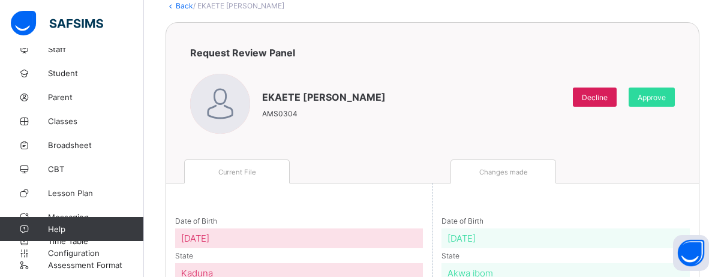
scroll to position [76, 0]
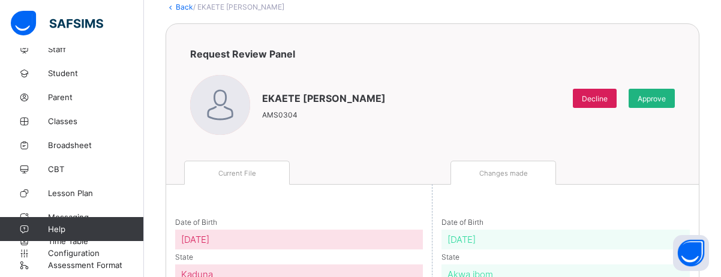
click at [595, 103] on span "Approve" at bounding box center [652, 98] width 28 height 9
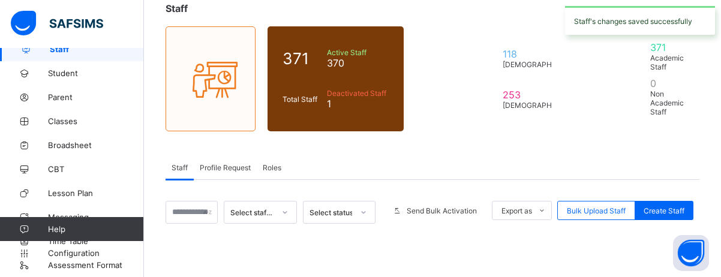
scroll to position [279, 0]
